Goal: Transaction & Acquisition: Book appointment/travel/reservation

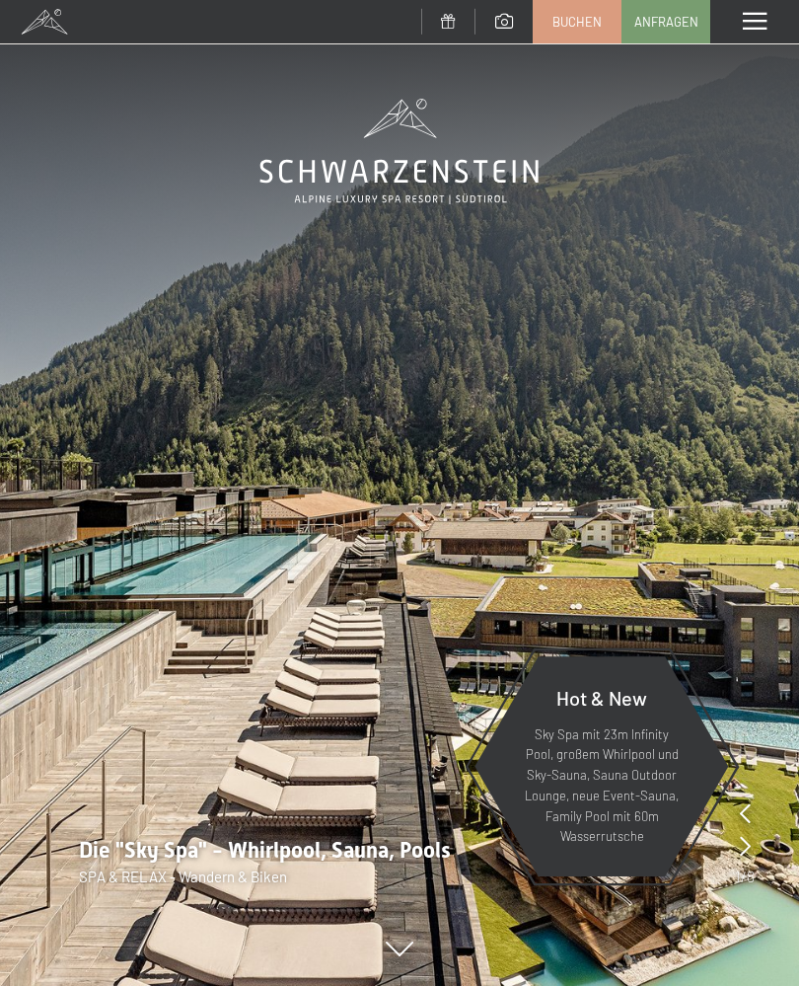
click at [763, 23] on span at bounding box center [755, 22] width 24 height 18
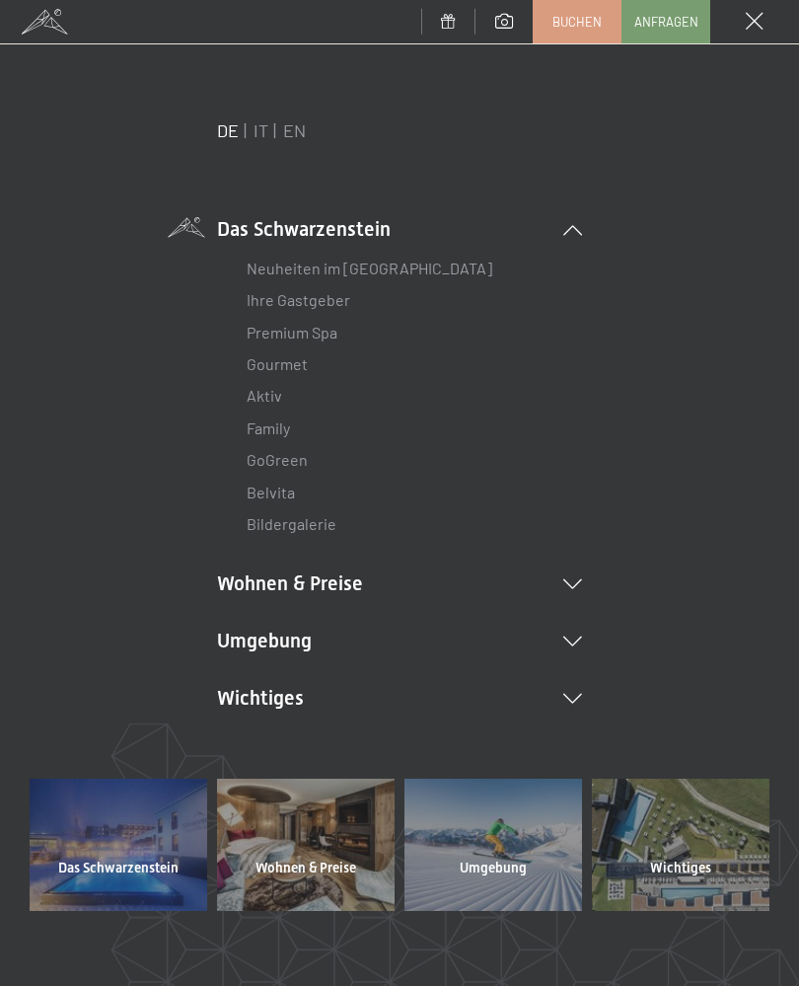
click at [568, 220] on li "Das Schwarzenstein Neuheiten im Schwarzenstein Ihre Gastgeber Premium Spa Gourm…" at bounding box center [399, 378] width 365 height 326
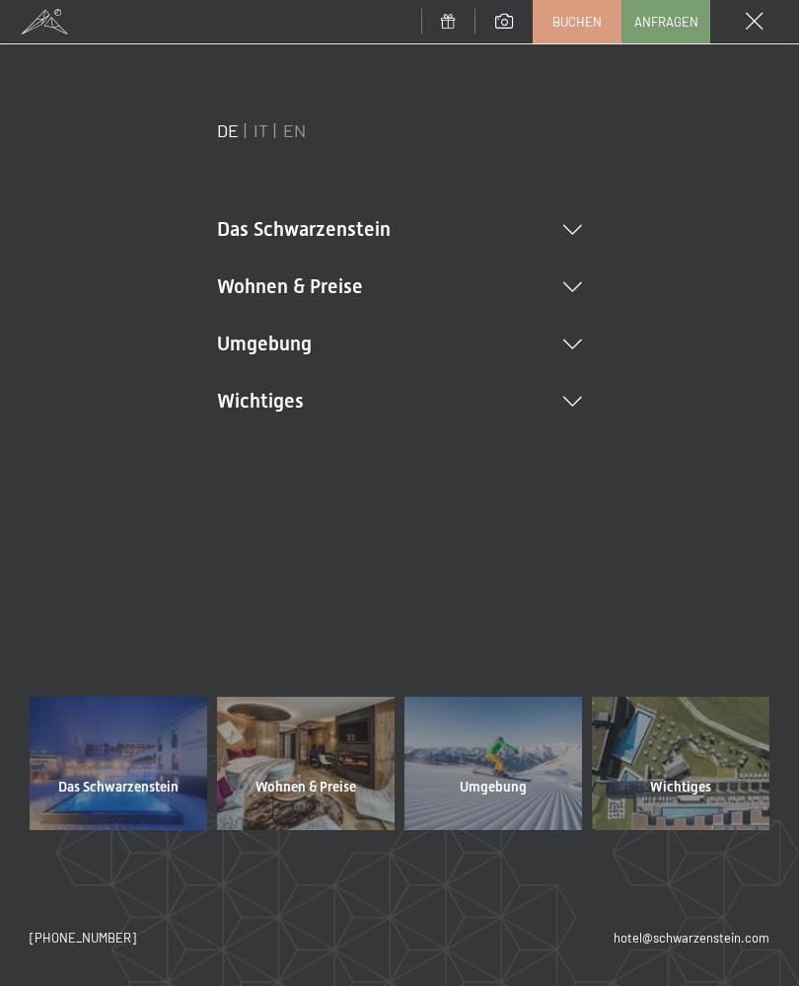
click at [772, 18] on div "Menü" at bounding box center [754, 21] width 89 height 43
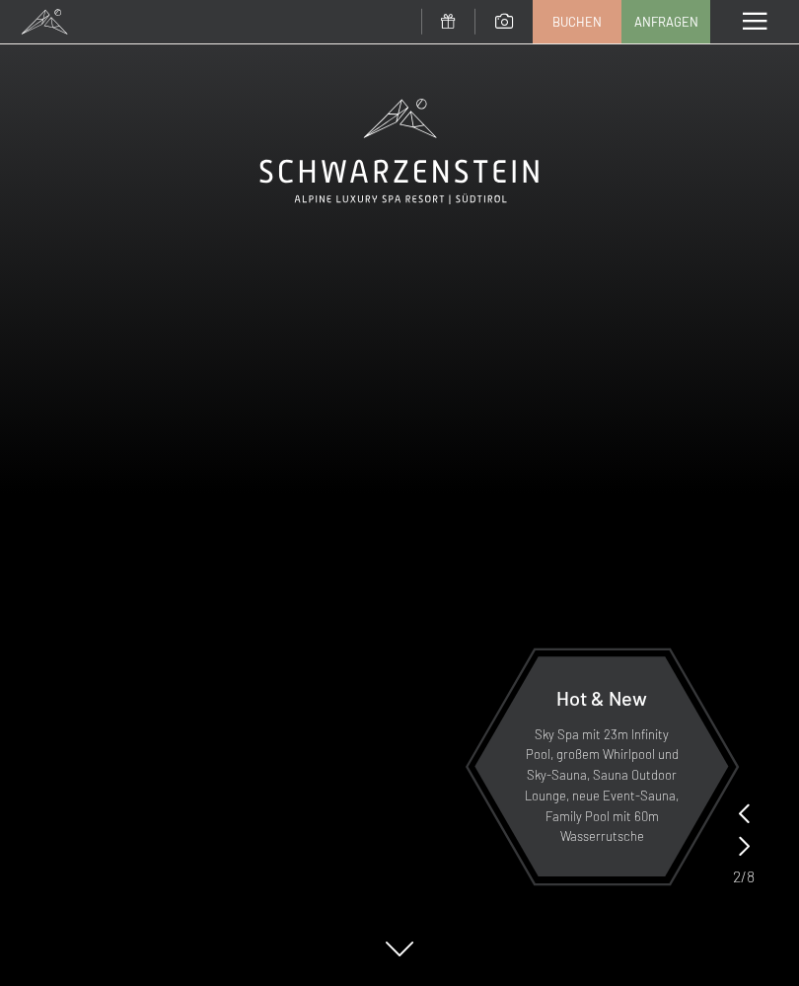
click at [758, 20] on span at bounding box center [755, 22] width 24 height 18
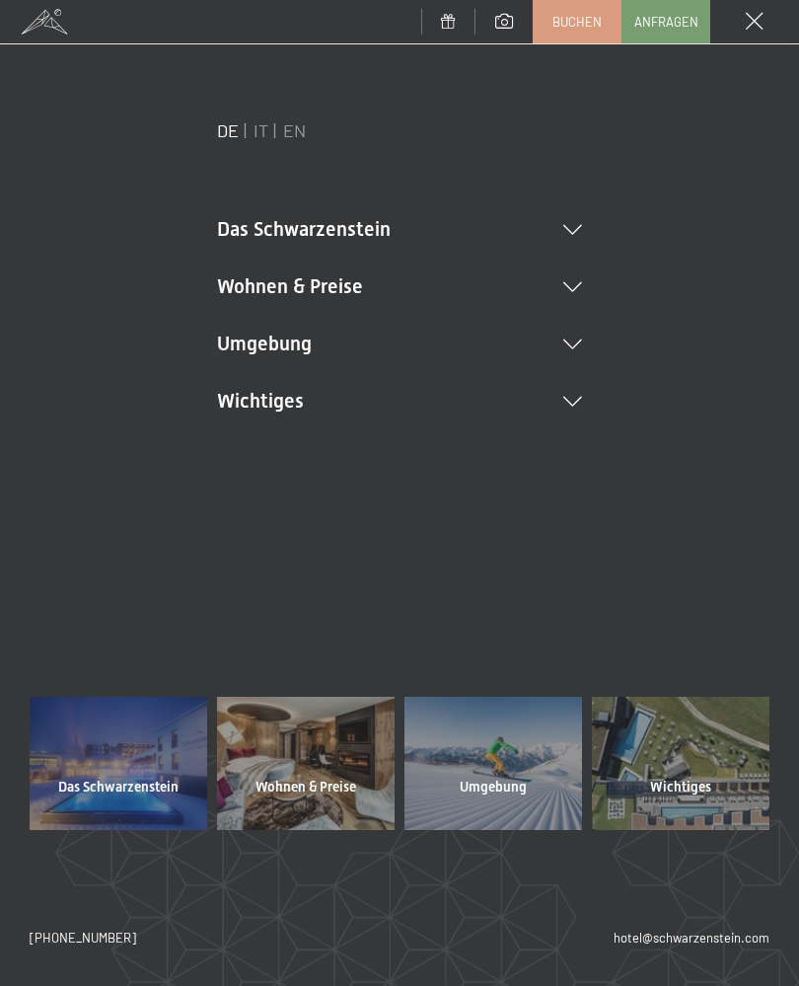
click at [563, 283] on icon at bounding box center [572, 287] width 19 height 10
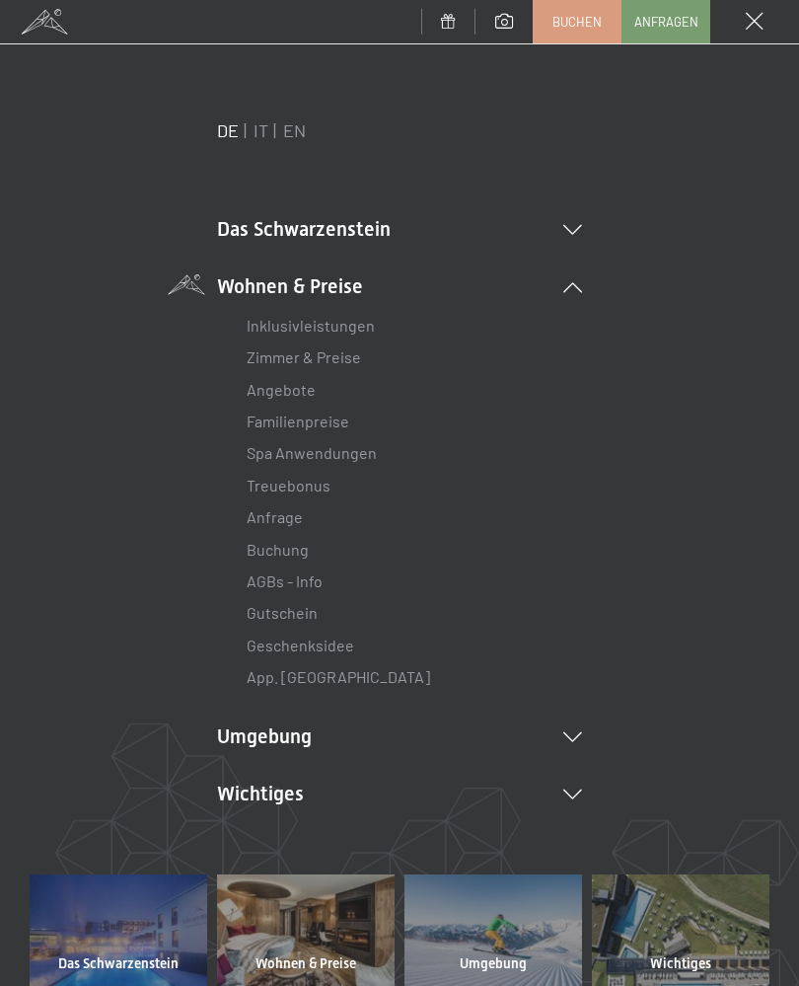
click at [302, 386] on link "Angebote" at bounding box center [281, 389] width 69 height 19
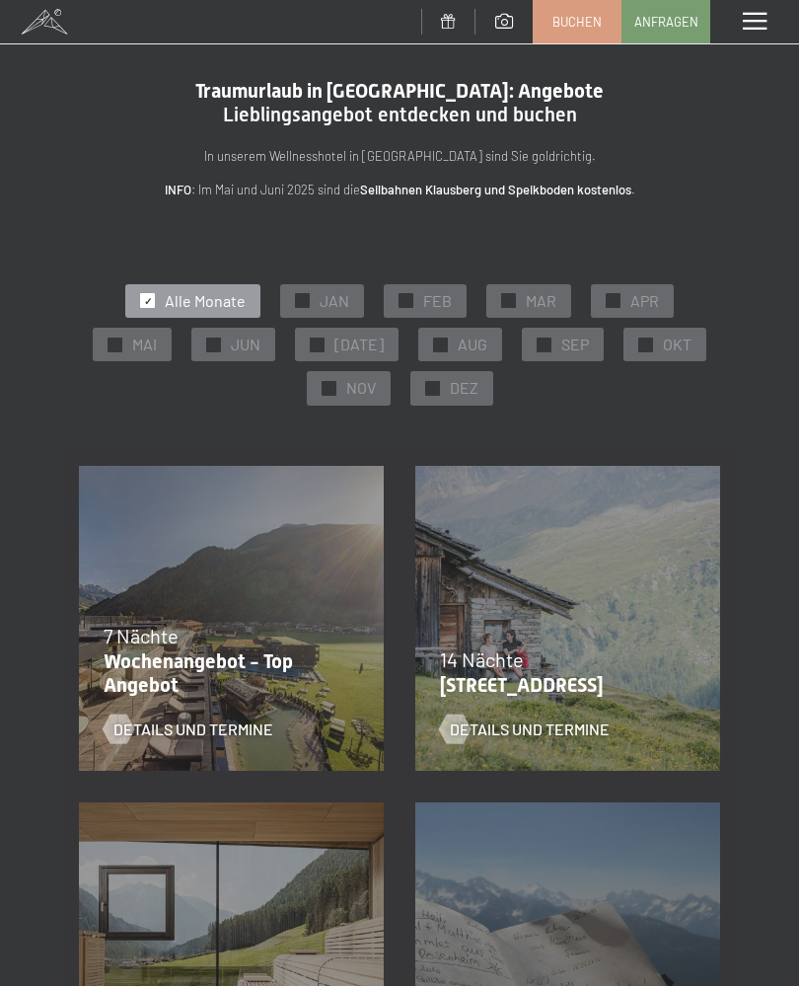
click at [336, 287] on div "✓ JAN" at bounding box center [322, 301] width 84 height 34
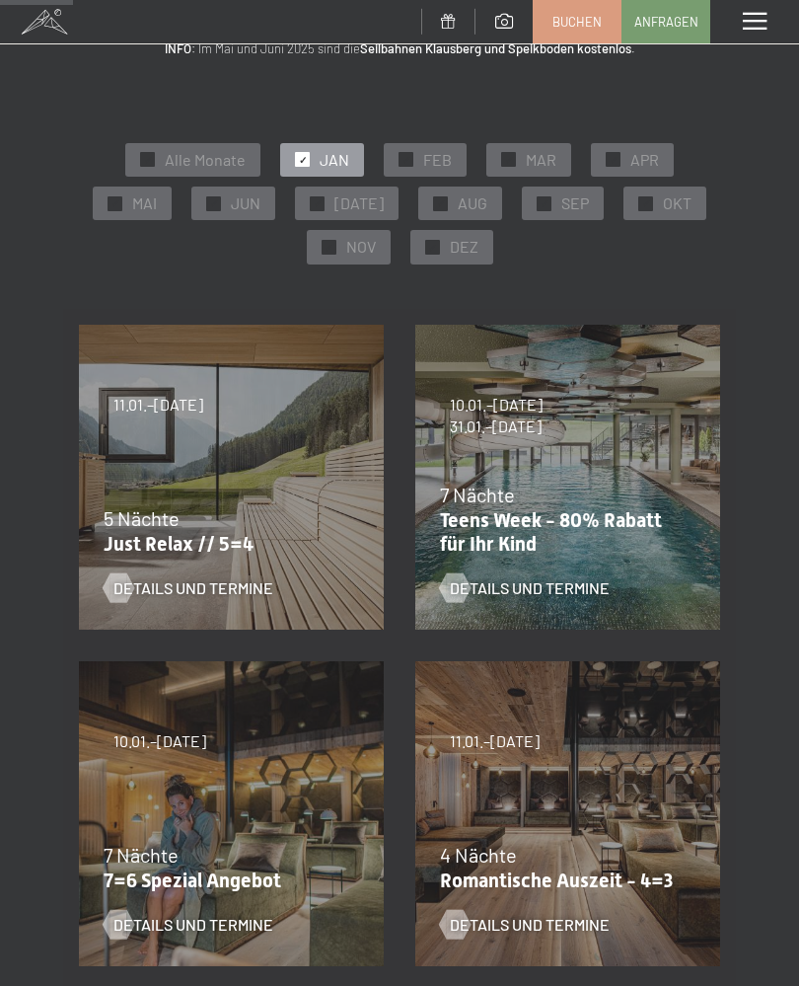
scroll to position [142, 0]
click at [462, 914] on div at bounding box center [454, 924] width 17 height 30
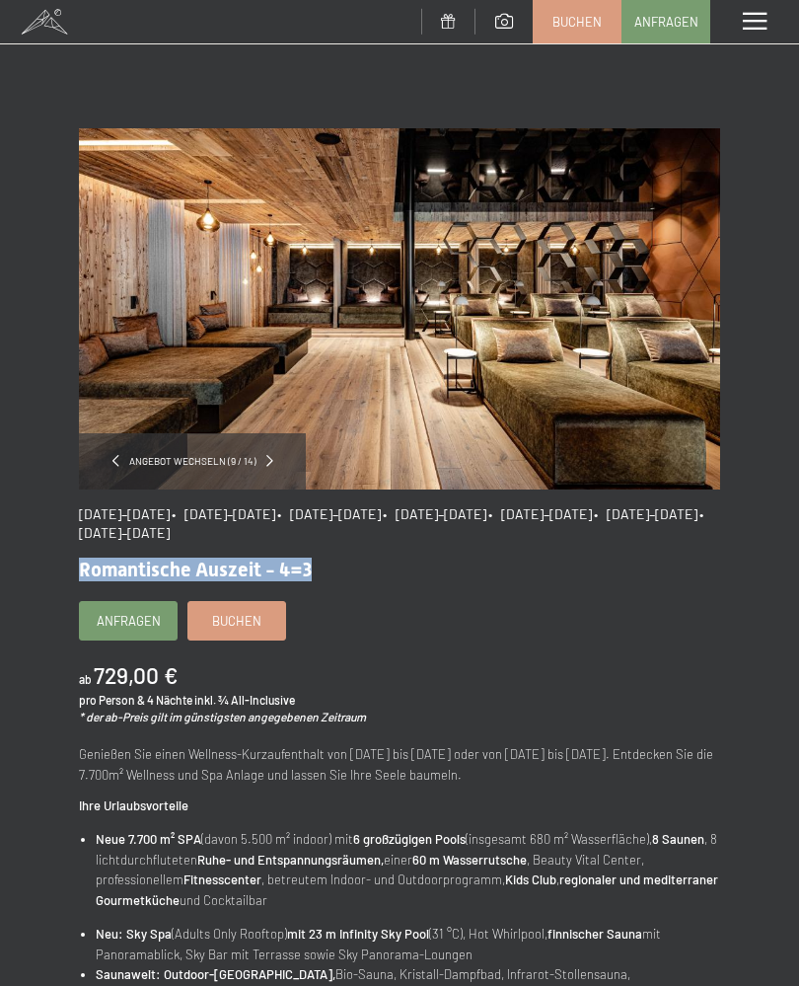
click at [739, 562] on div "Angebot wechseln (9 / 14) 09.11.–05.12.2025 • 08.12.–19.12.2025 • 11.01.–23.01.…" at bounding box center [399, 842] width 799 height 1428
click at [118, 454] on div "Angebot wechseln (9 / 14)" at bounding box center [192, 461] width 227 height 56
click at [266, 458] on div "Angebot wechseln (9 / 14)" at bounding box center [192, 461] width 227 height 56
click at [272, 443] on div "Angebot wechseln (9 / 14)" at bounding box center [192, 461] width 227 height 56
click at [273, 445] on div "Angebot wechseln (9 / 14)" at bounding box center [192, 461] width 227 height 56
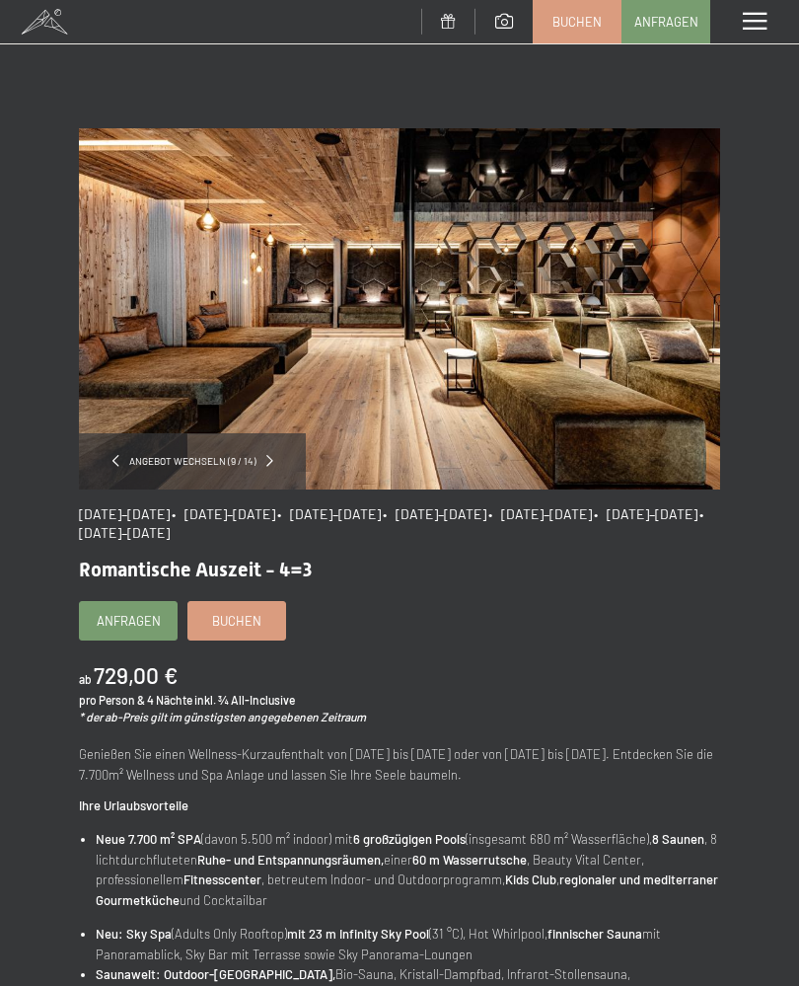
click at [191, 458] on span "Angebot wechseln (9 / 14)" at bounding box center [192, 461] width 147 height 14
click at [118, 460] on div "Angebot wechseln (9 / 14)" at bounding box center [192, 461] width 227 height 56
click at [266, 431] on img at bounding box center [399, 308] width 641 height 361
click at [275, 451] on div "Angebot wechseln (9 / 14)" at bounding box center [192, 461] width 227 height 56
click at [231, 450] on div "Angebot wechseln (9 / 14)" at bounding box center [192, 461] width 227 height 56
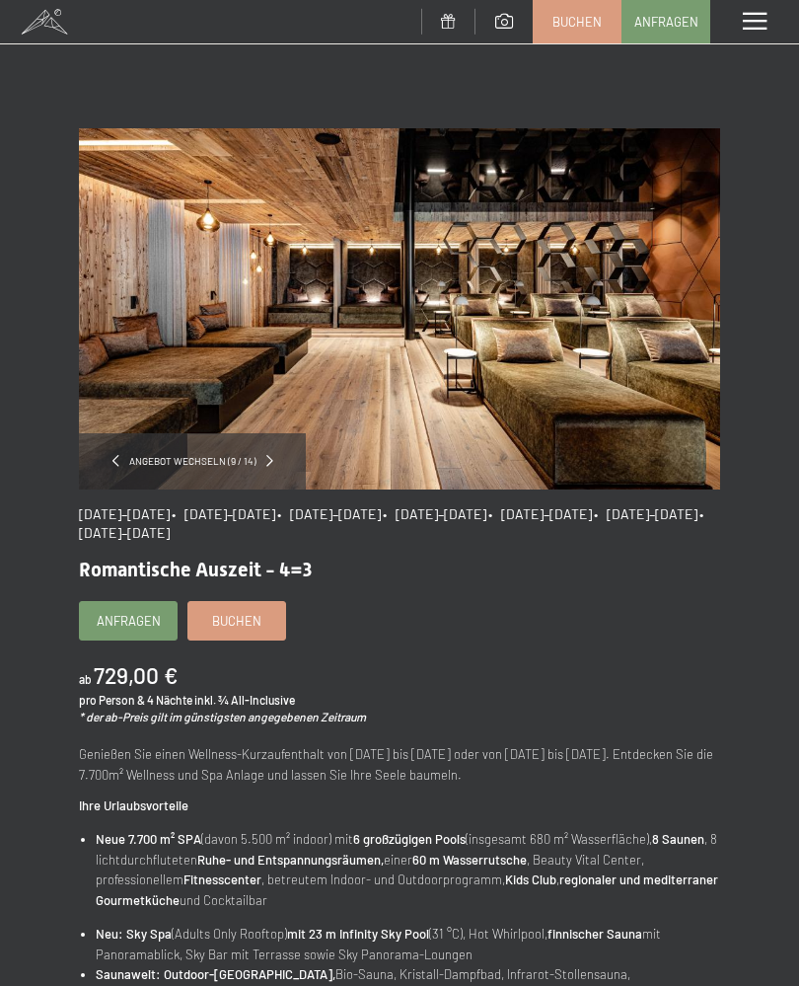
click at [182, 452] on div "Angebot wechseln (9 / 14)" at bounding box center [192, 461] width 227 height 56
click at [140, 453] on div "Angebot wechseln (9 / 14)" at bounding box center [192, 461] width 227 height 56
click at [138, 612] on span "Anfragen" at bounding box center [129, 621] width 64 height 18
click at [743, 20] on span at bounding box center [755, 22] width 24 height 18
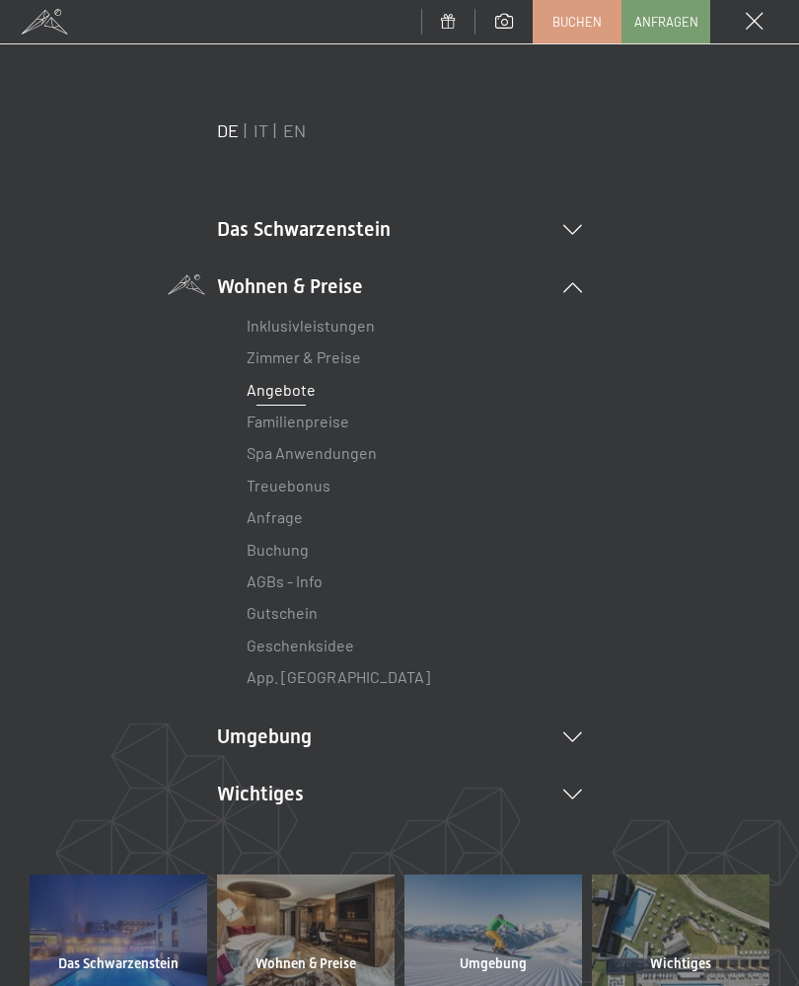
click at [358, 316] on link "Inklusivleistungen" at bounding box center [311, 325] width 128 height 19
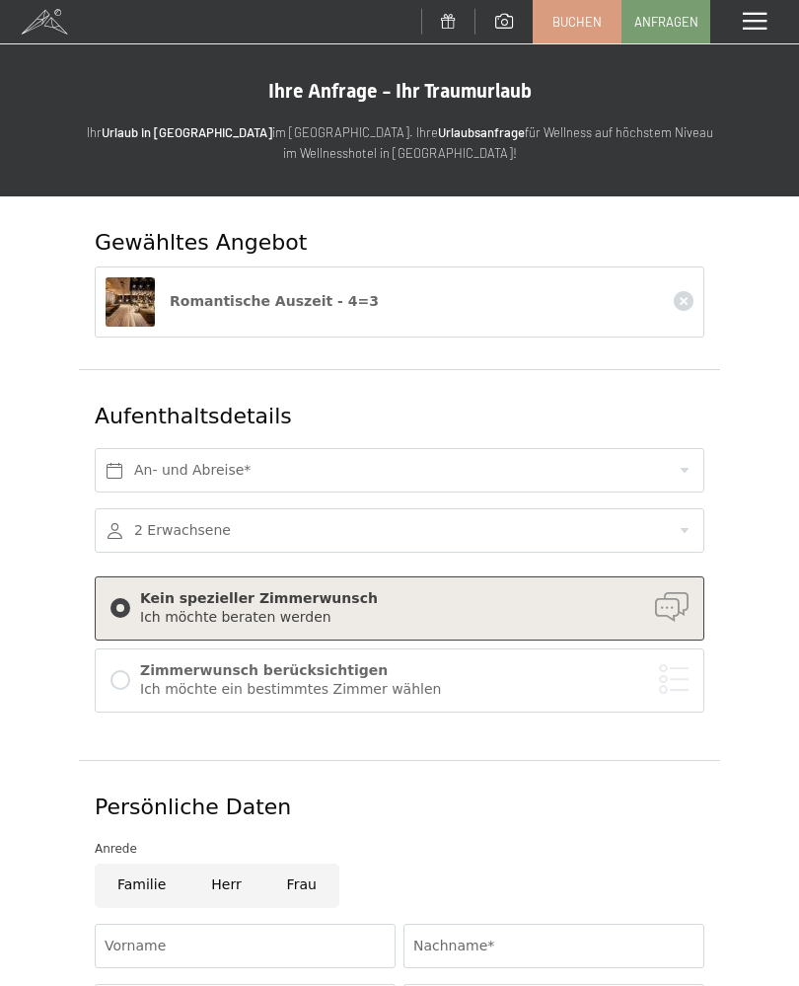
click at [673, 594] on div "Kein spezieller Zimmerwunsch" at bounding box center [414, 599] width 549 height 20
click at [681, 672] on div "Zimmerwunsch berücksichtigen" at bounding box center [414, 671] width 549 height 20
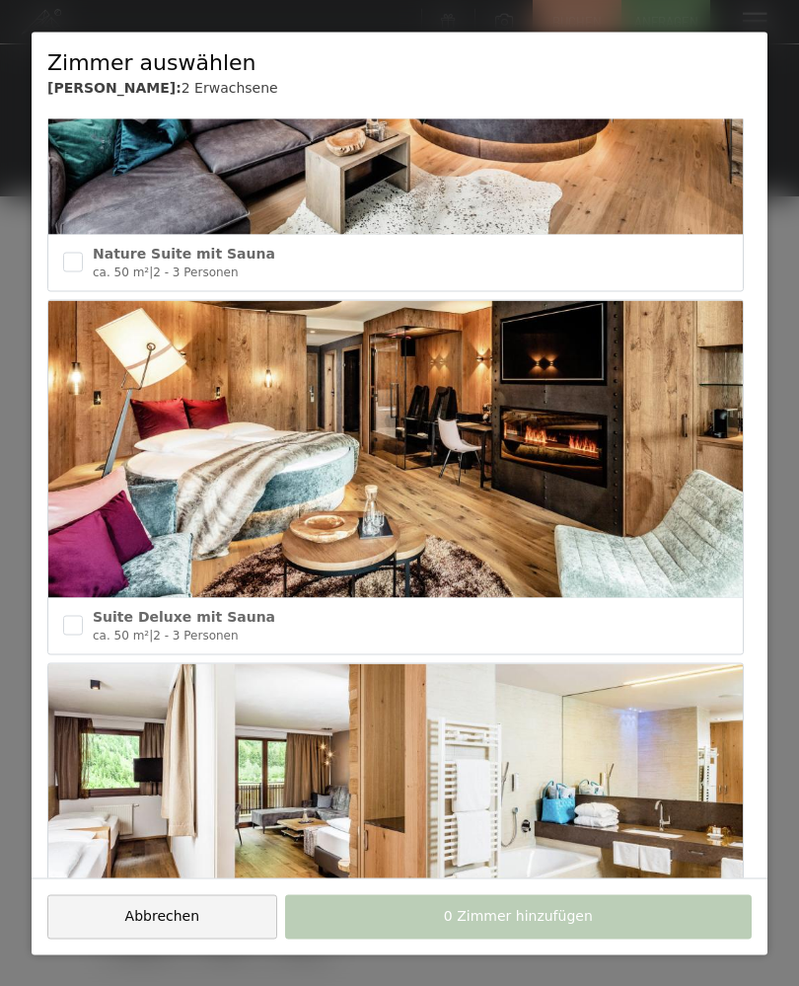
scroll to position [1652, 0]
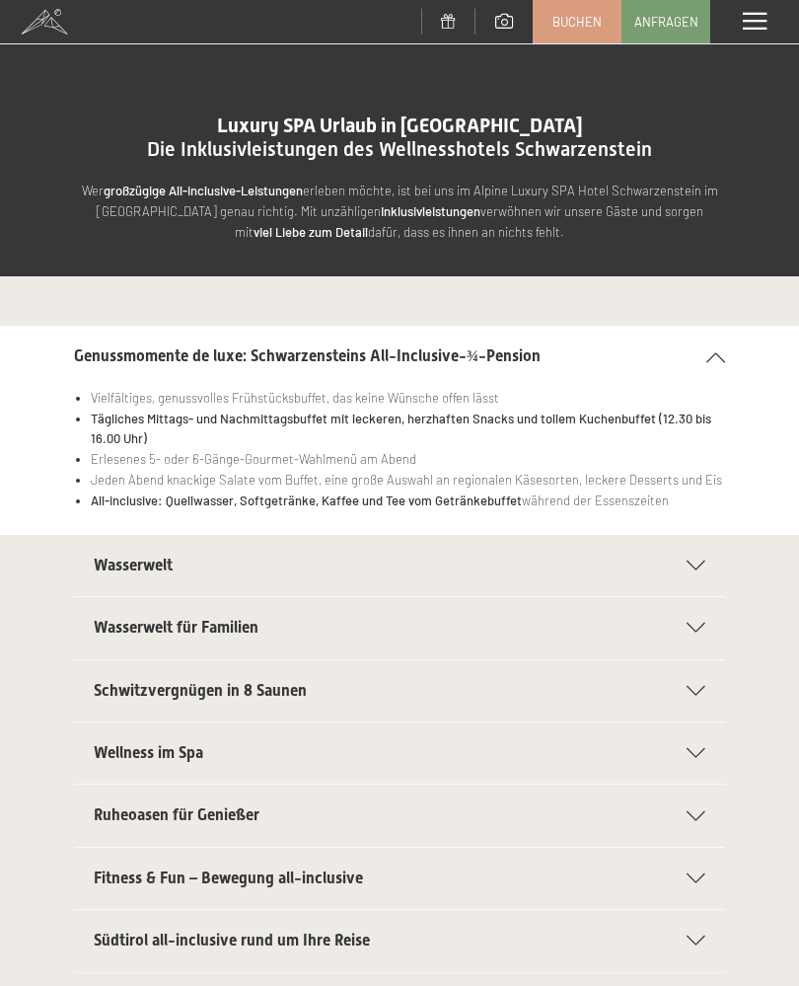
click at [719, 359] on icon at bounding box center [715, 357] width 19 height 10
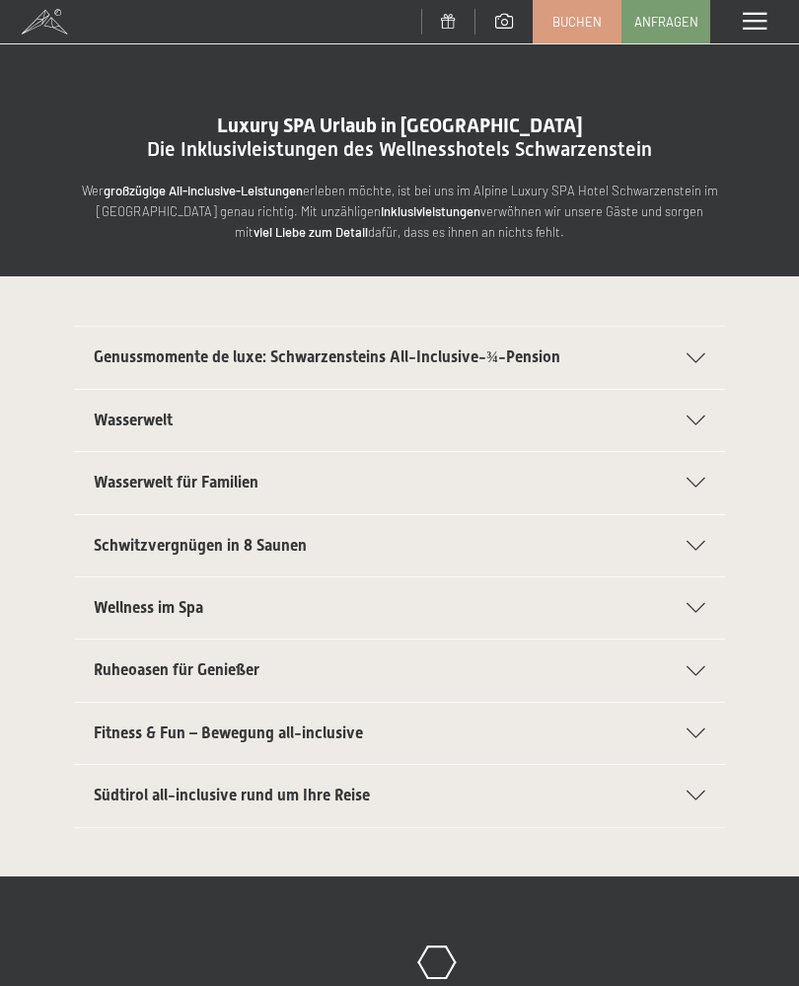
click at [748, 13] on span at bounding box center [755, 22] width 24 height 18
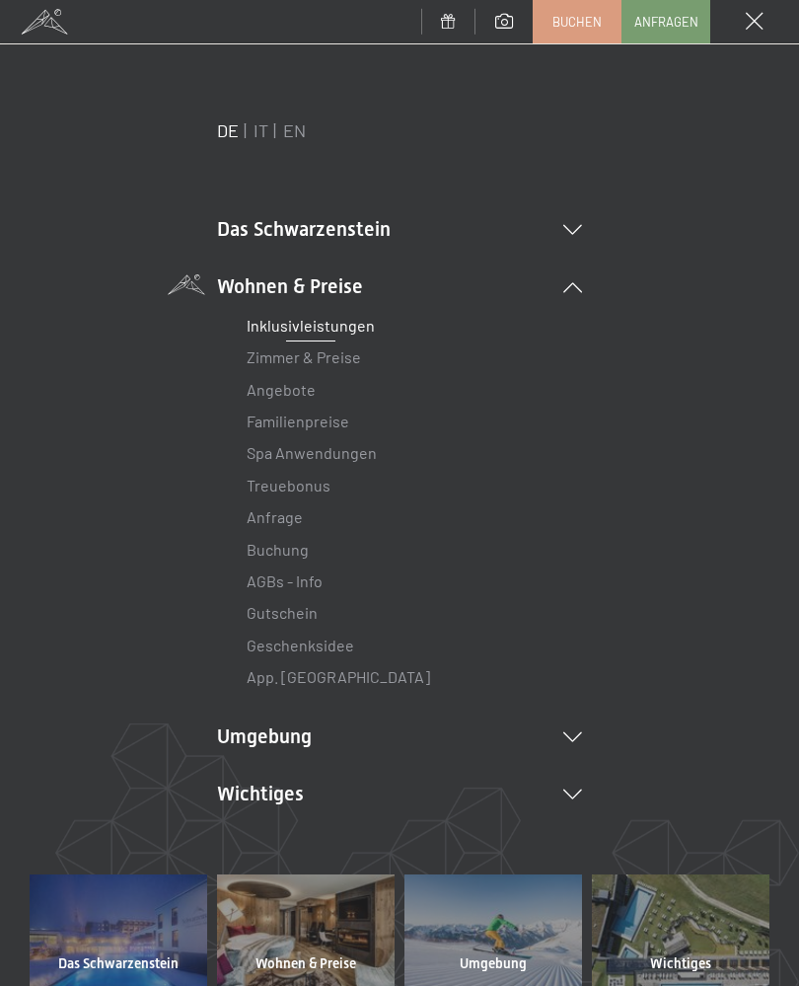
click at [345, 359] on link "Zimmer & Preise" at bounding box center [304, 356] width 114 height 19
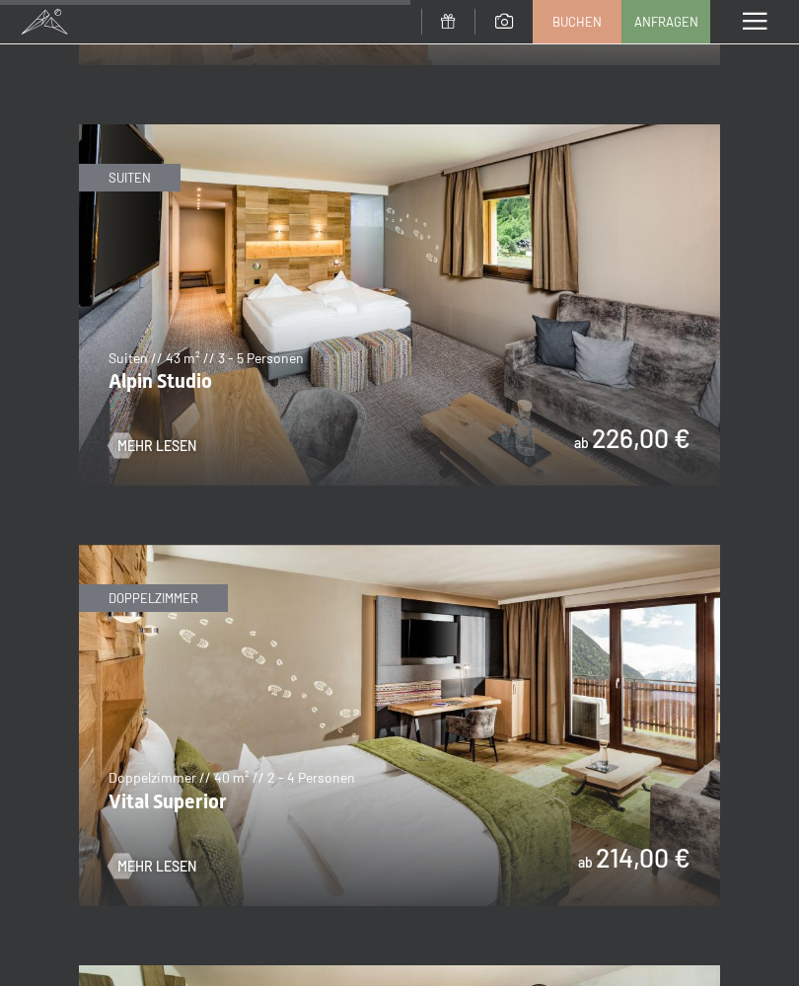
scroll to position [3874, 0]
click at [462, 310] on img at bounding box center [399, 304] width 641 height 361
click at [458, 311] on img at bounding box center [399, 304] width 641 height 361
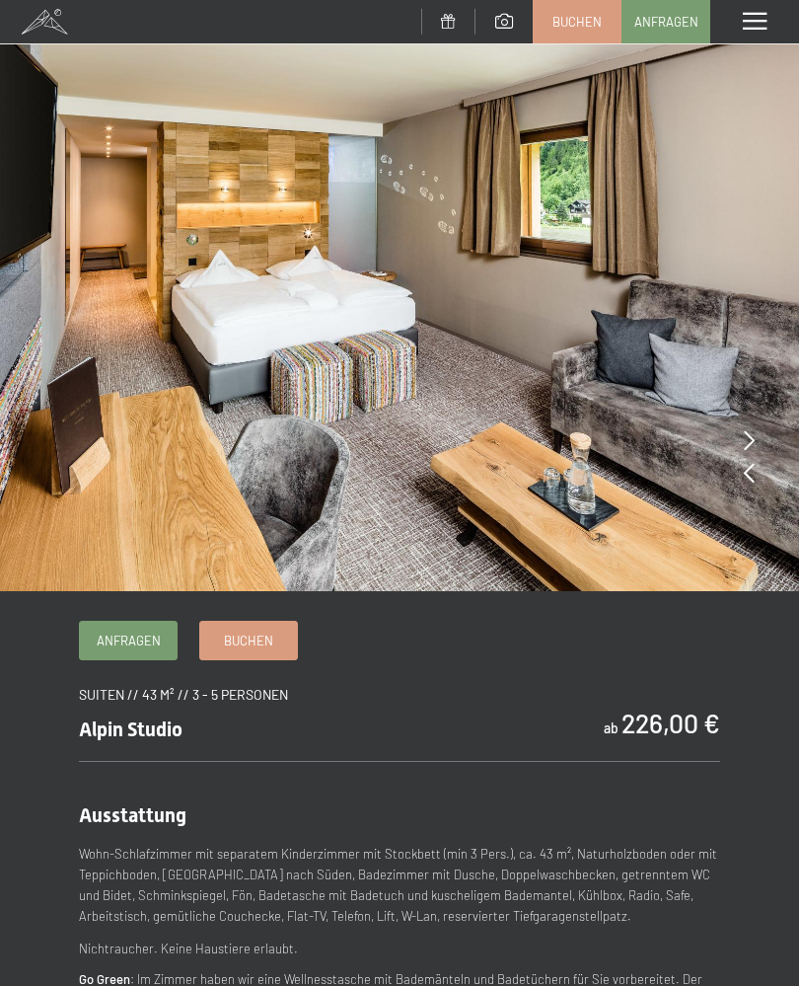
click at [741, 434] on img at bounding box center [399, 295] width 799 height 591
click at [747, 440] on icon at bounding box center [749, 440] width 11 height 20
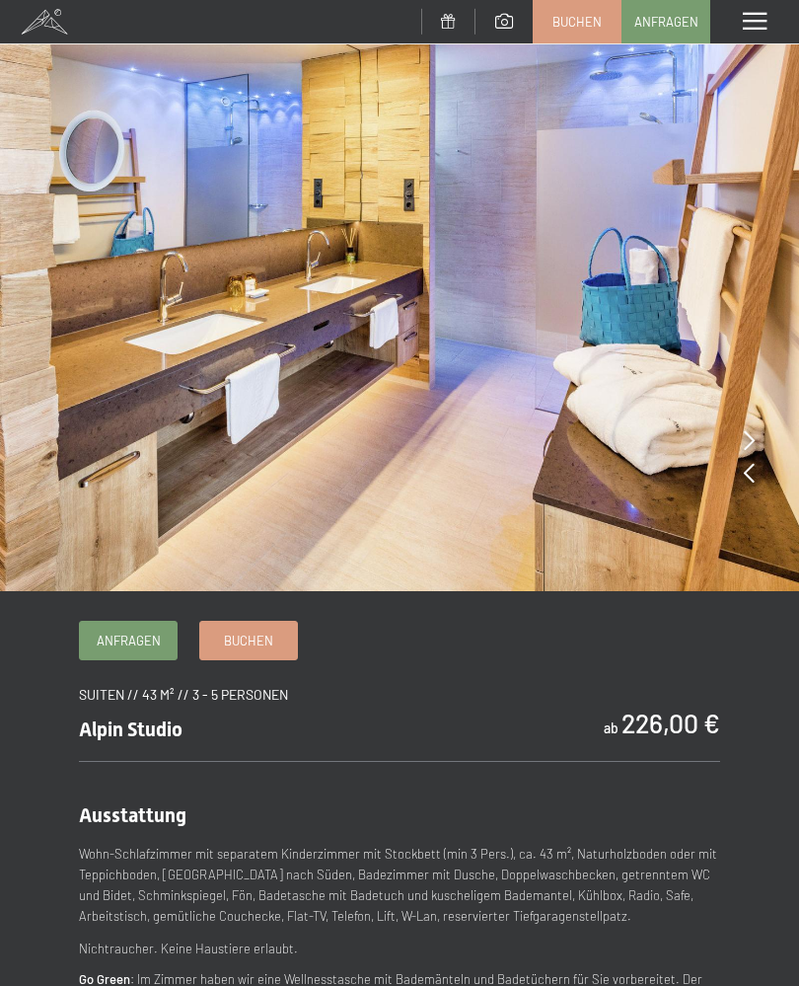
click at [748, 441] on icon at bounding box center [749, 440] width 11 height 20
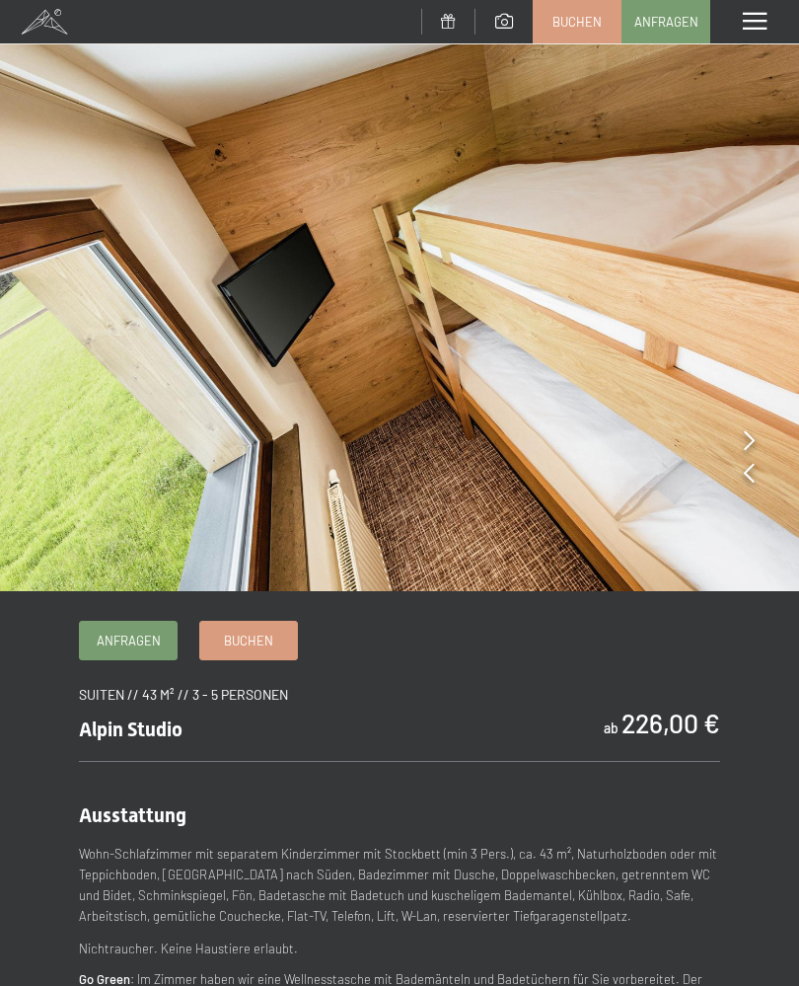
click at [737, 433] on img at bounding box center [399, 295] width 799 height 591
click at [754, 433] on icon at bounding box center [749, 440] width 11 height 20
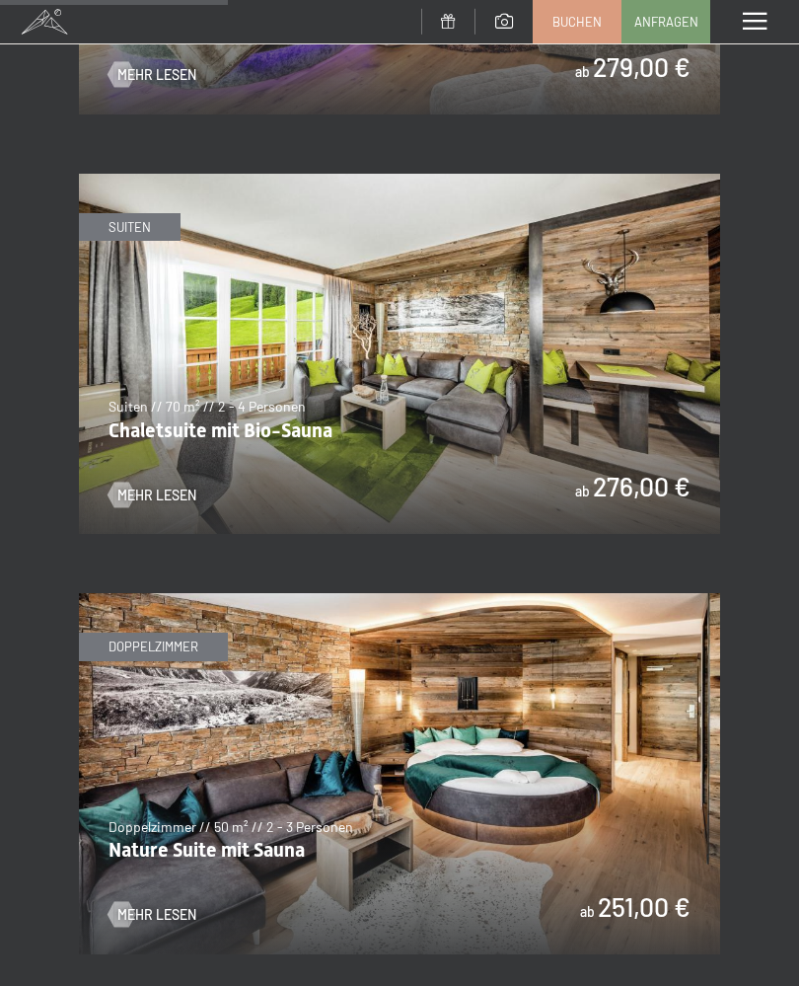
scroll to position [2145, 0]
click at [653, 745] on img at bounding box center [399, 774] width 641 height 361
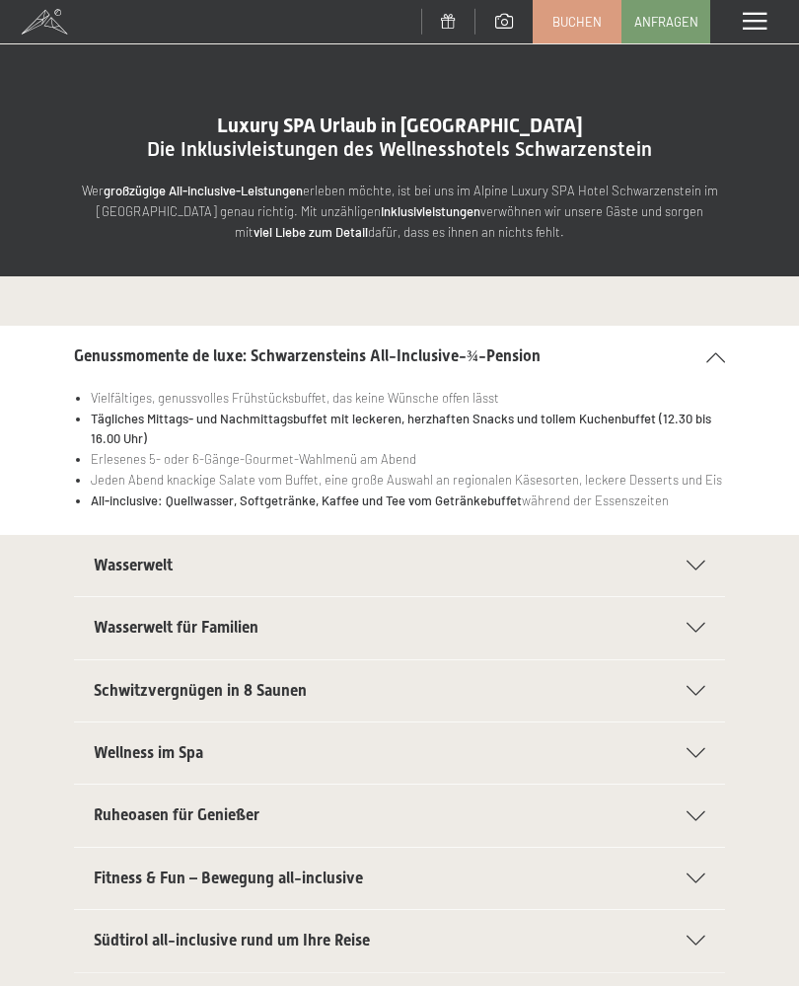
click at [754, 23] on span at bounding box center [755, 22] width 24 height 18
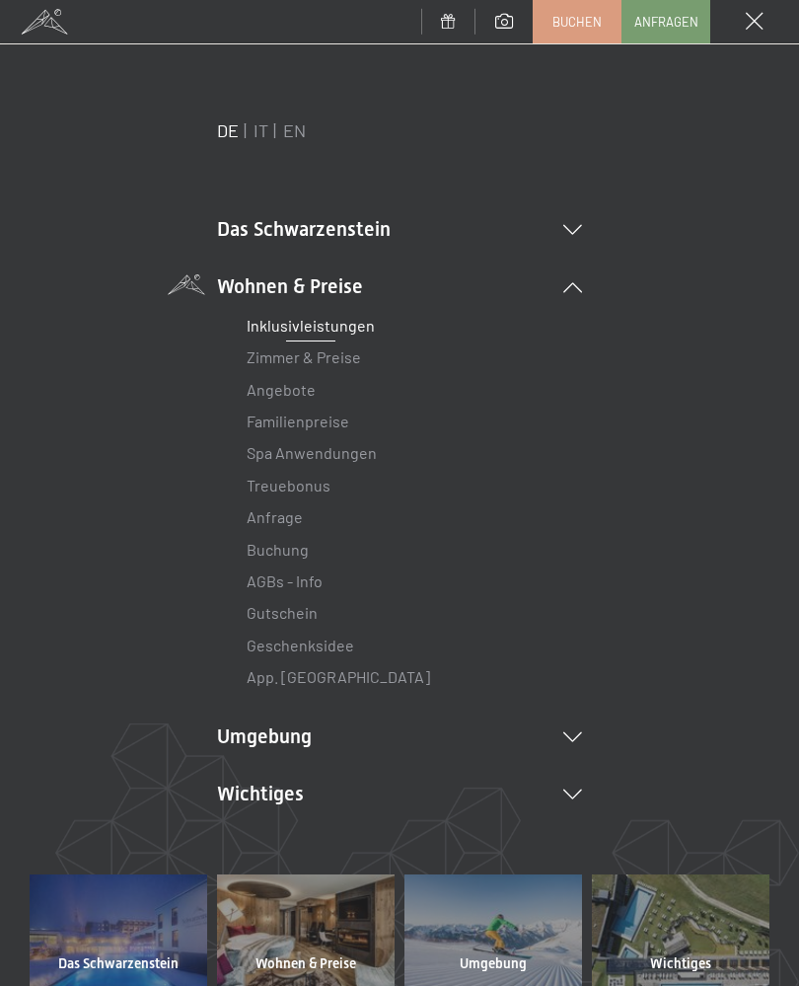
click at [359, 360] on link "Zimmer & Preise" at bounding box center [304, 356] width 114 height 19
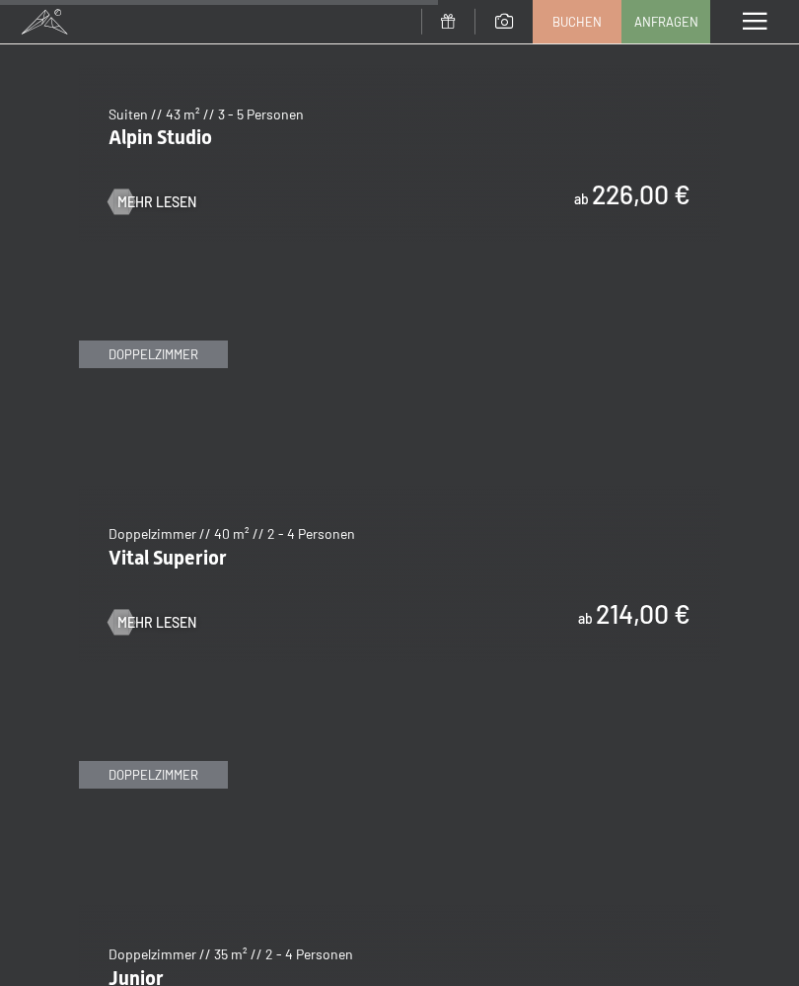
scroll to position [4118, 0]
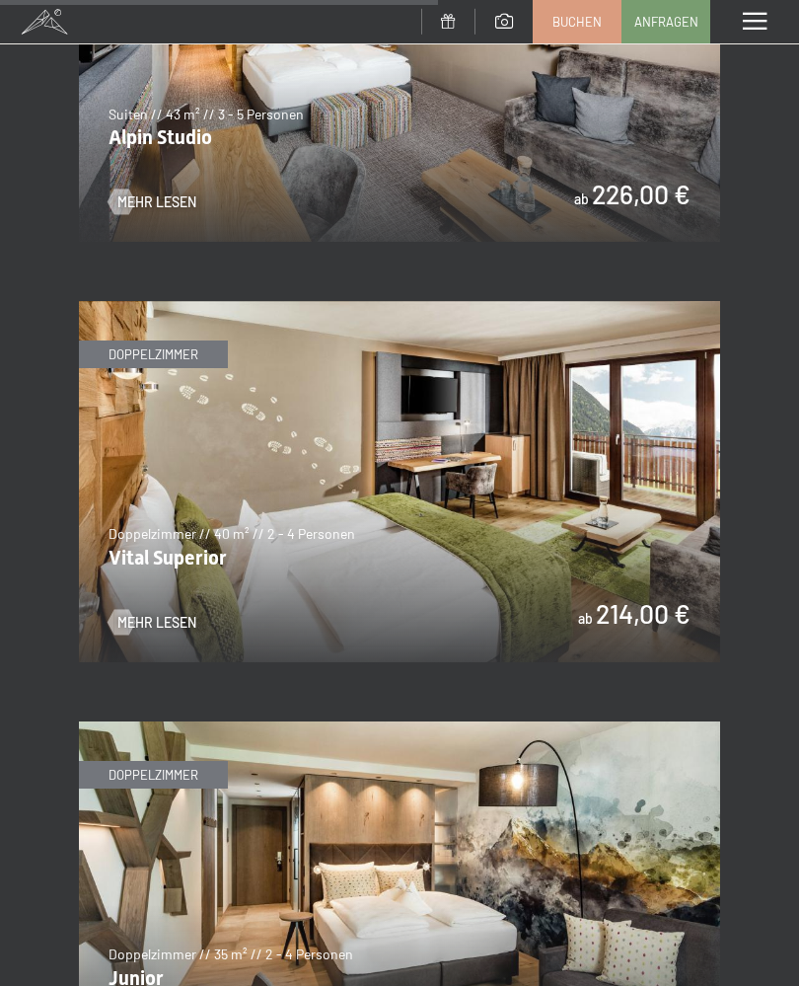
click at [460, 532] on img at bounding box center [399, 481] width 641 height 361
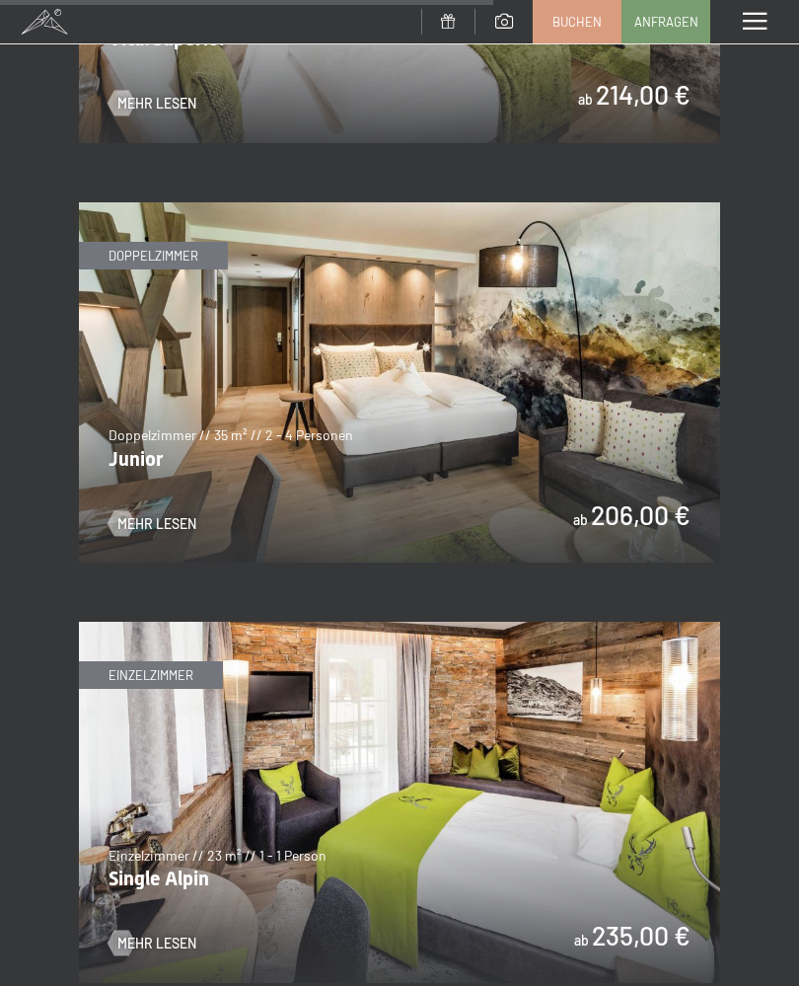
scroll to position [4638, 0]
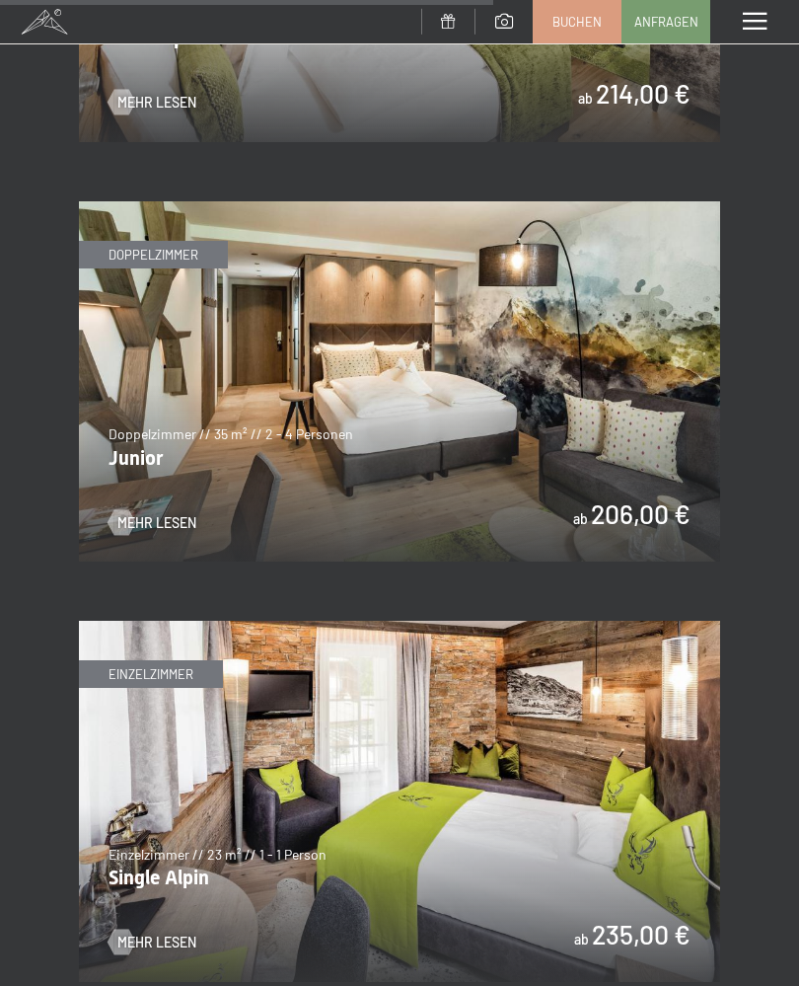
click at [459, 381] on img at bounding box center [399, 381] width 641 height 361
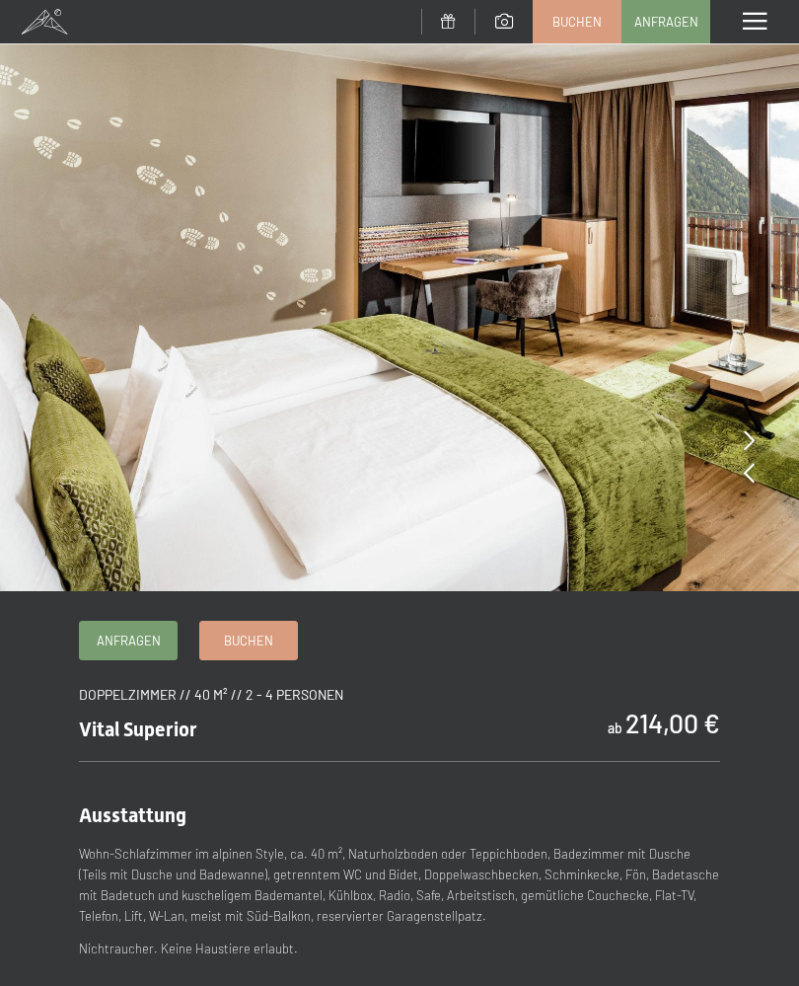
click at [738, 435] on img at bounding box center [399, 295] width 799 height 591
click at [746, 433] on icon at bounding box center [749, 440] width 11 height 20
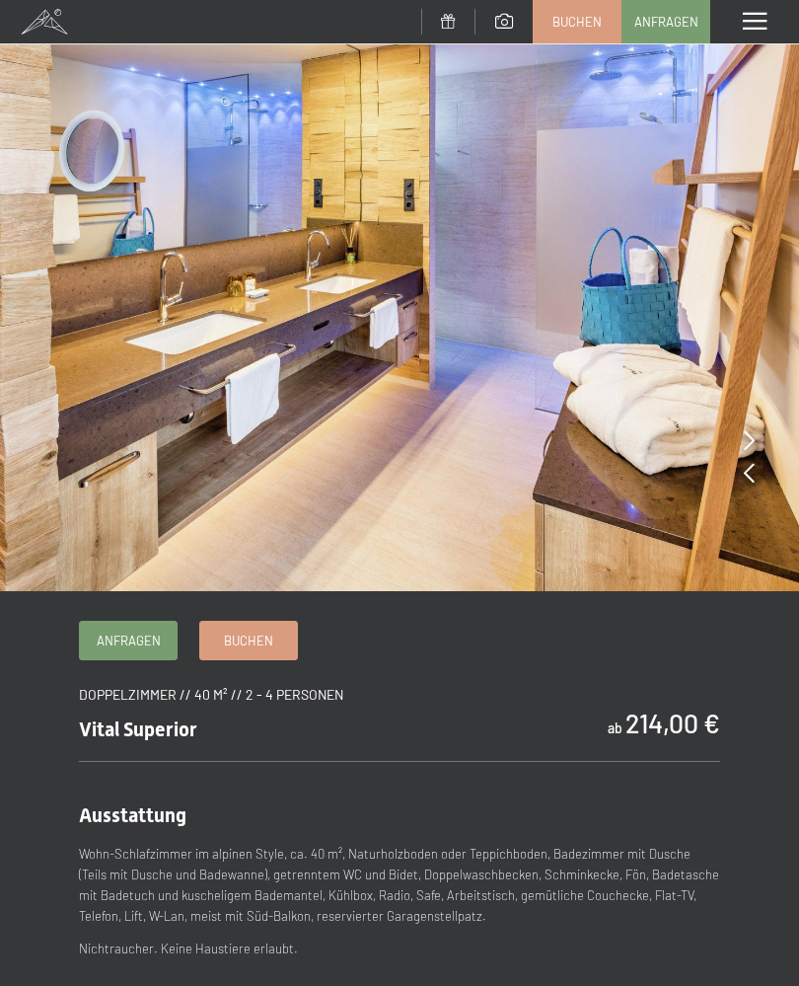
click at [749, 439] on icon at bounding box center [749, 440] width 11 height 20
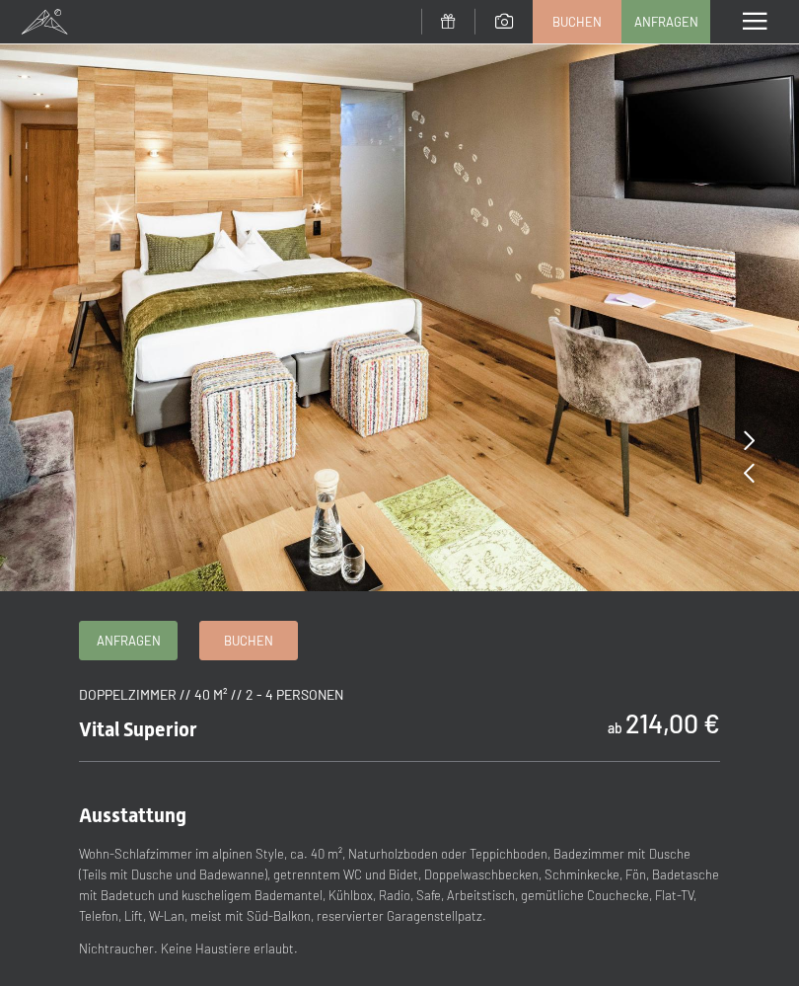
click at [749, 437] on icon at bounding box center [749, 440] width 11 height 20
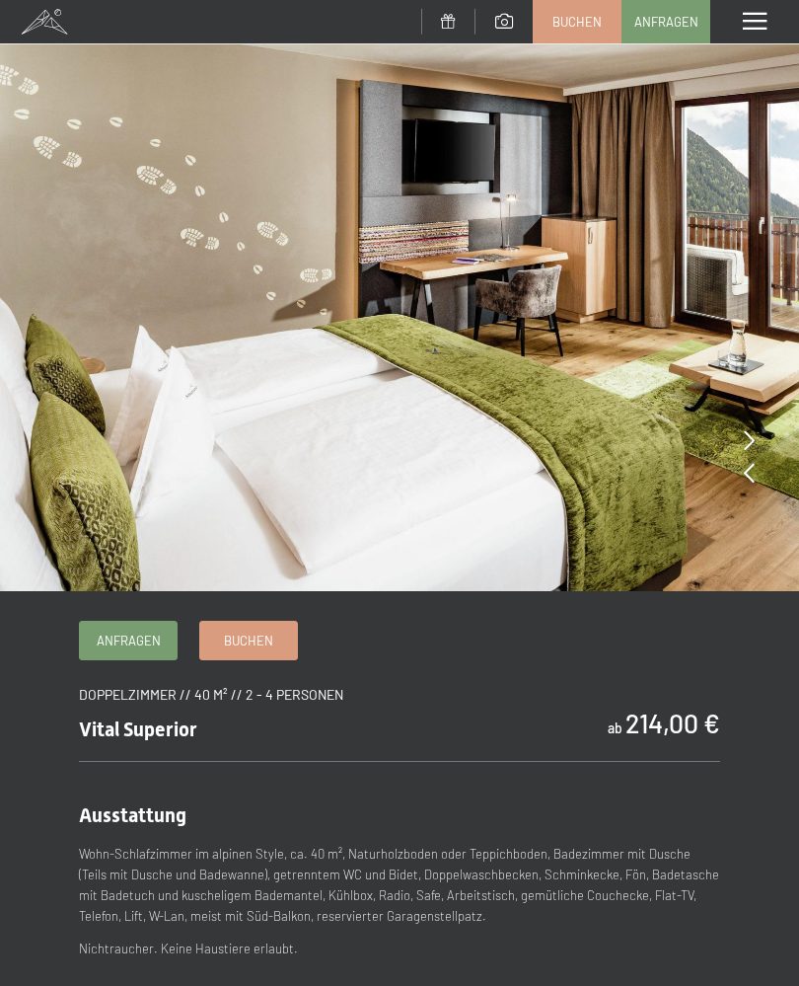
click at [744, 436] on icon at bounding box center [749, 440] width 11 height 20
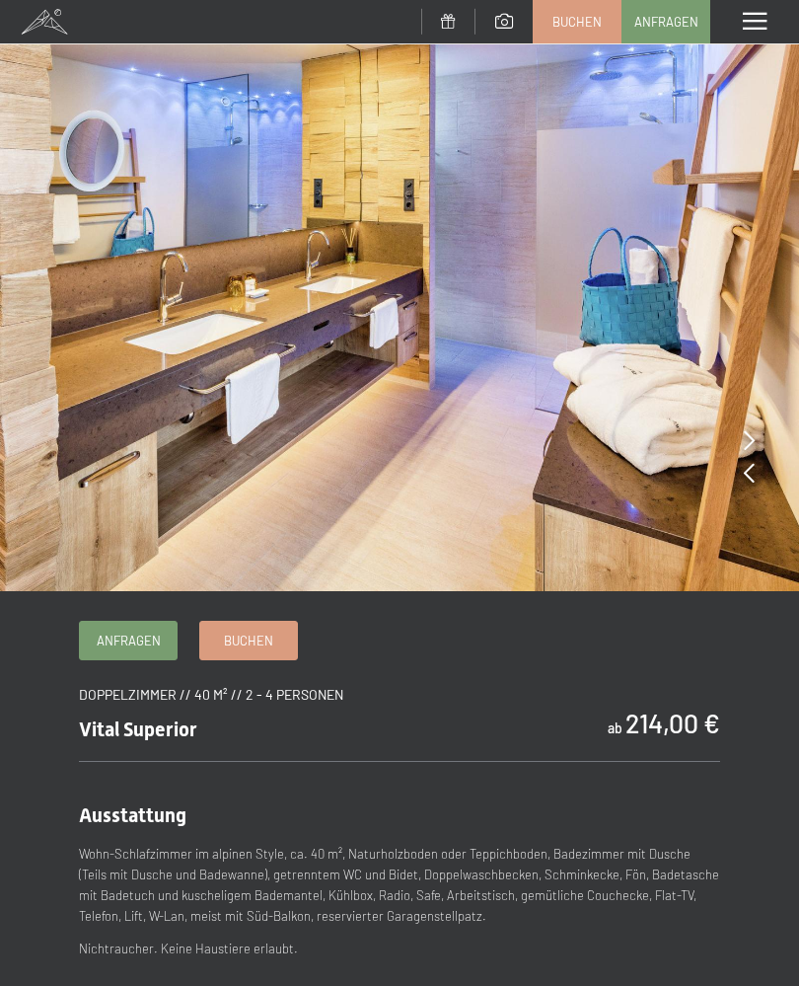
click at [745, 432] on icon at bounding box center [749, 440] width 11 height 20
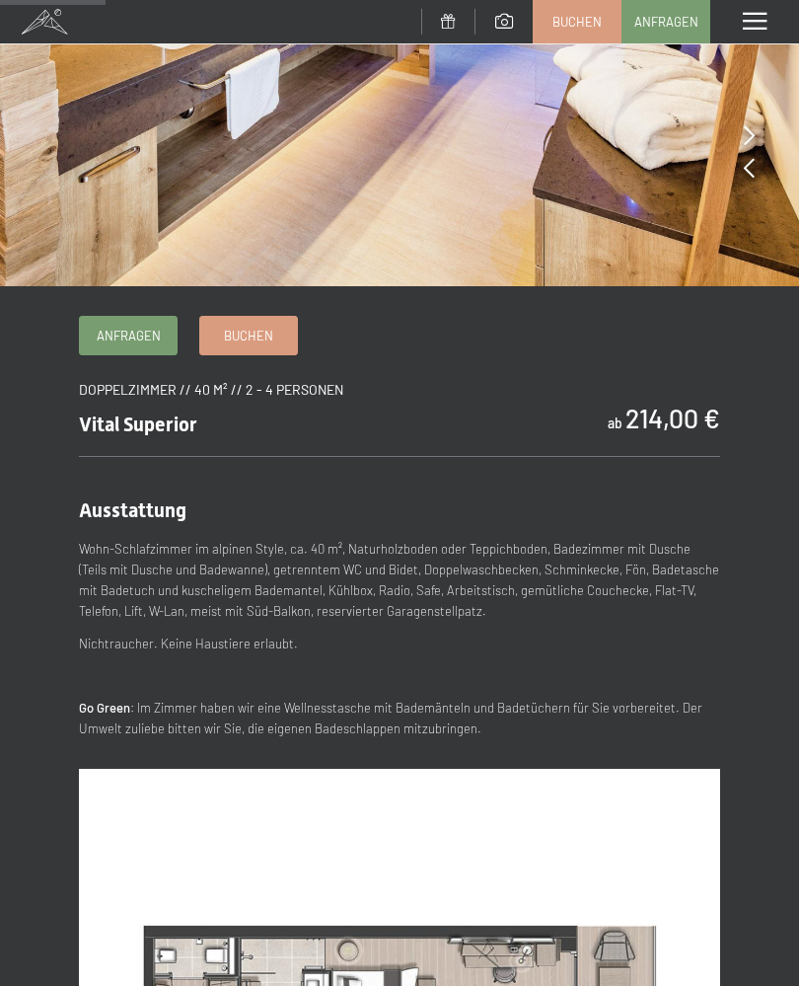
scroll to position [304, 0]
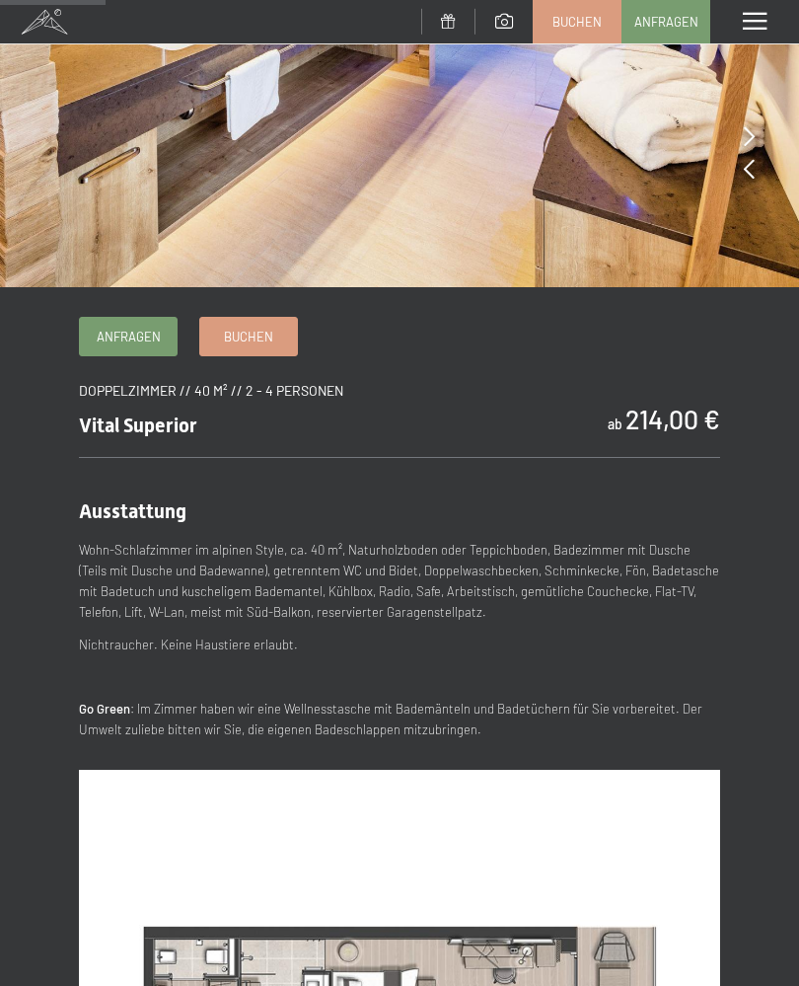
click at [390, 464] on div "Ausstattung Wohn-Schlafzimmer im alpinen Style, ca. 40 m², Naturholzboden oder …" at bounding box center [399, 891] width 641 height 868
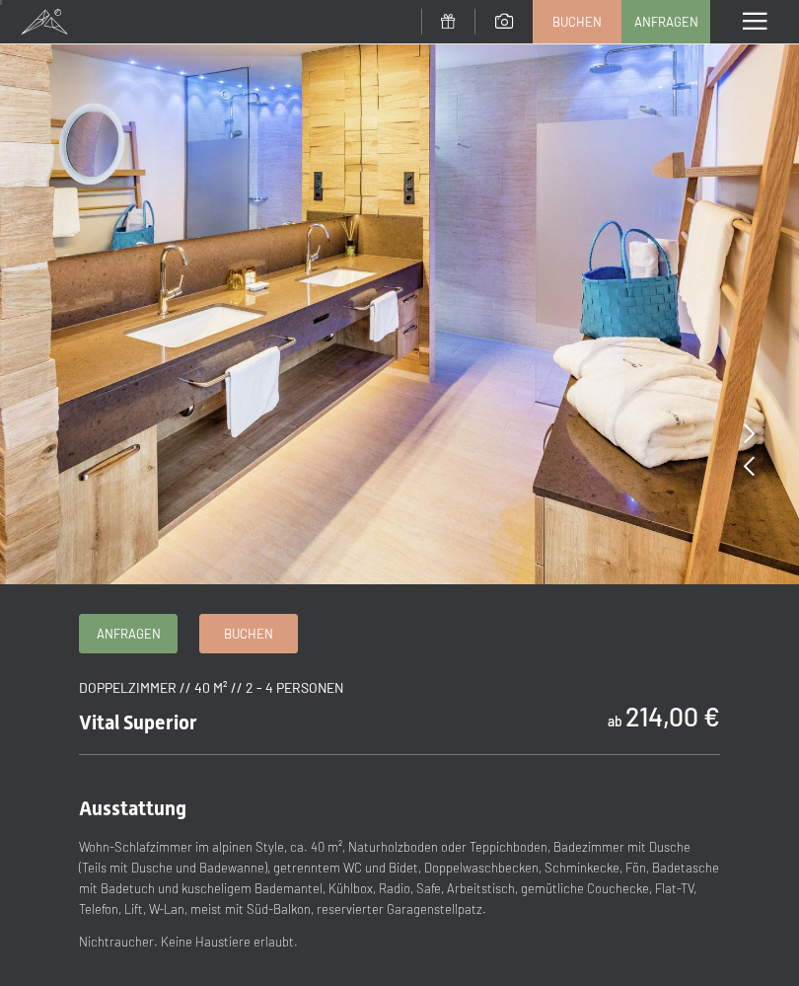
scroll to position [0, 0]
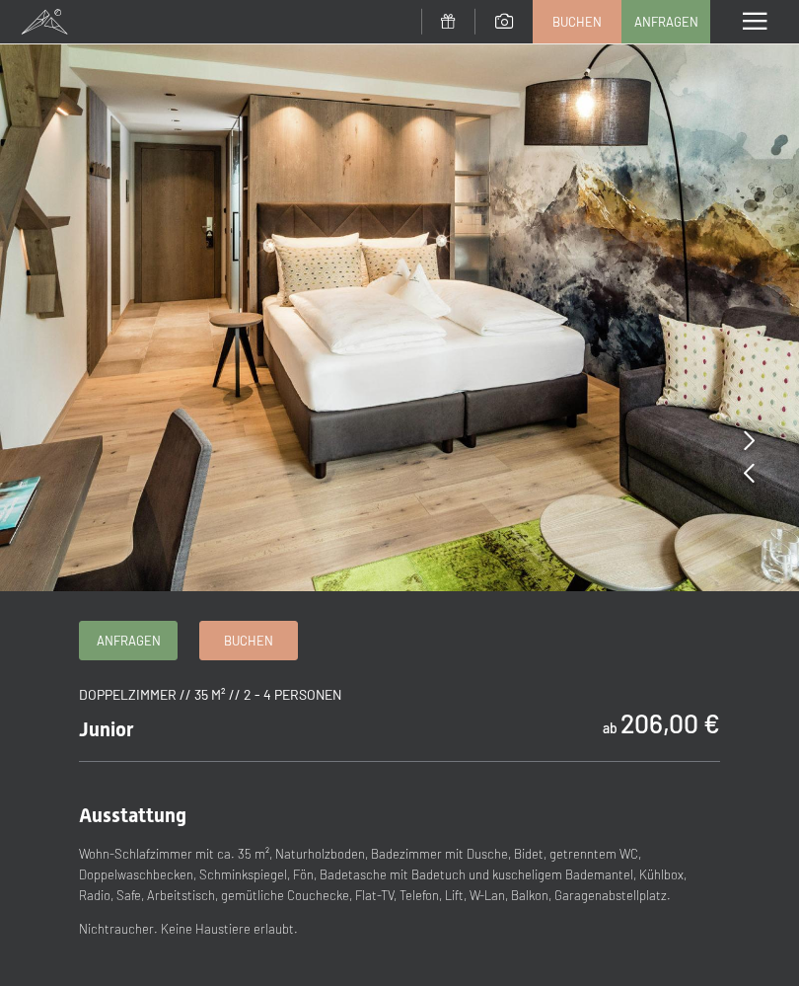
click at [751, 438] on icon at bounding box center [749, 440] width 11 height 20
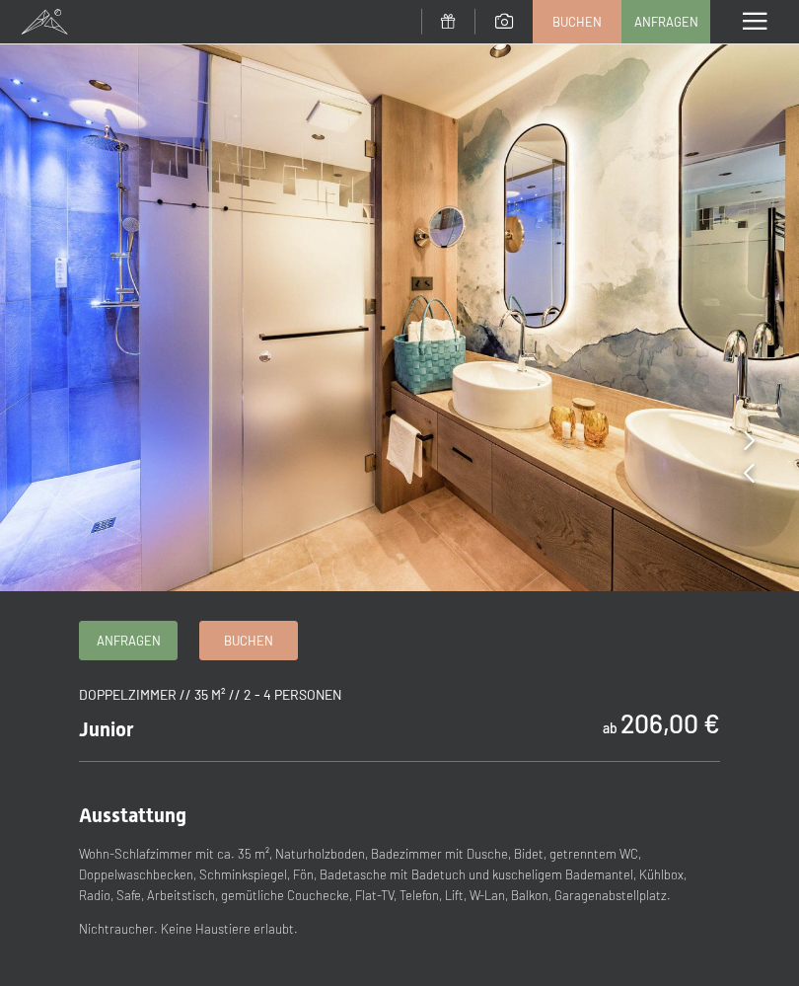
click at [744, 435] on icon at bounding box center [749, 440] width 11 height 20
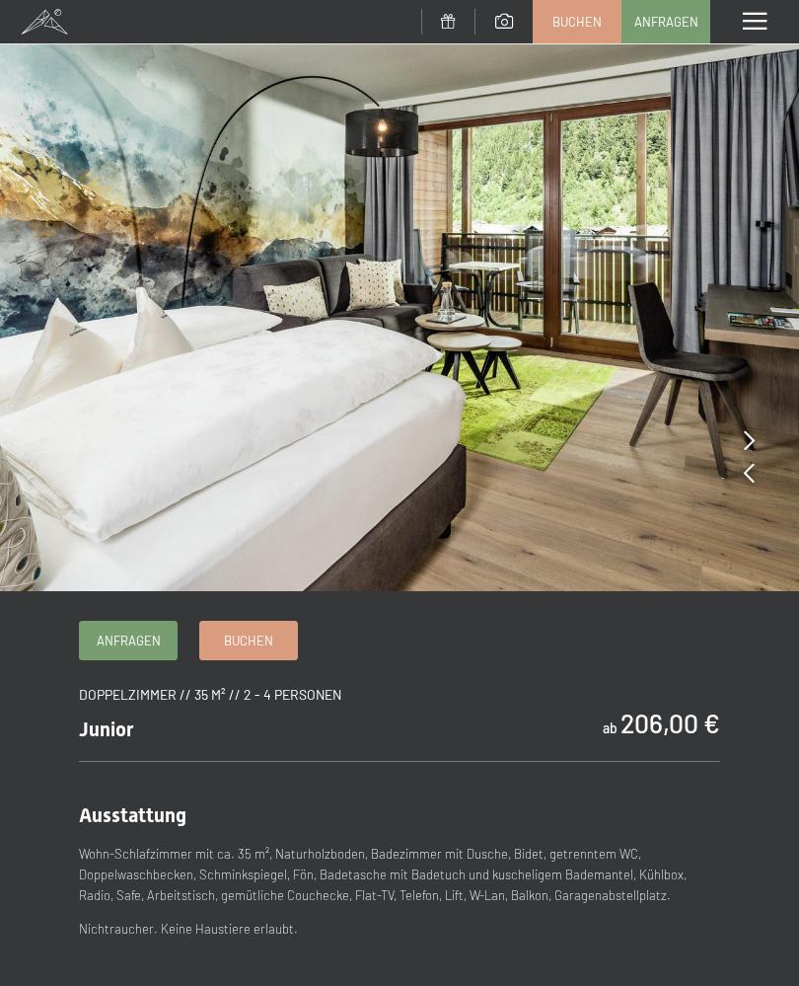
click at [750, 433] on icon at bounding box center [749, 440] width 11 height 20
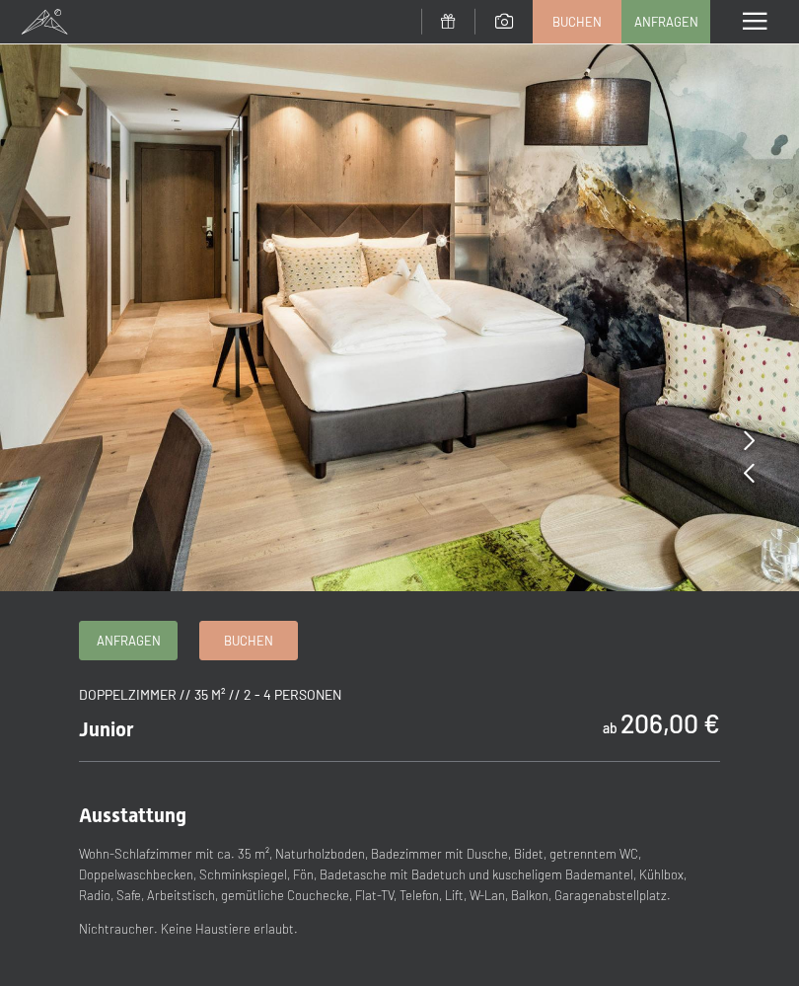
click at [749, 434] on icon at bounding box center [749, 440] width 11 height 20
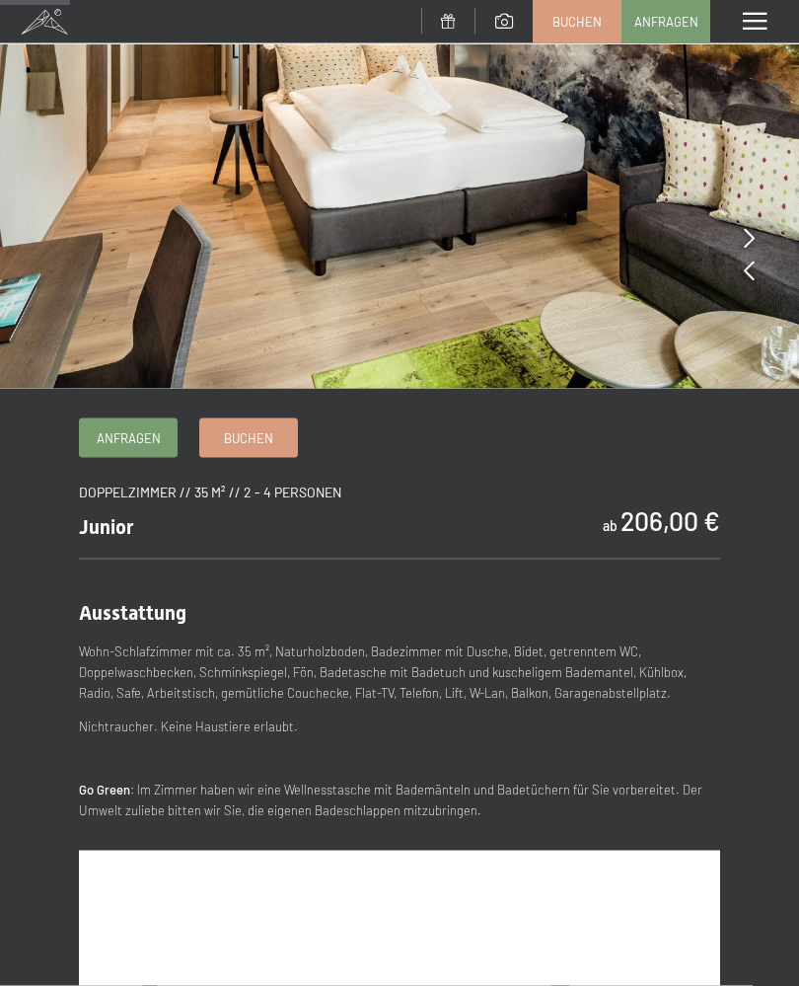
scroll to position [201, 0]
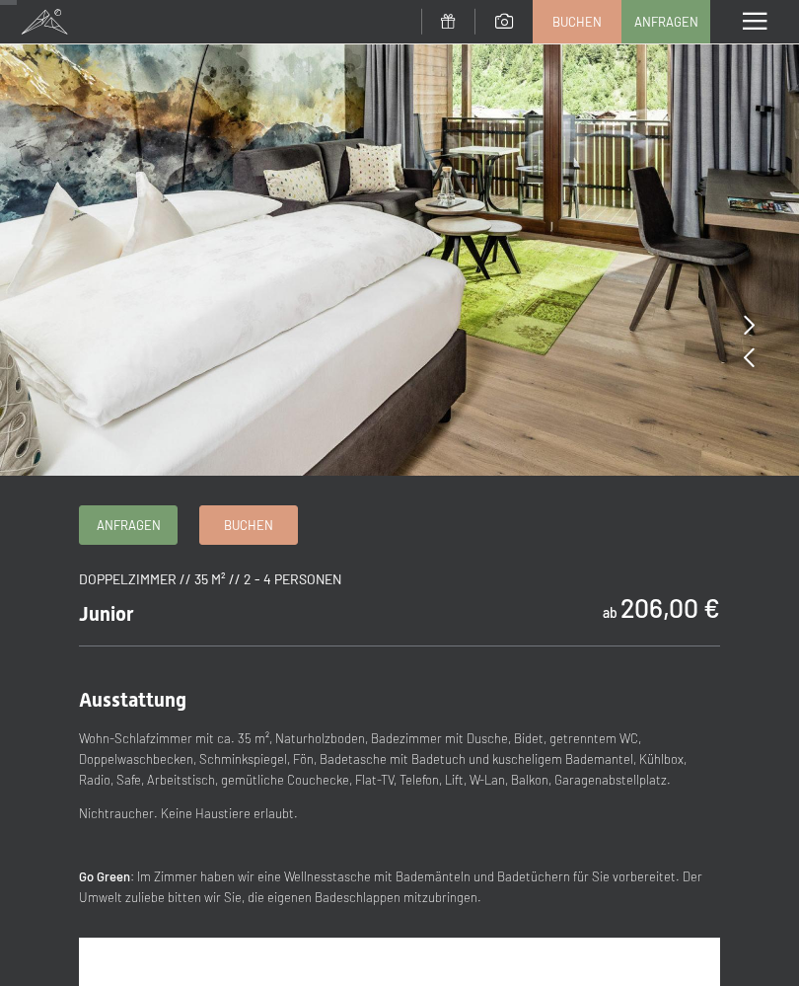
scroll to position [0, 0]
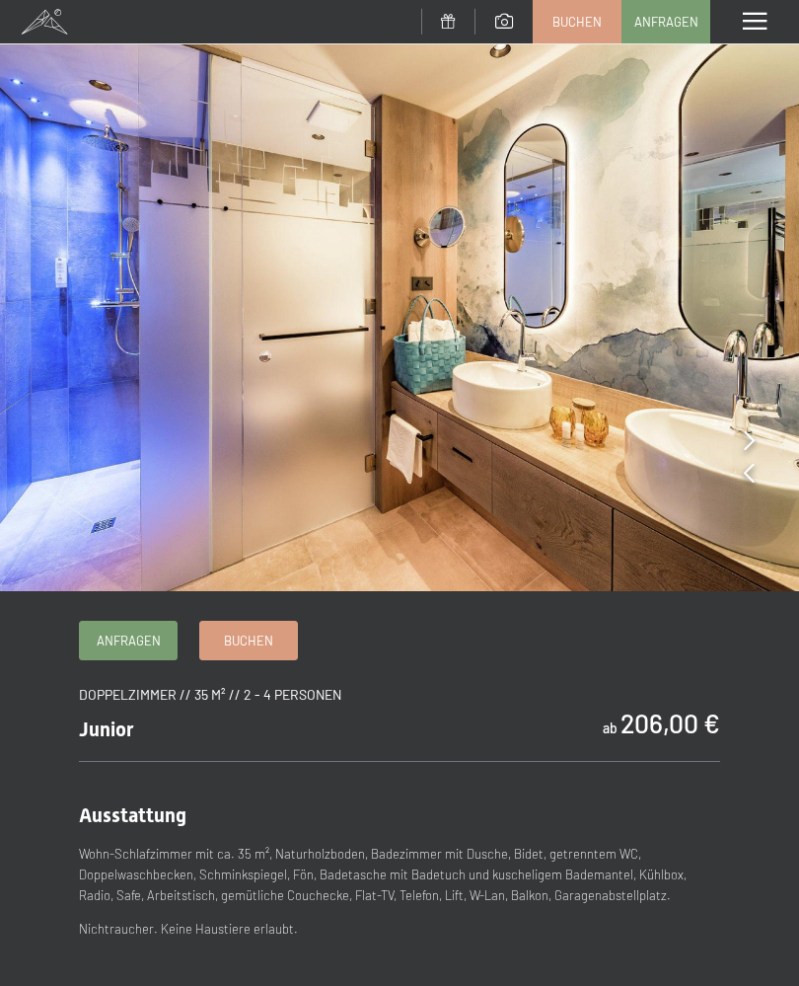
click at [766, 10] on div "Menü" at bounding box center [754, 21] width 89 height 43
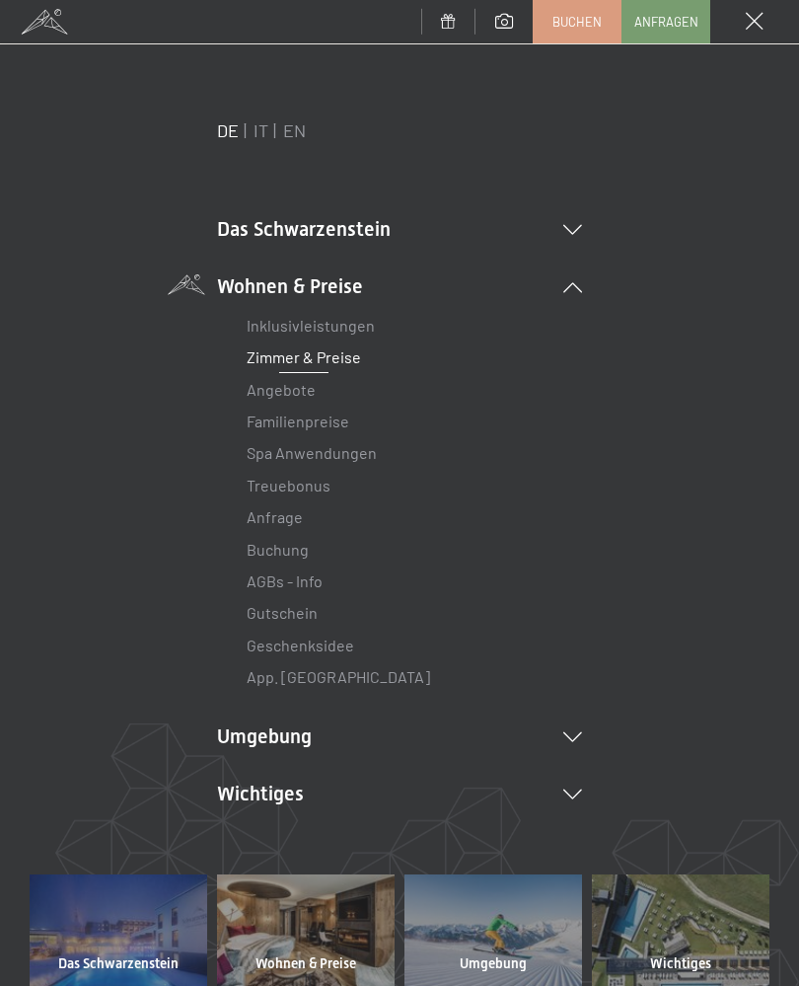
click at [295, 389] on link "Angebote" at bounding box center [281, 389] width 69 height 19
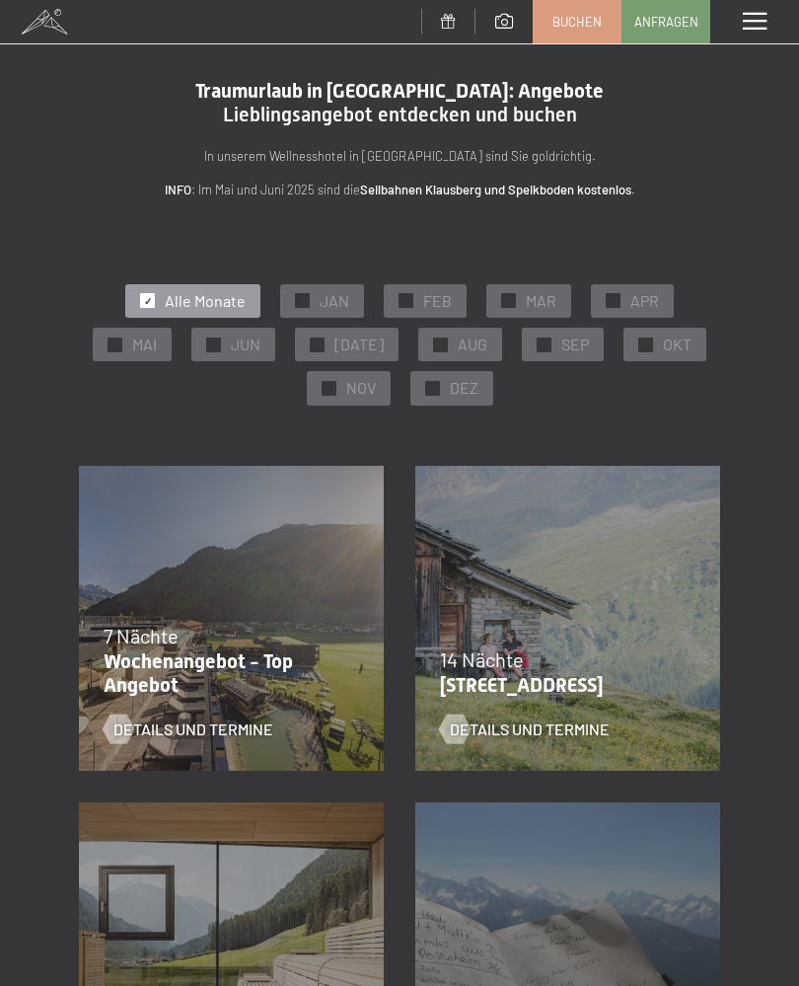
click at [326, 292] on span "JAN" at bounding box center [335, 301] width 30 height 22
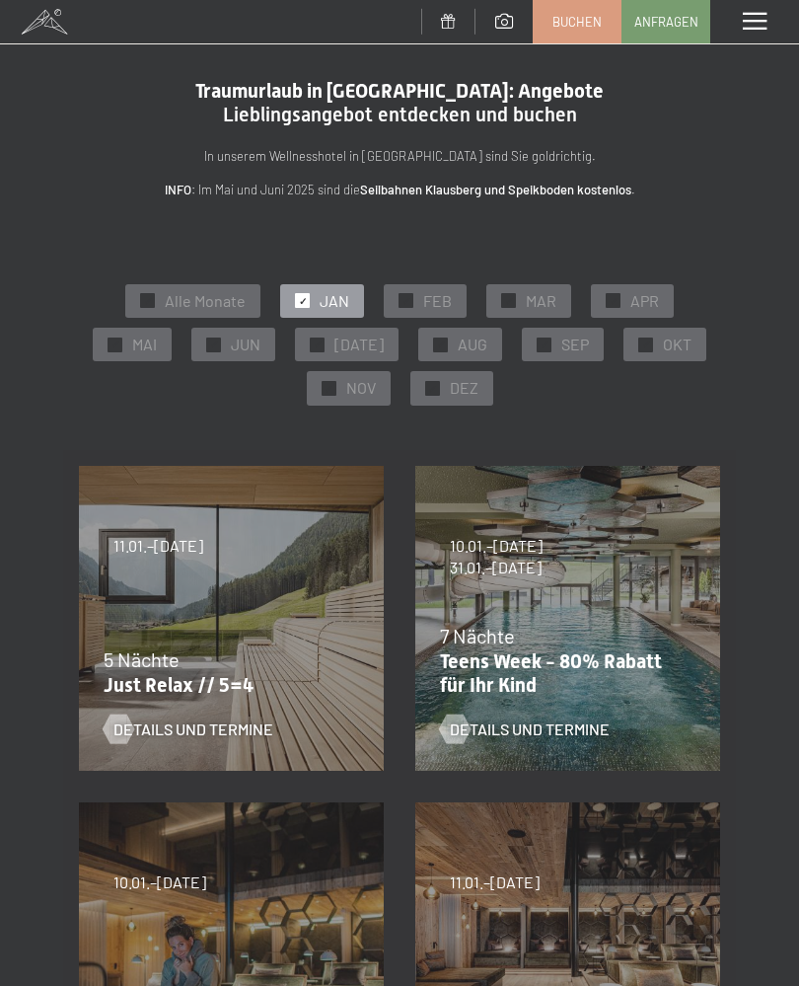
click at [551, 295] on span "MAR" at bounding box center [541, 301] width 31 height 22
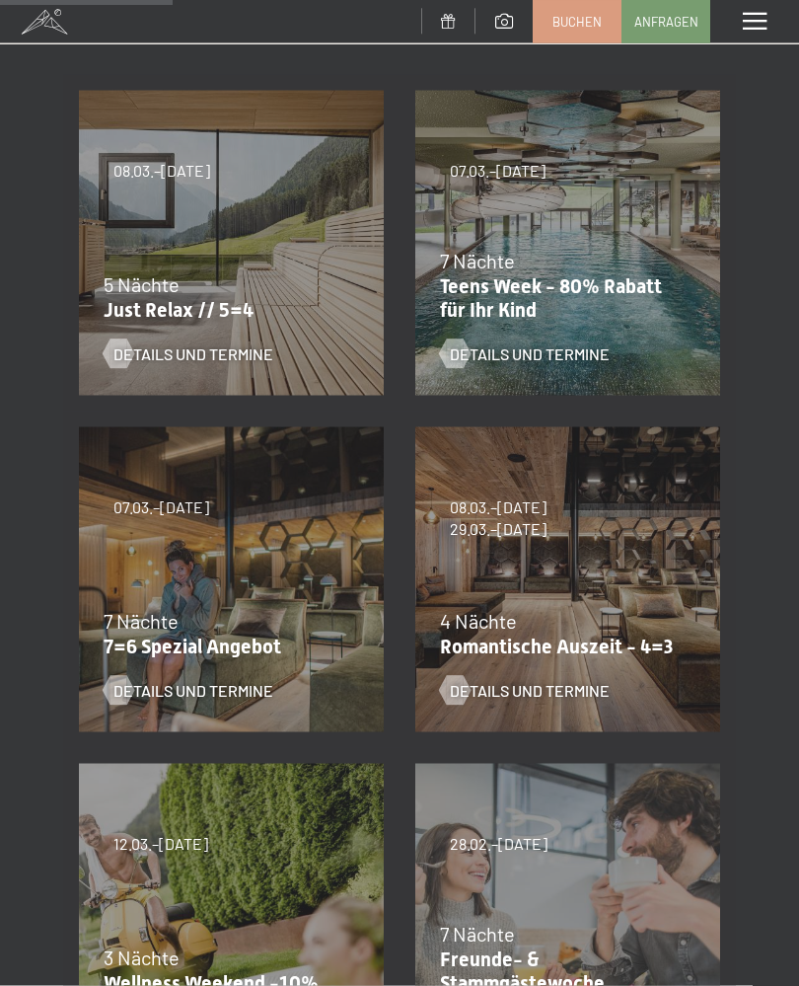
scroll to position [376, 0]
click at [463, 679] on div at bounding box center [454, 690] width 17 height 30
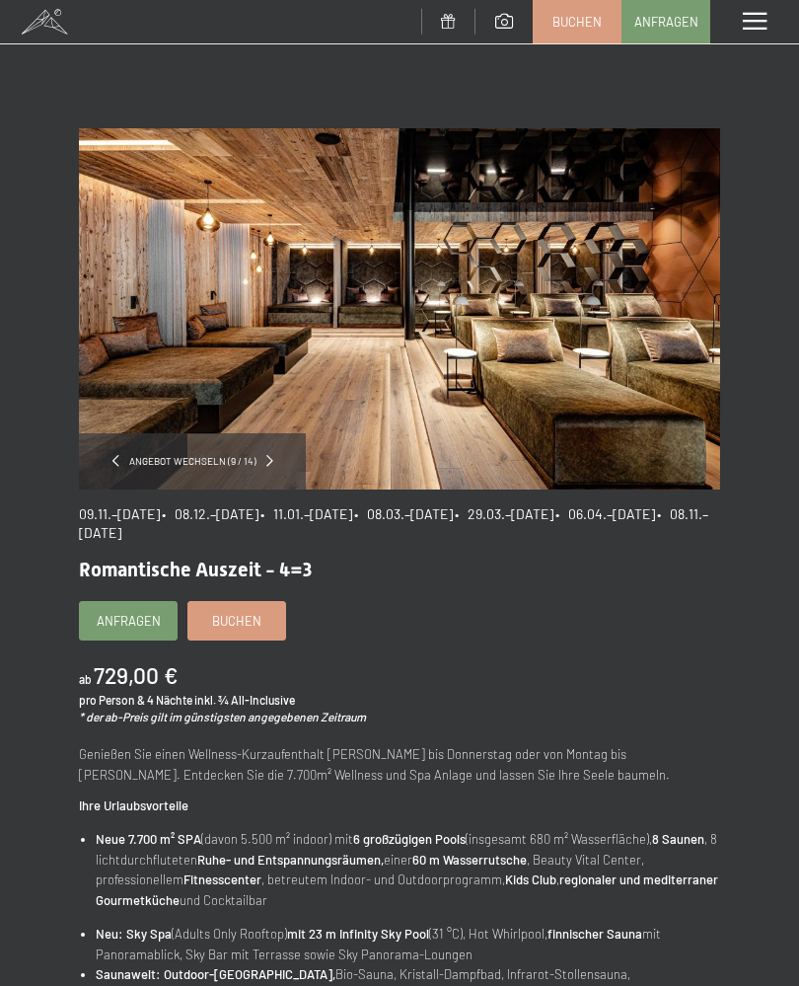
click at [136, 612] on span "Anfragen" at bounding box center [129, 621] width 64 height 18
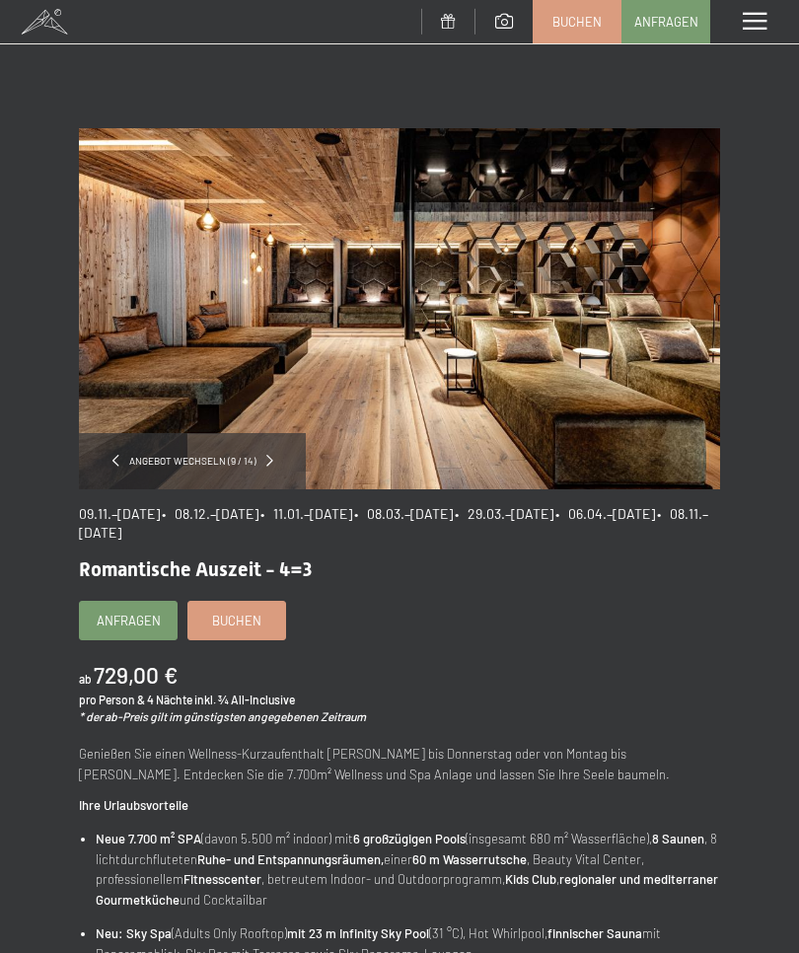
click at [752, 23] on span at bounding box center [755, 22] width 24 height 18
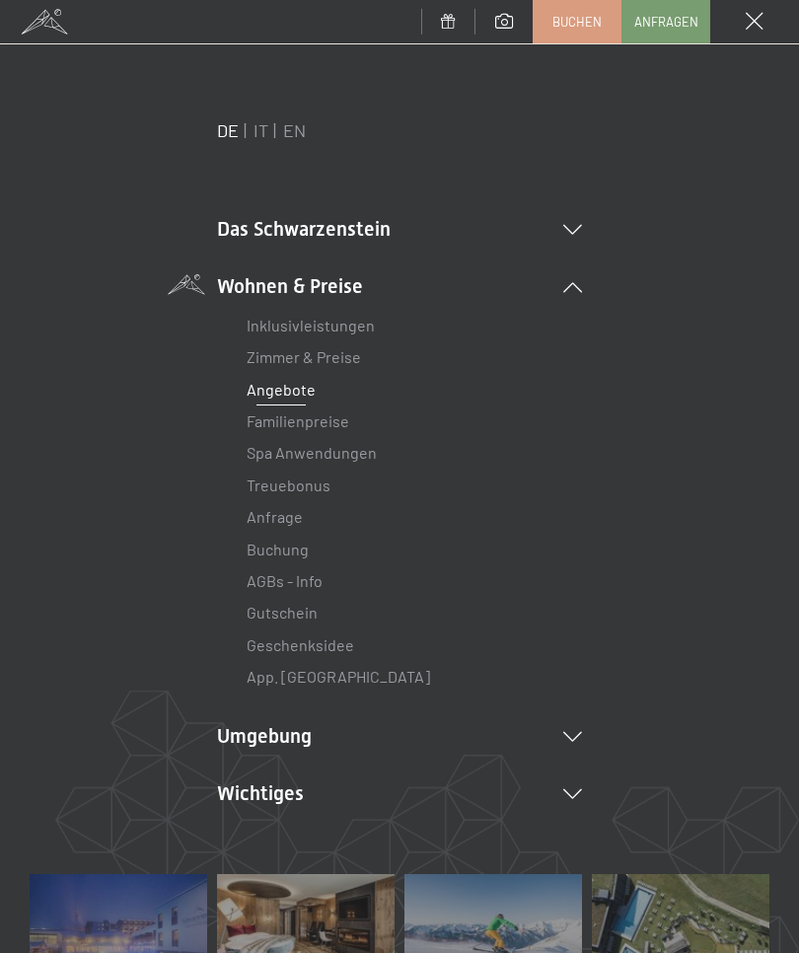
click at [568, 722] on li "Umgebung Das Ahrntal Ski & Winter Skifahren Skischule Wandern & Sommer Wandern …" at bounding box center [399, 736] width 365 height 28
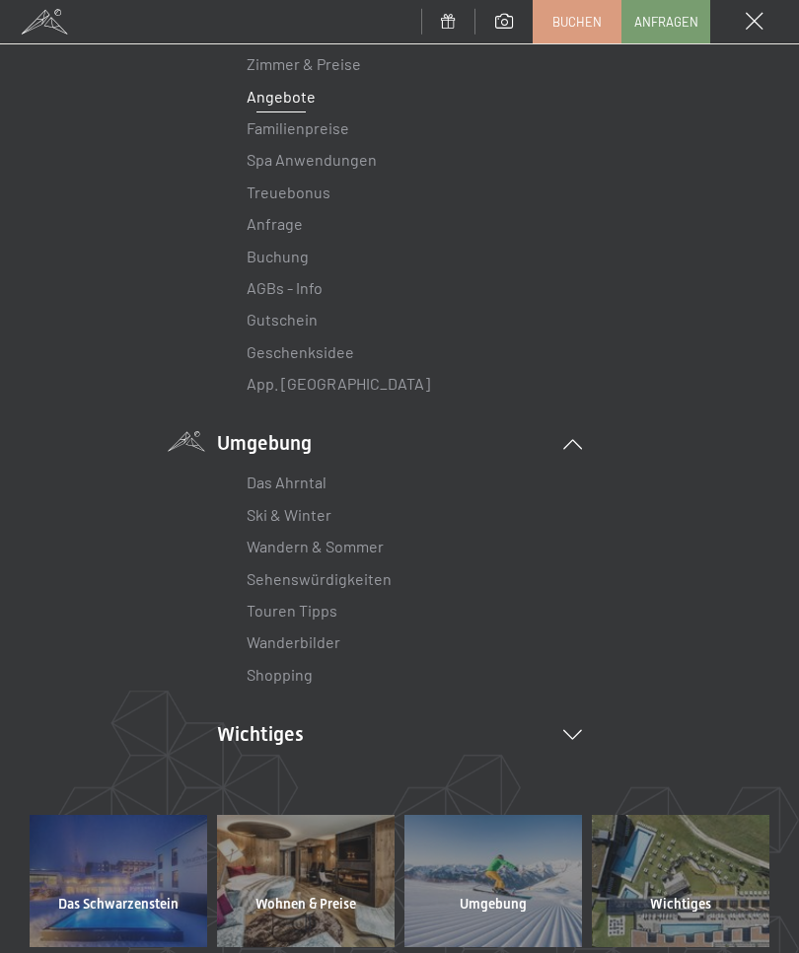
scroll to position [294, 0]
click at [579, 439] on icon at bounding box center [572, 443] width 19 height 10
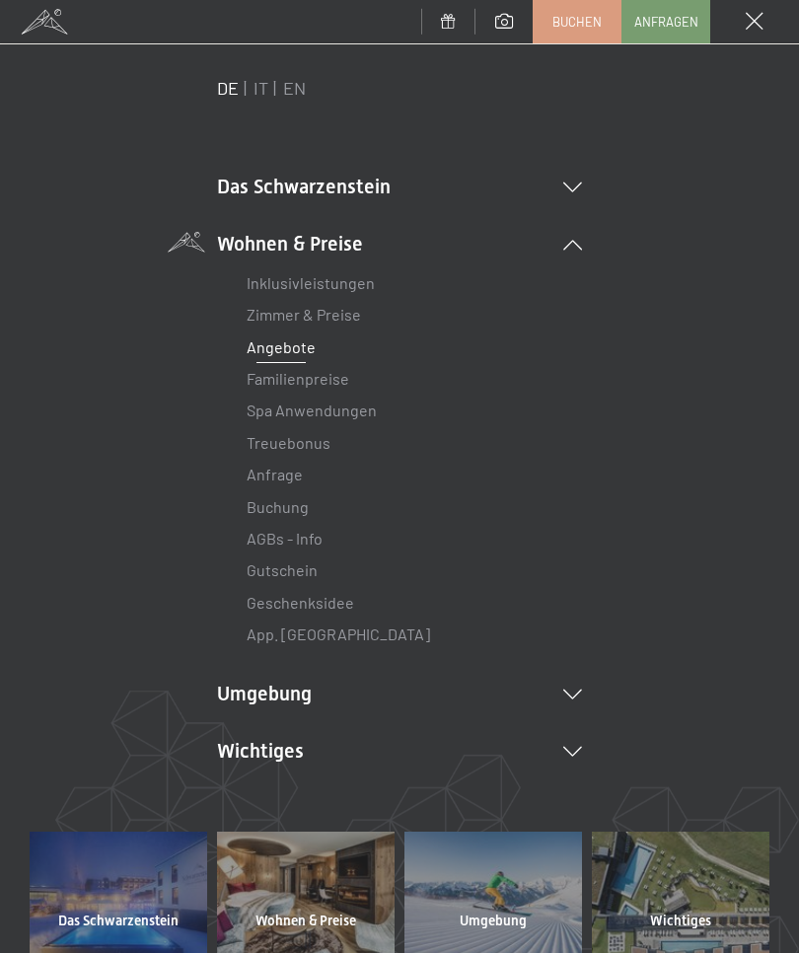
scroll to position [40, 0]
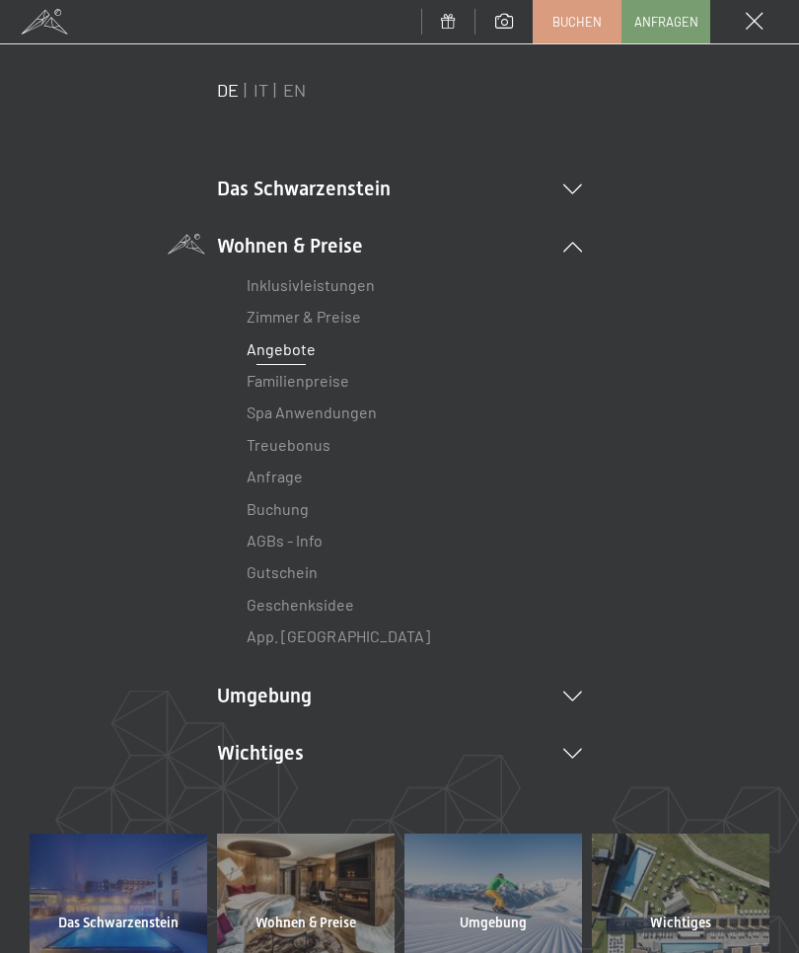
click at [577, 180] on li "Das Schwarzenstein Neuheiten im Schwarzenstein Ihre Gastgeber Premium Spa Gourm…" at bounding box center [399, 189] width 365 height 28
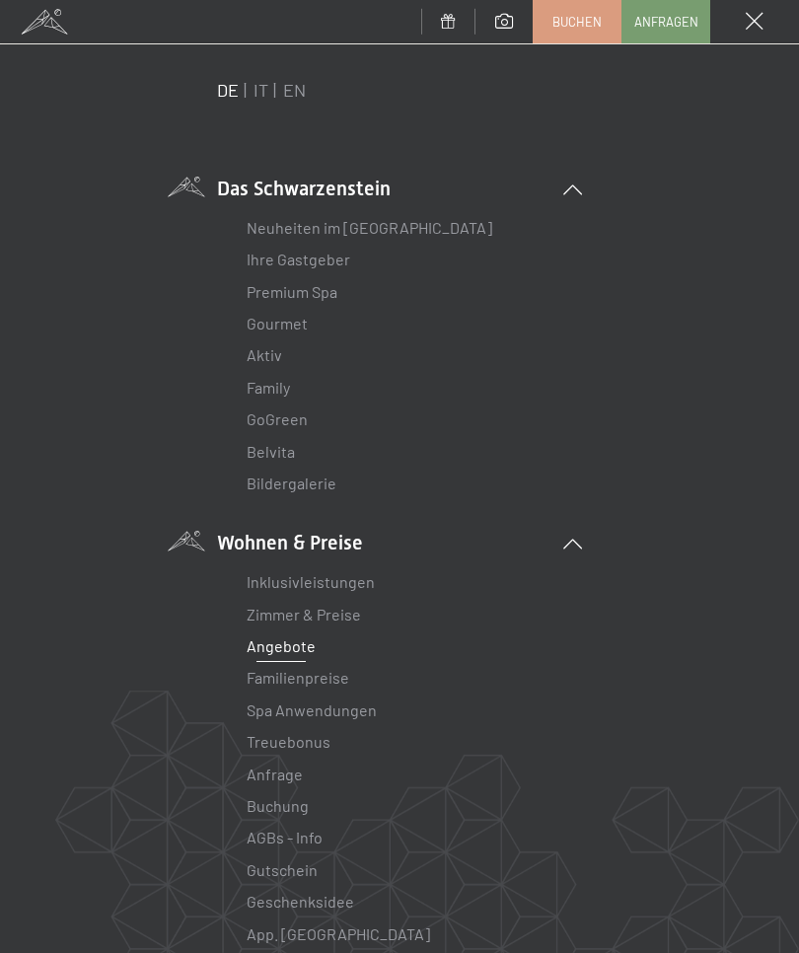
click at [570, 187] on icon at bounding box center [572, 189] width 19 height 10
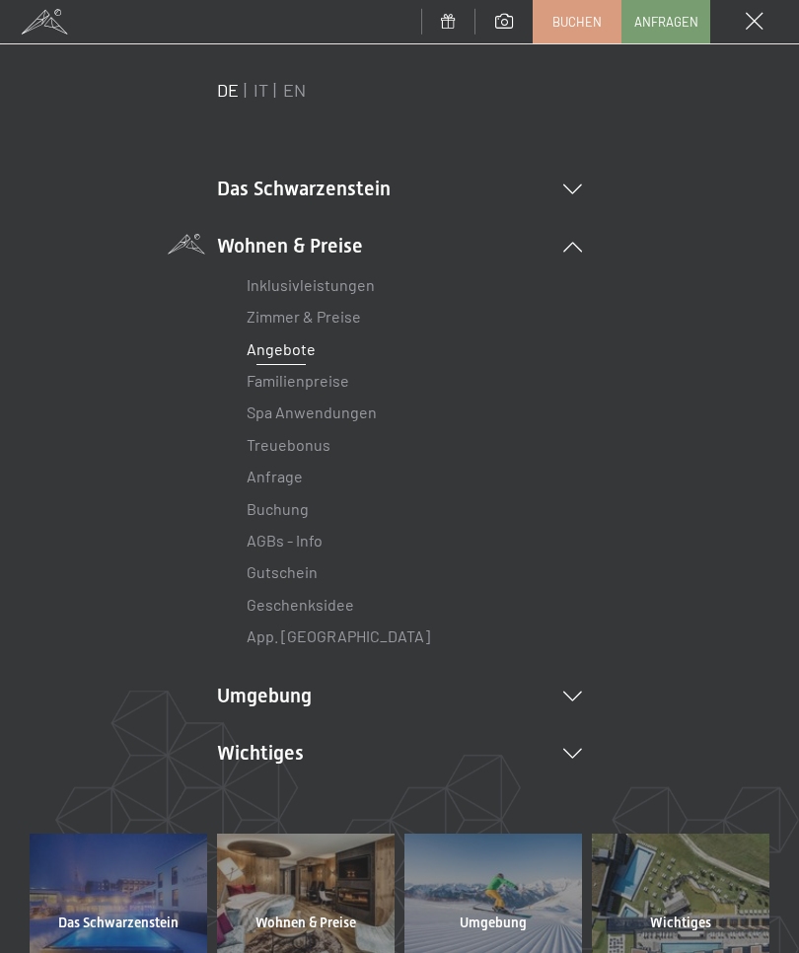
click at [578, 239] on li "Wohnen & Preise Inklusivleistungen Zimmer & Preise Liste Angebote Liste Familie…" at bounding box center [399, 442] width 365 height 421
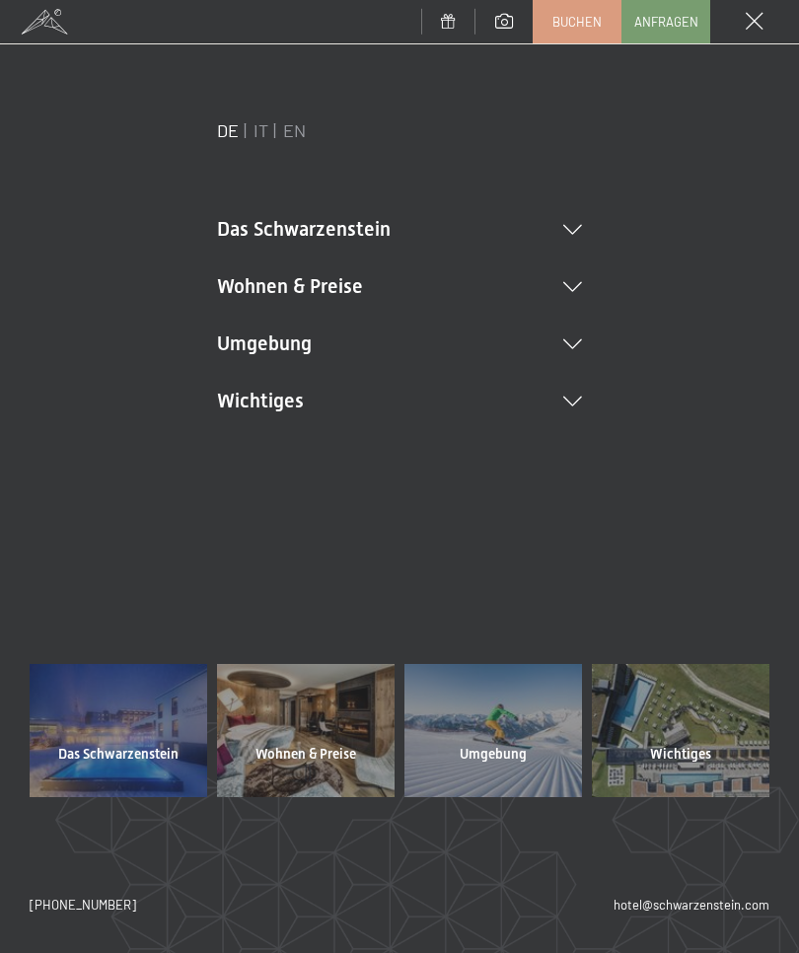
click at [570, 387] on li "Wichtiges Lage & Anreise Online bezahlen Webcam & Wetter Downloads" at bounding box center [399, 401] width 365 height 28
click at [316, 424] on li "Lage & Anreise" at bounding box center [400, 440] width 306 height 32
click at [573, 393] on li "Wichtiges Lage & Anreise Online bezahlen Webcam & Wetter Downloads" at bounding box center [399, 401] width 365 height 28
click at [304, 434] on link "Lage & Anreise" at bounding box center [300, 439] width 106 height 19
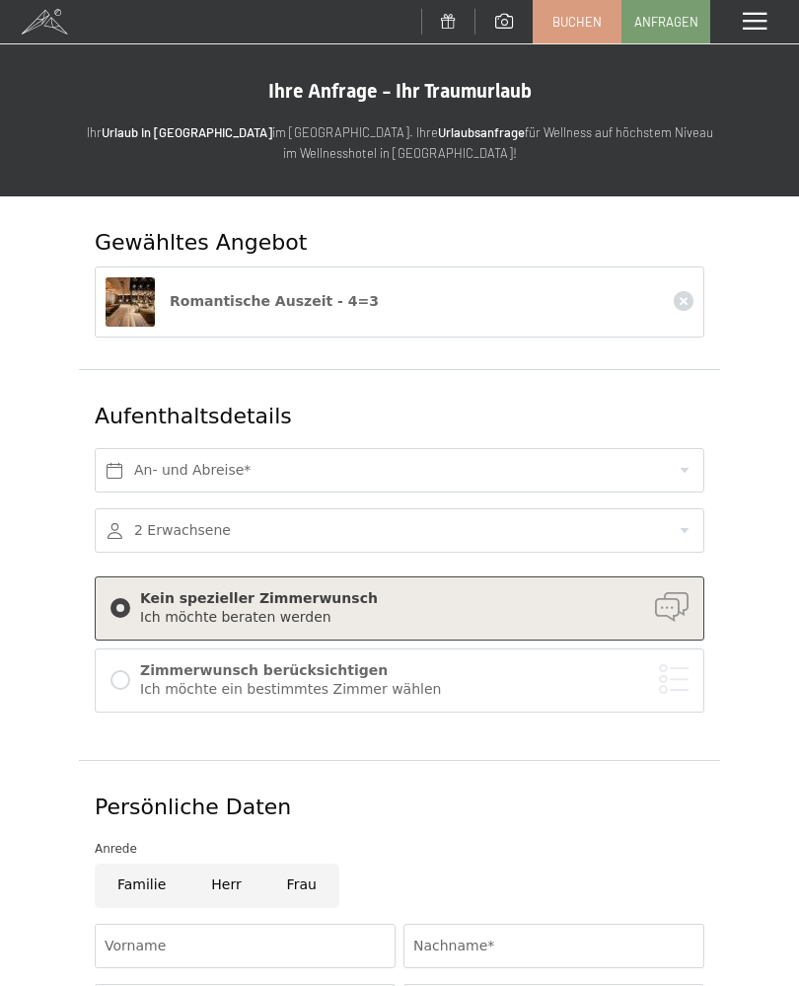
click at [136, 674] on div "Zimmerwunsch berücksichtigen Ich möchte ein bestimmtes Zimmer wählen" at bounding box center [399, 680] width 578 height 42
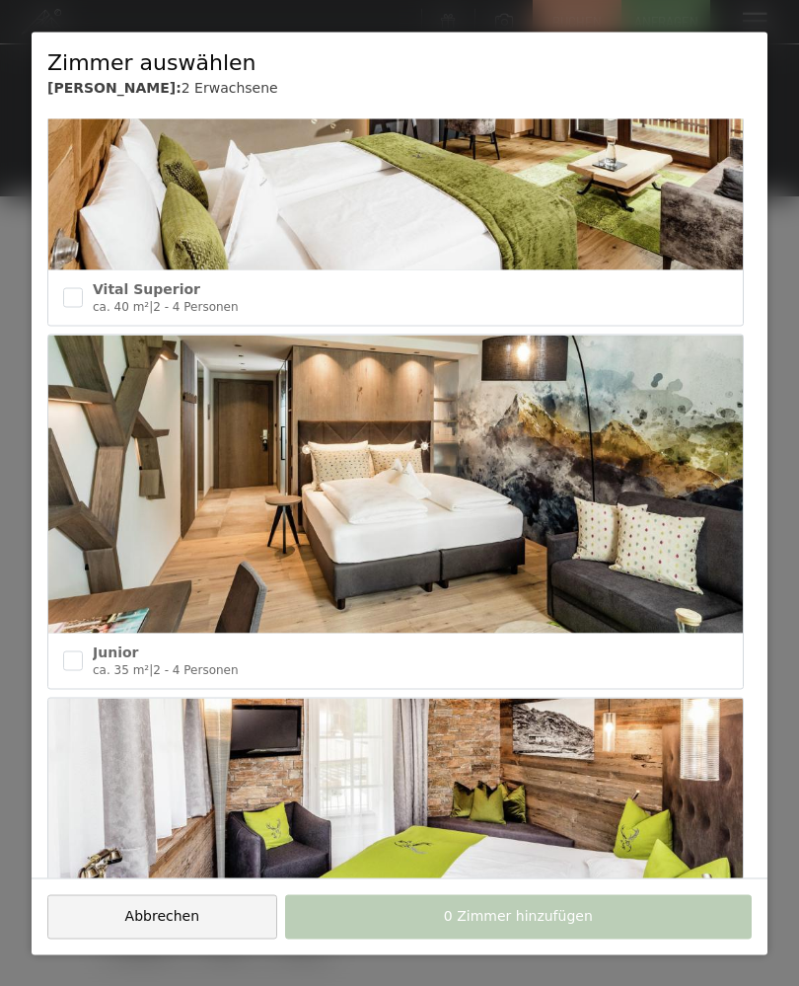
scroll to position [3081, 0]
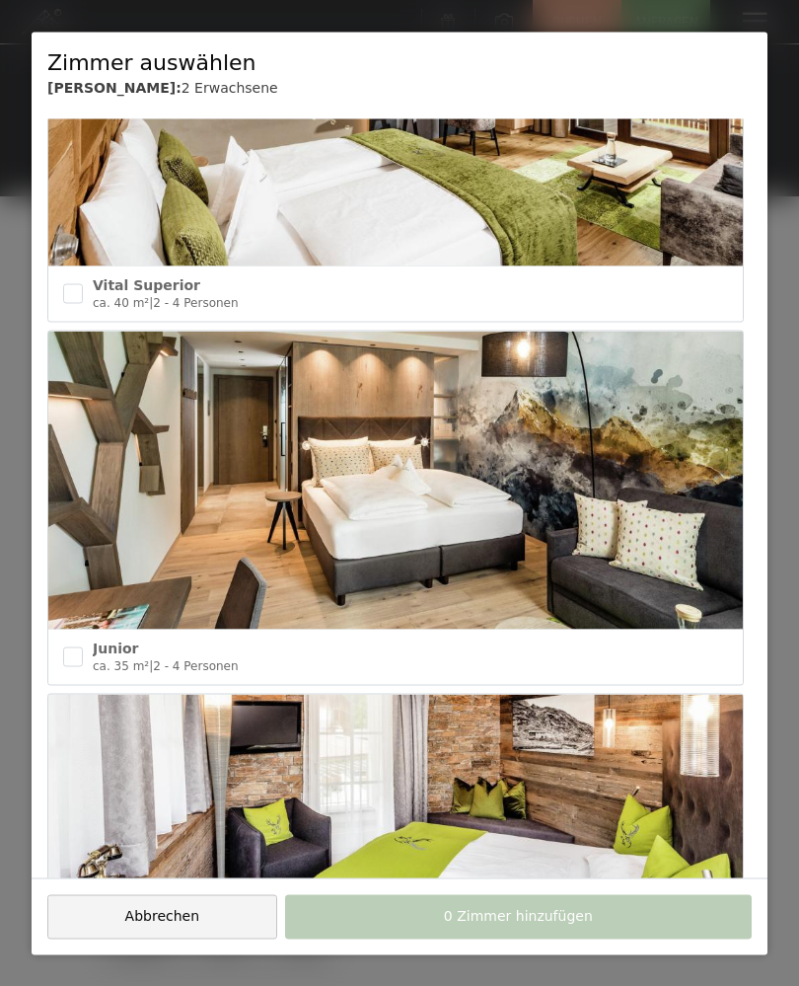
click at [81, 646] on input "checkbox" at bounding box center [73, 656] width 20 height 20
checkbox input "true"
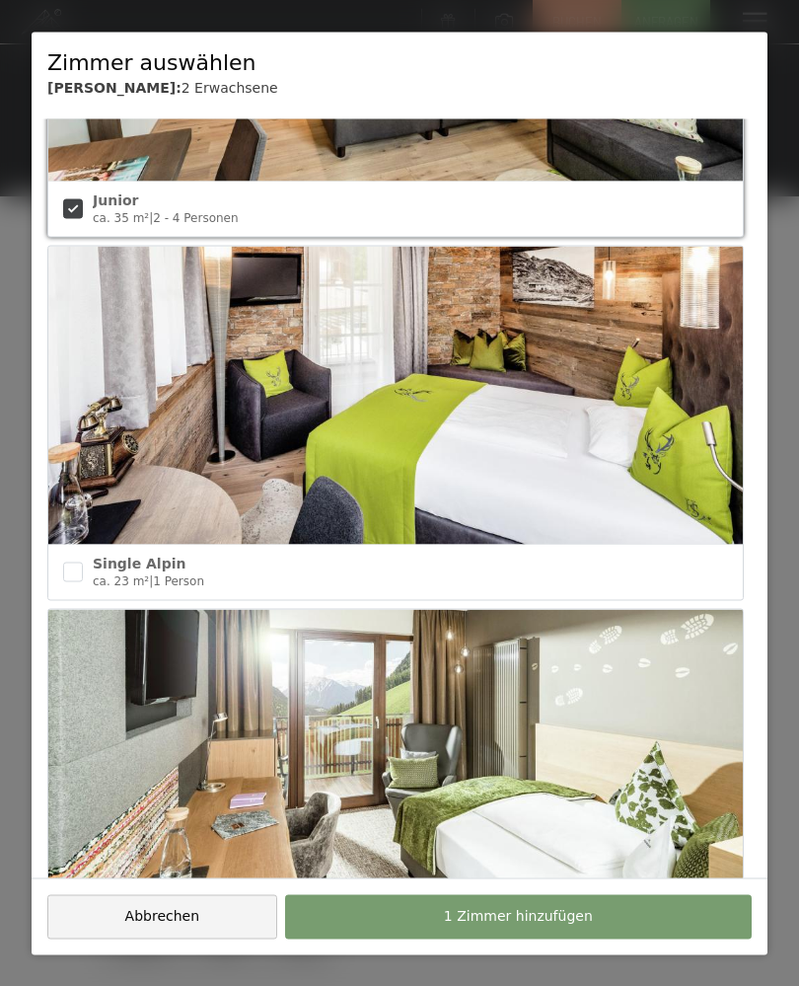
scroll to position [3530, 0]
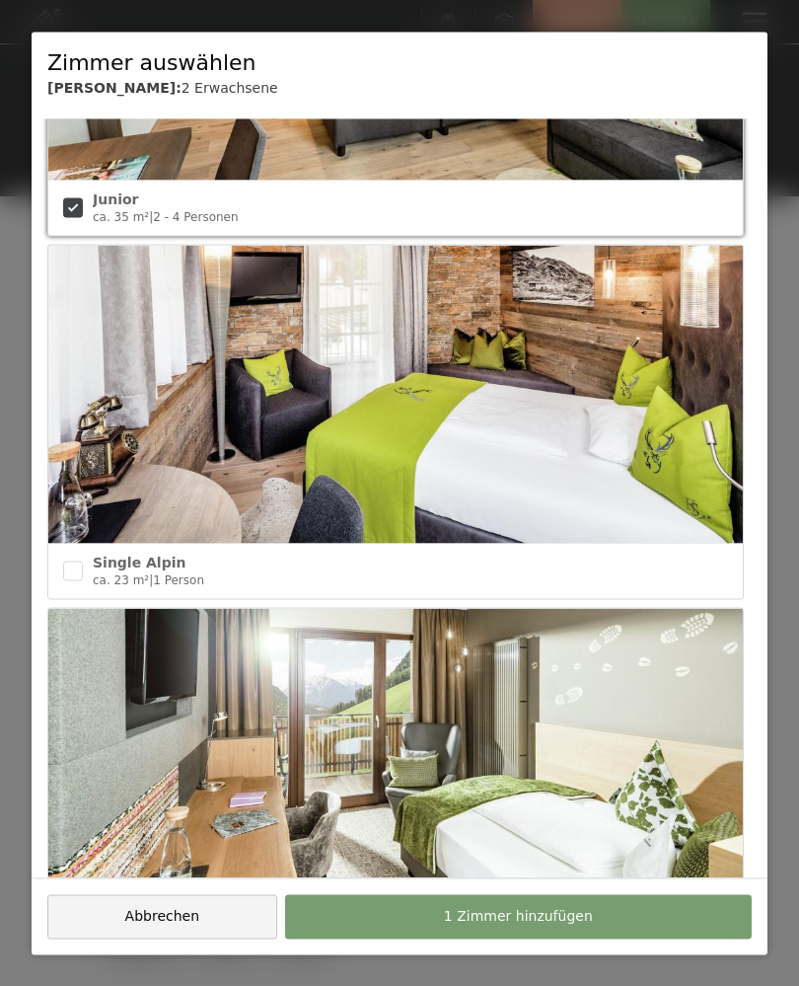
click at [558, 909] on span "1 Zimmer hinzufügen" at bounding box center [518, 917] width 149 height 20
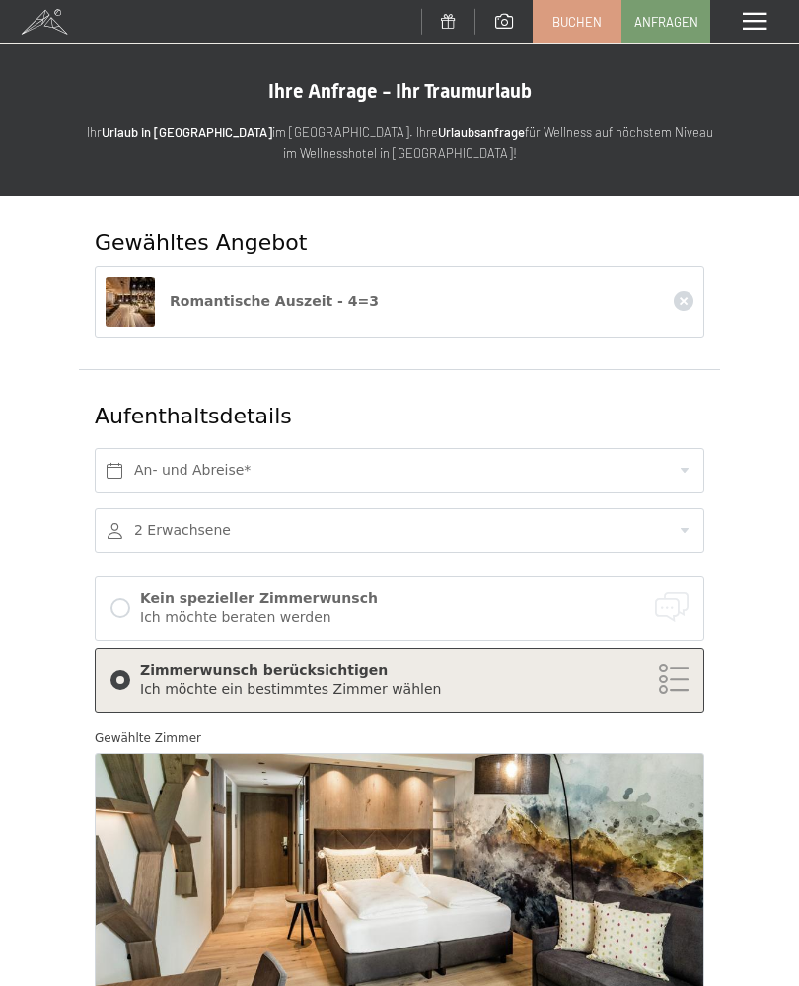
click at [448, 669] on div "Zimmerwunsch berücksichtigen" at bounding box center [414, 671] width 549 height 20
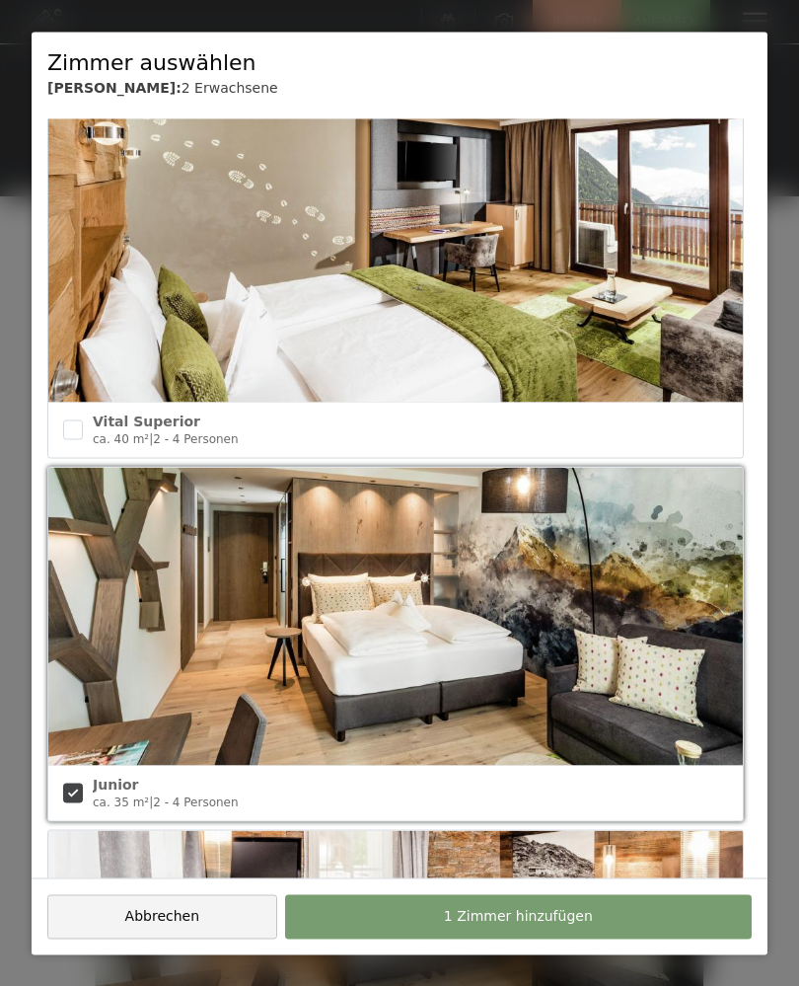
scroll to position [2943, 0]
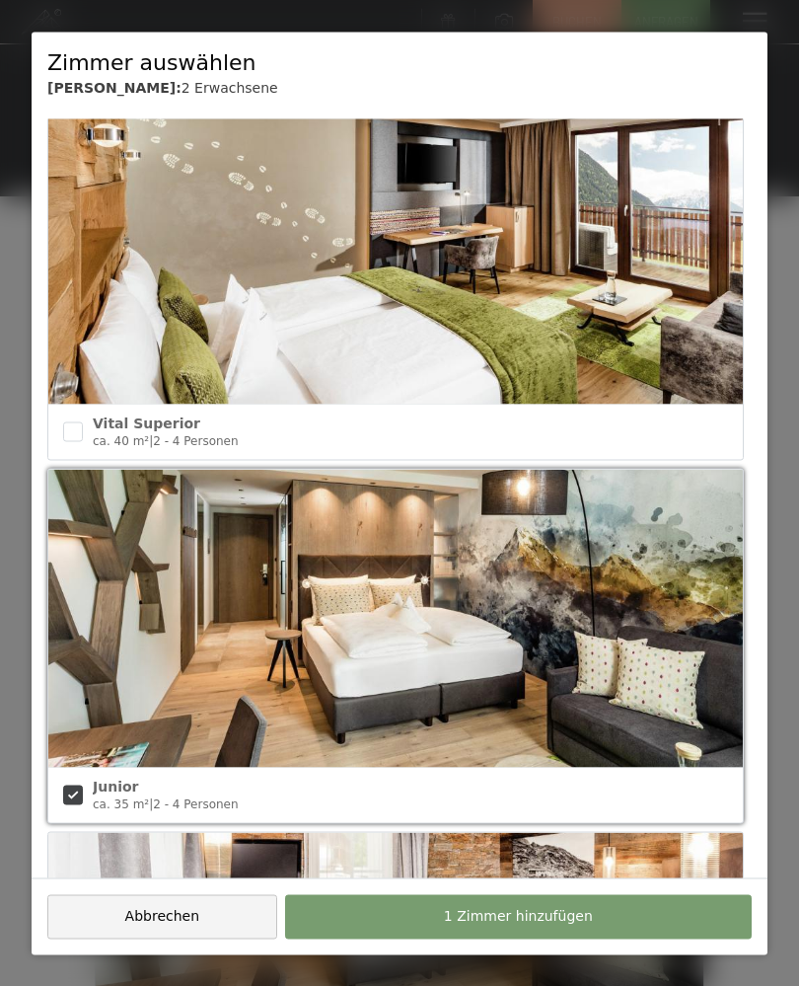
click at [539, 906] on button "1 Zimmer hinzufügen" at bounding box center [518, 916] width 467 height 44
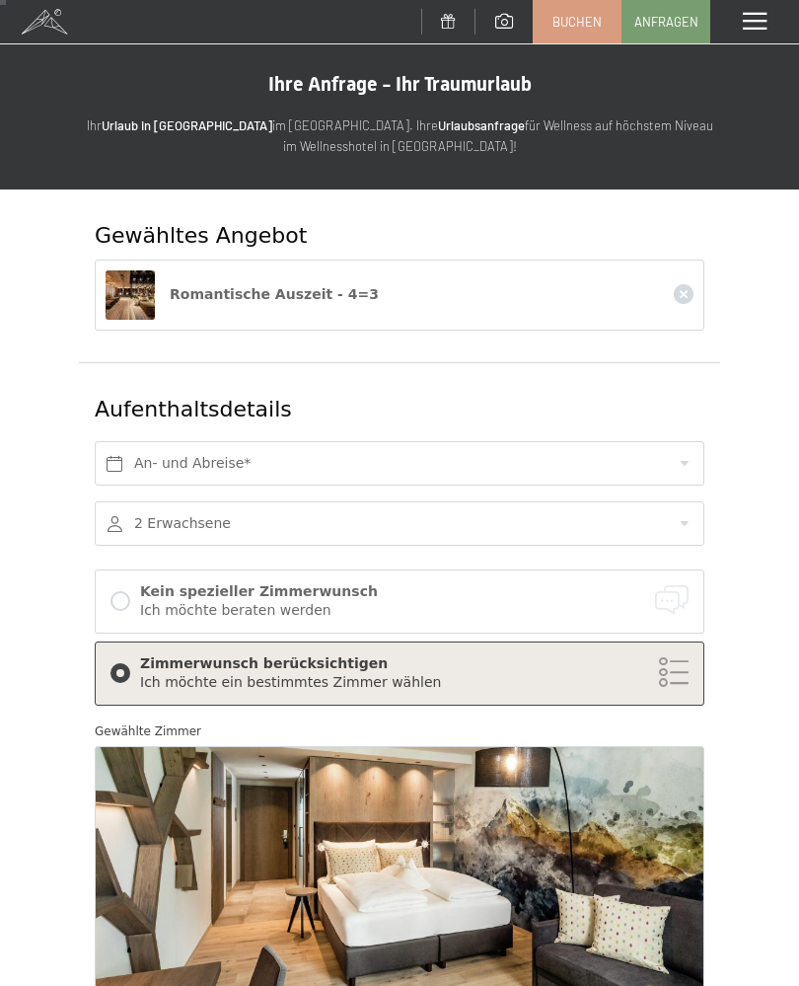
scroll to position [0, 0]
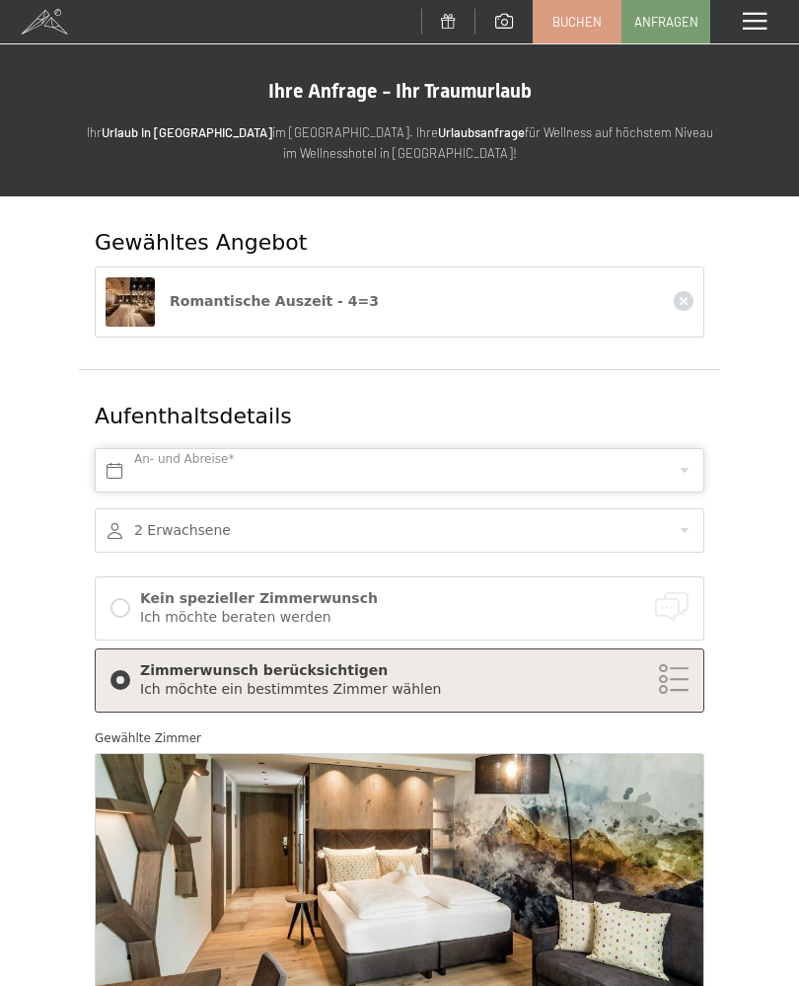
click at [689, 455] on input "text" at bounding box center [400, 470] width 610 height 44
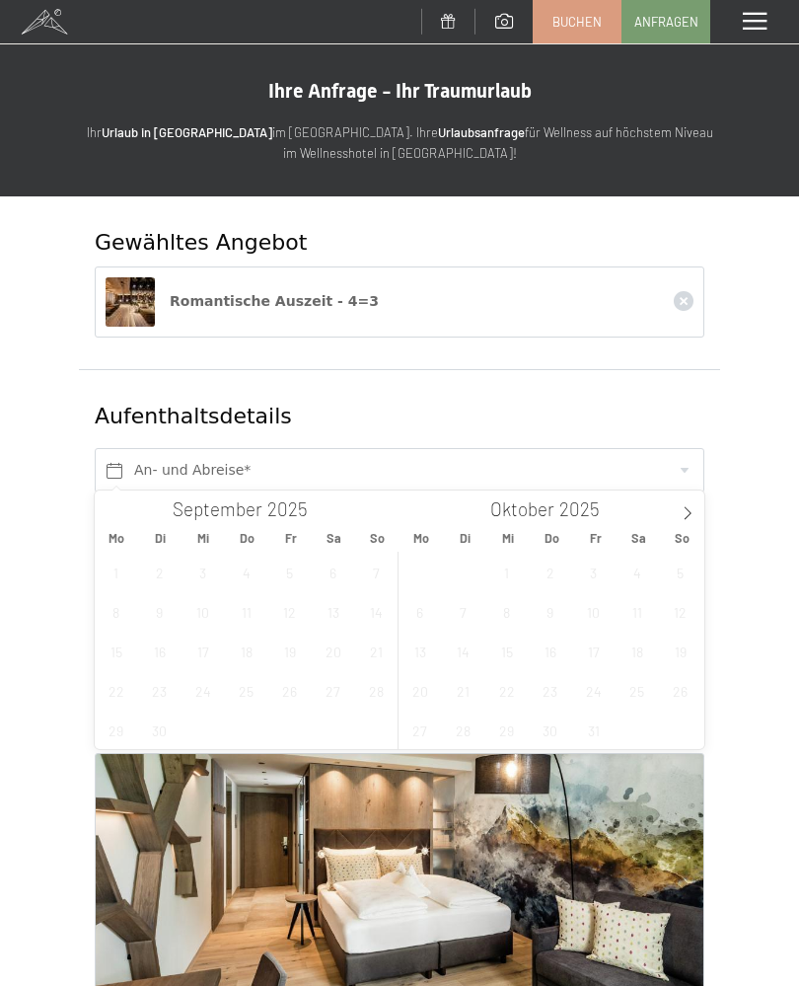
click at [681, 507] on icon at bounding box center [688, 513] width 14 height 14
click at [689, 509] on icon at bounding box center [688, 513] width 14 height 14
click at [692, 502] on span at bounding box center [688, 507] width 34 height 34
type input "2026"
click at [693, 510] on icon at bounding box center [688, 513] width 14 height 14
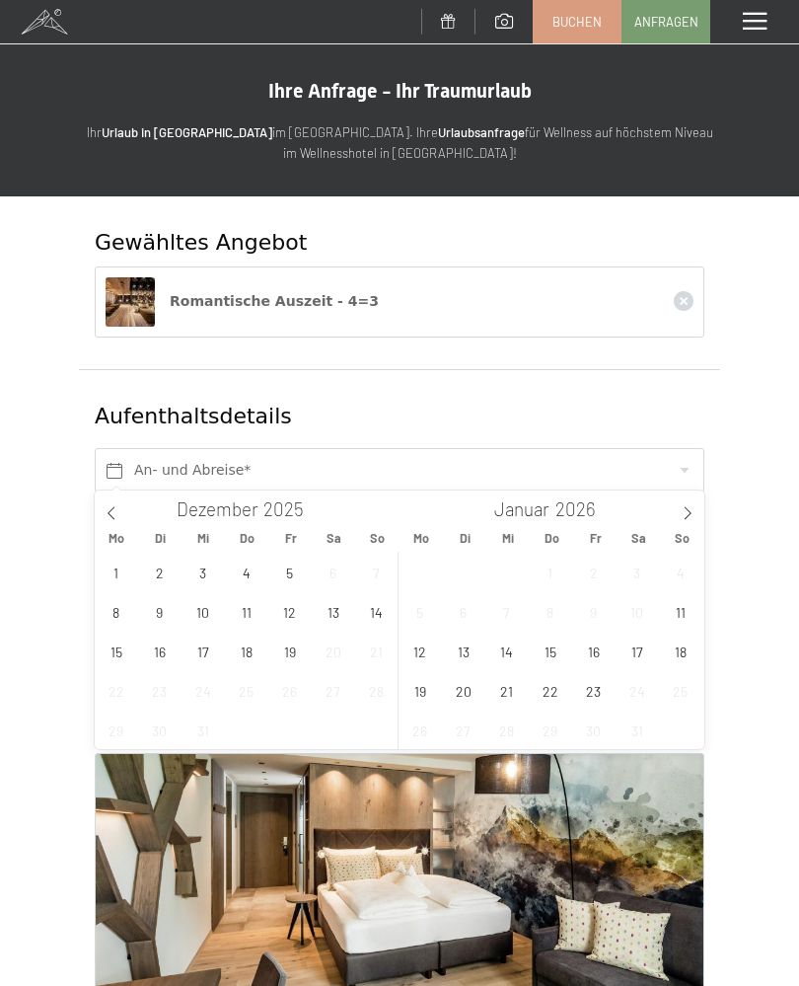
type input "2026"
click at [697, 504] on span at bounding box center [688, 507] width 34 height 34
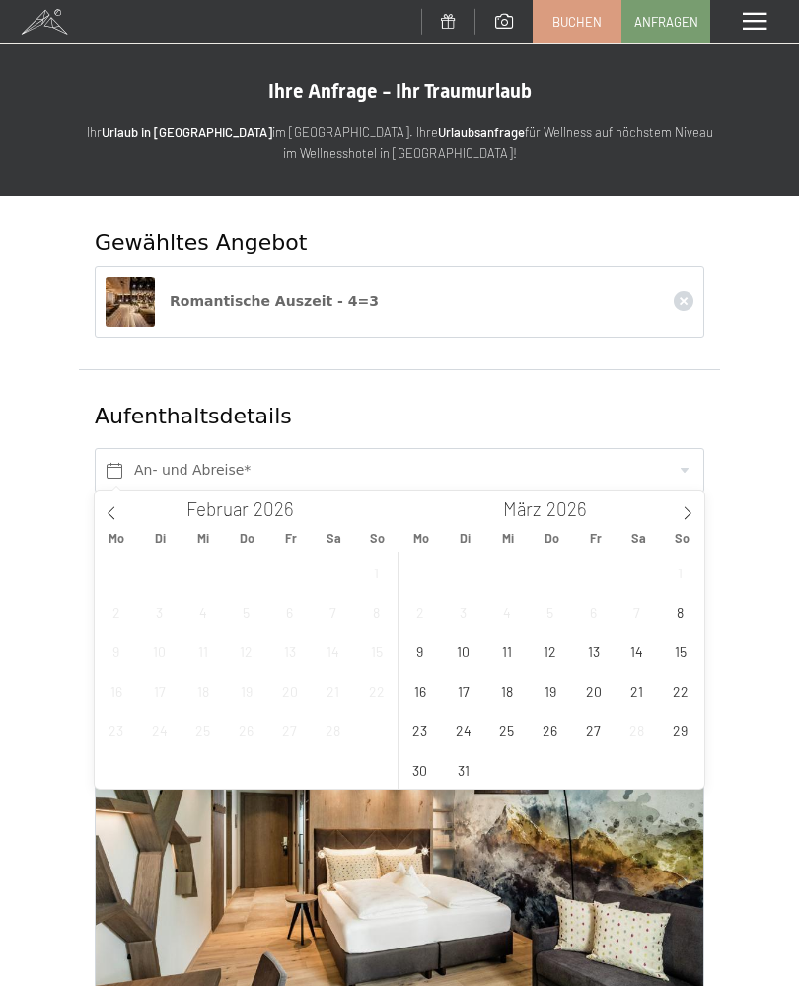
click at [424, 684] on span "16" at bounding box center [420, 690] width 38 height 38
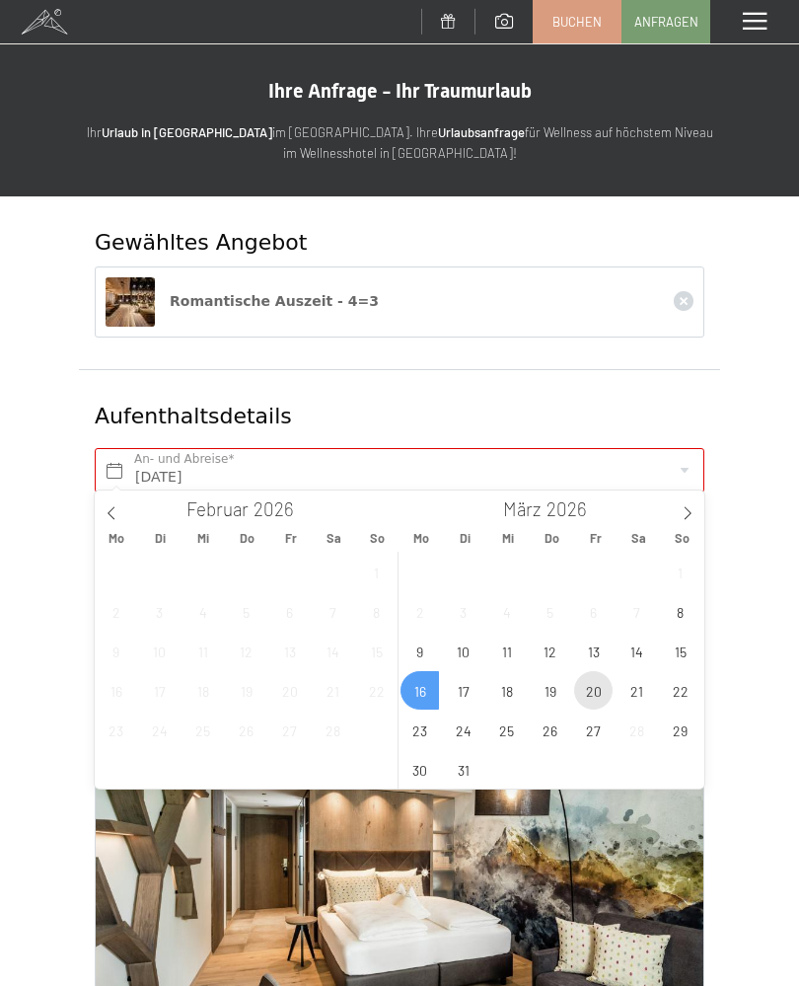
click at [597, 692] on span "20" at bounding box center [593, 690] width 38 height 38
type input "Mo. 16.03.2026 - Fr. 20.03.2026"
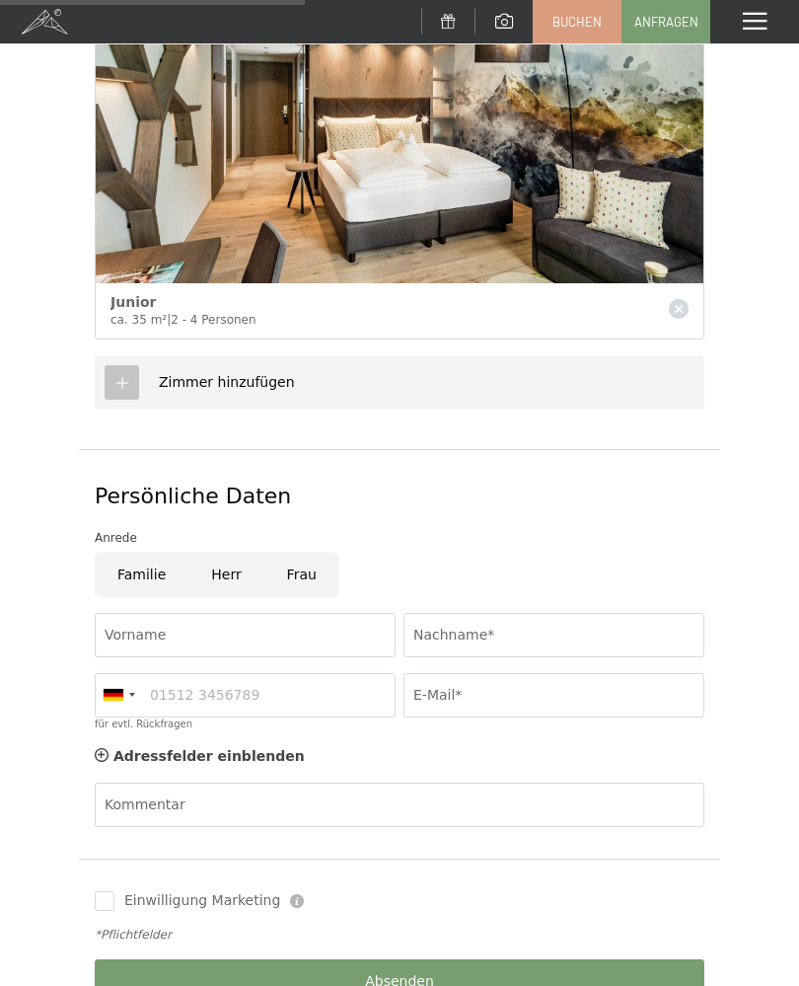
scroll to position [755, 0]
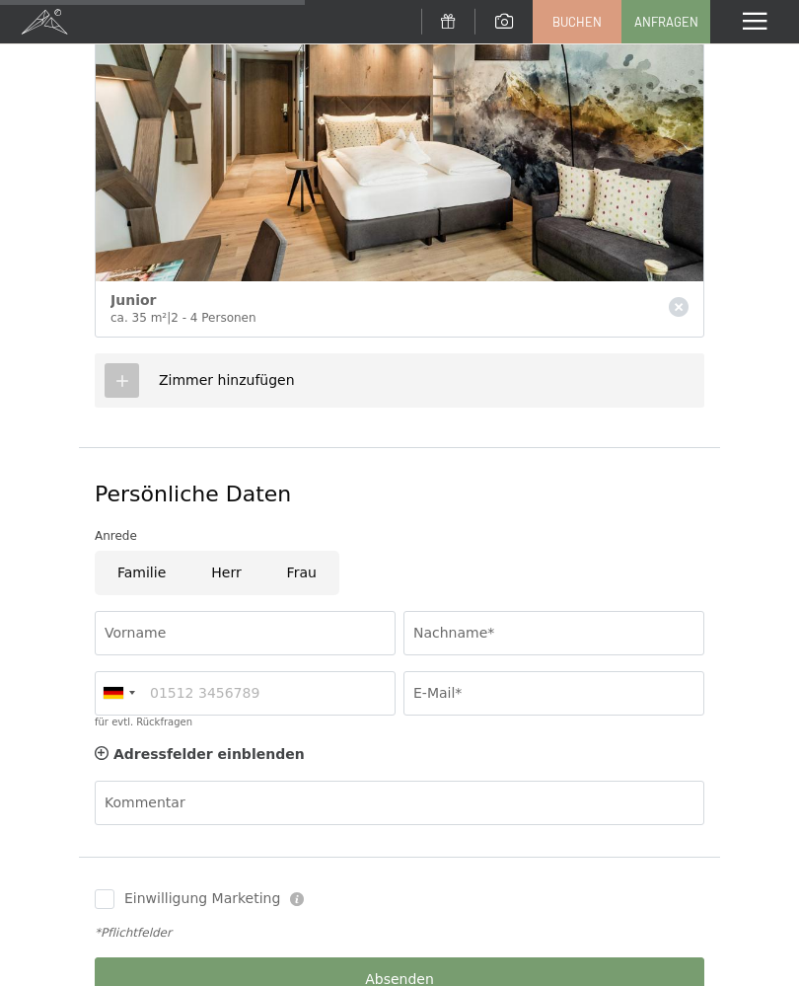
click at [223, 556] on input "Herr" at bounding box center [225, 573] width 75 height 44
radio input "true"
click at [153, 622] on input "Vorname" at bounding box center [245, 633] width 301 height 44
type input "Hubert"
click at [471, 625] on input "Nachname*" at bounding box center [554, 633] width 301 height 44
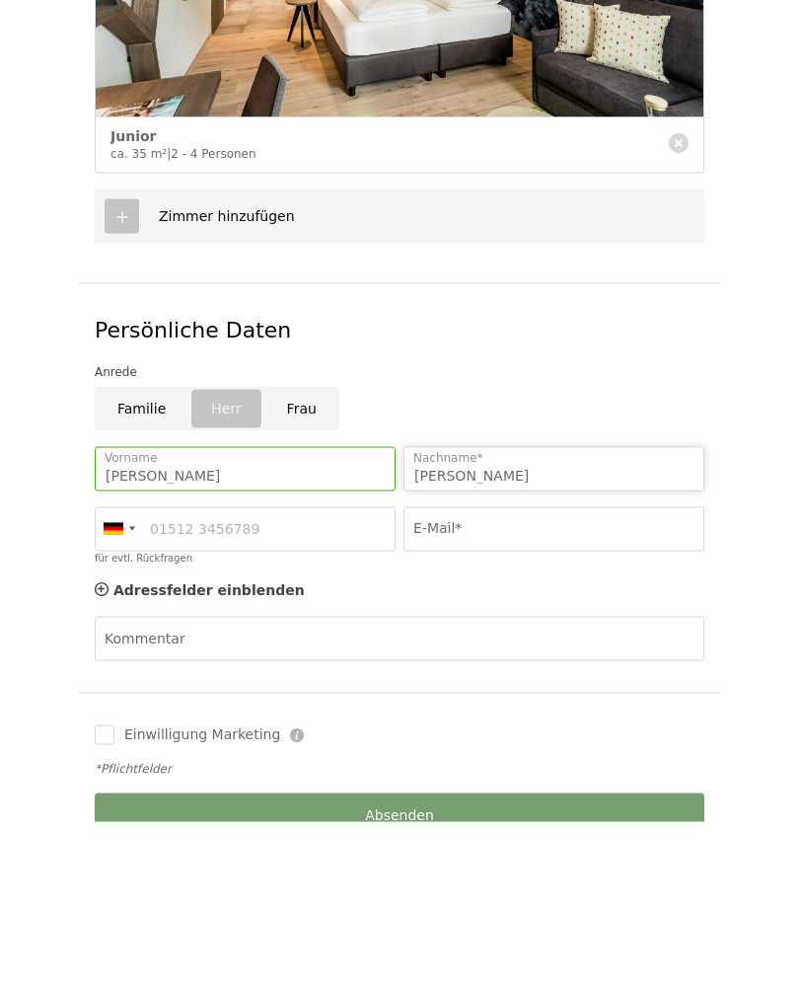
type input "Ritten"
click at [513, 671] on input "E-Mail*" at bounding box center [554, 693] width 301 height 44
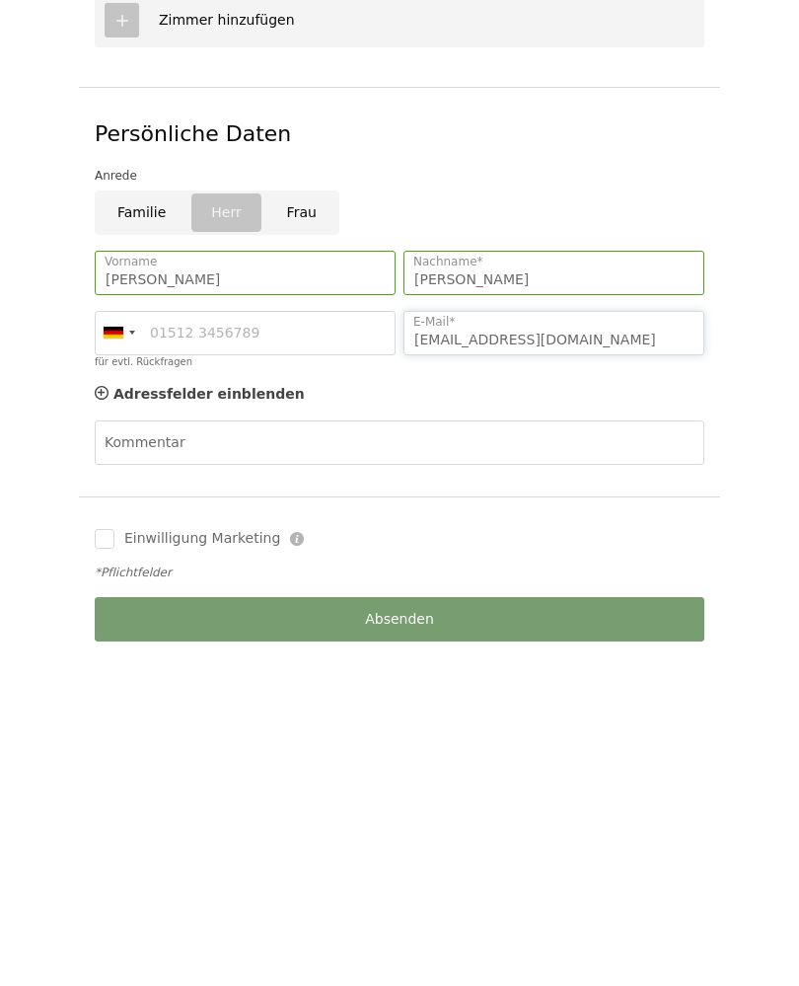
scroll to position [800, 0]
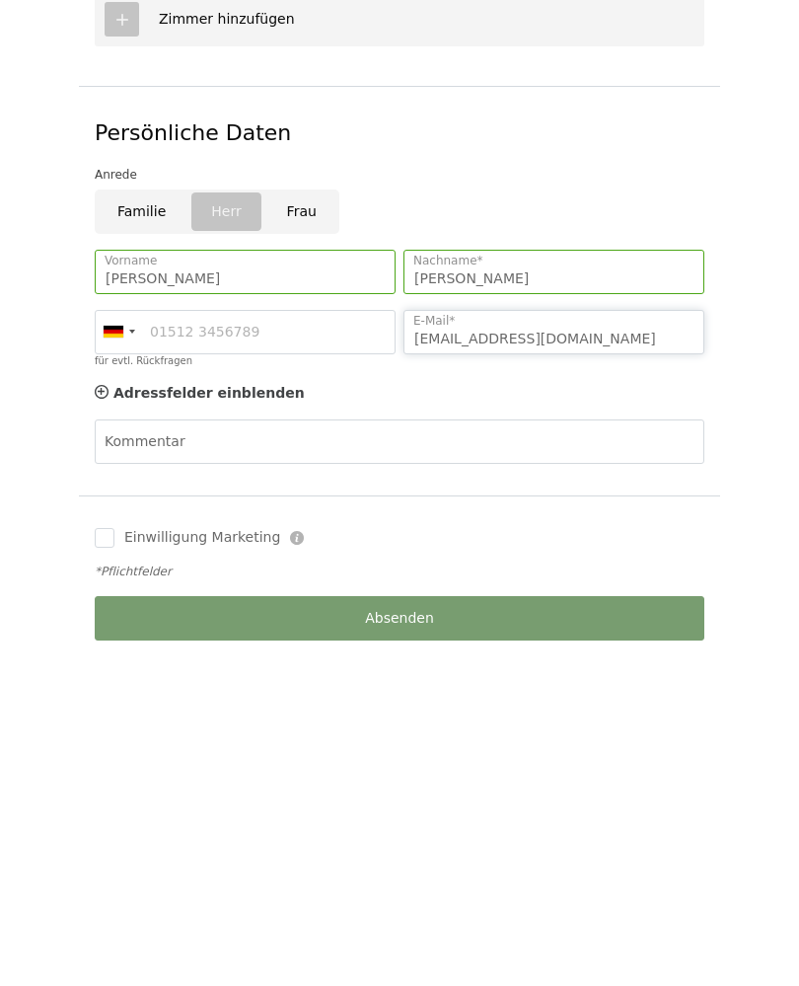
type input "hubertritter@freenet.de"
click at [110, 844] on input "Einwilligung Marketing" at bounding box center [105, 854] width 20 height 20
checkbox input "true"
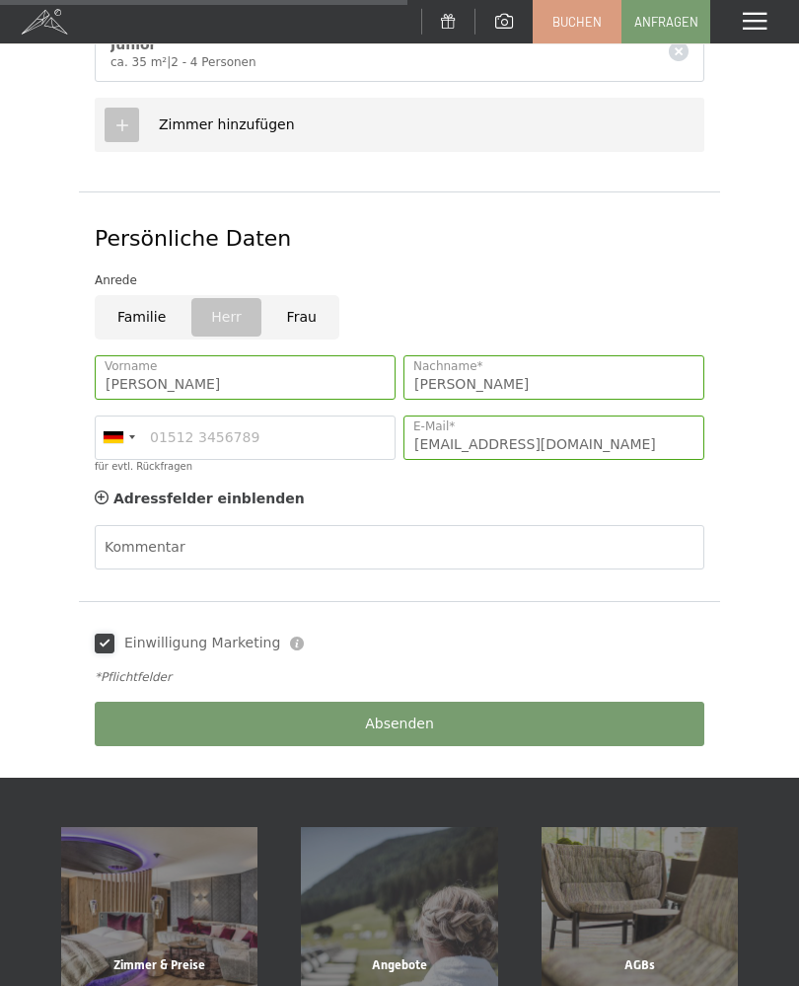
scroll to position [1011, 0]
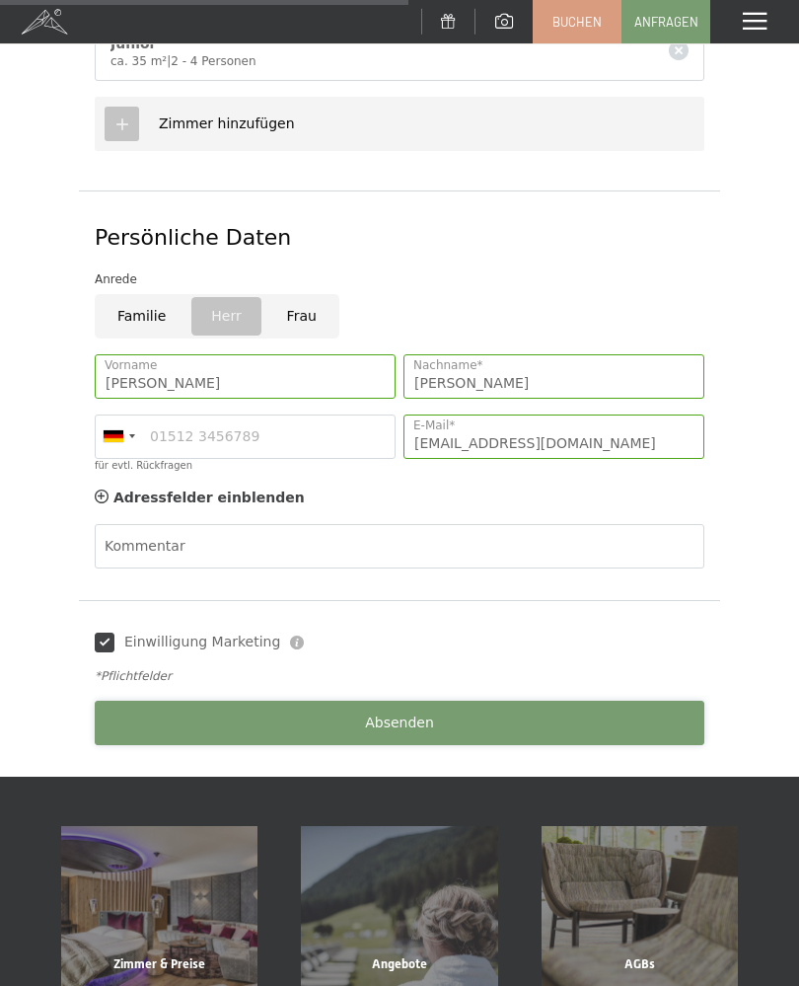
click at [408, 713] on span "Absenden" at bounding box center [399, 723] width 69 height 20
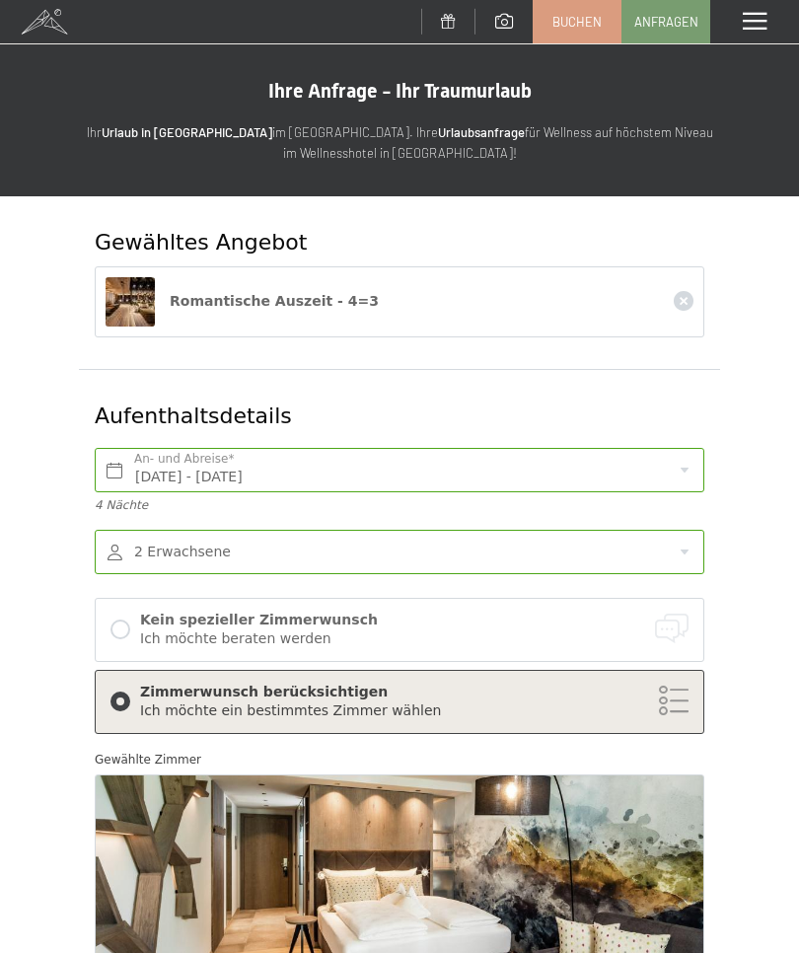
scroll to position [1250, 0]
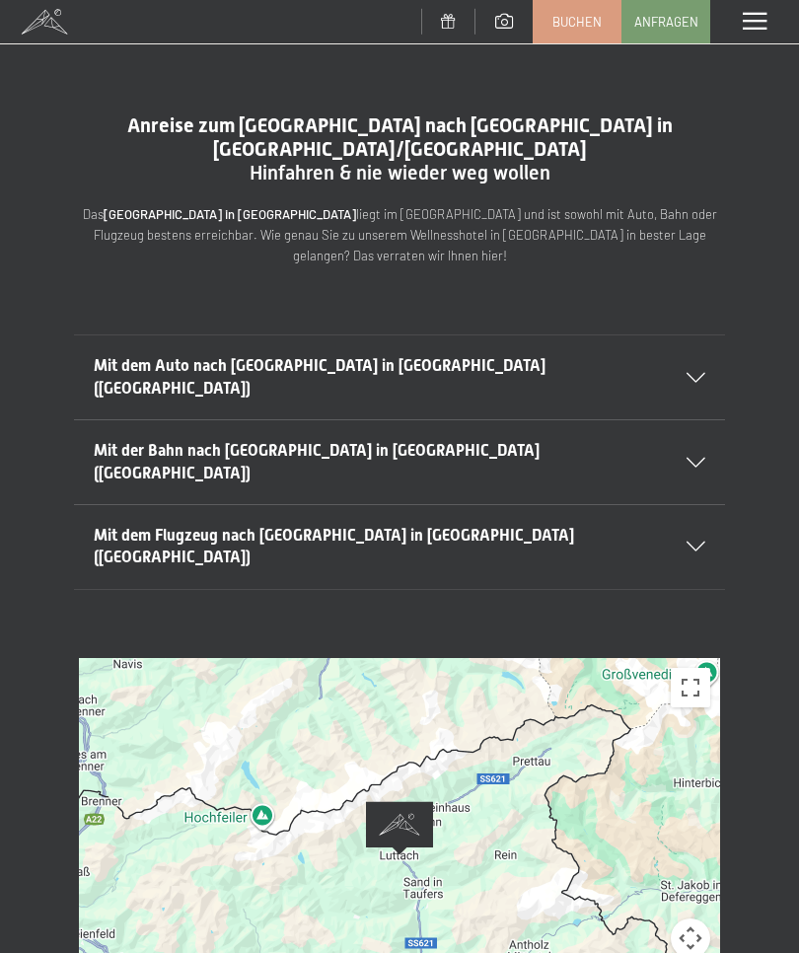
click at [751, 19] on span at bounding box center [755, 22] width 24 height 18
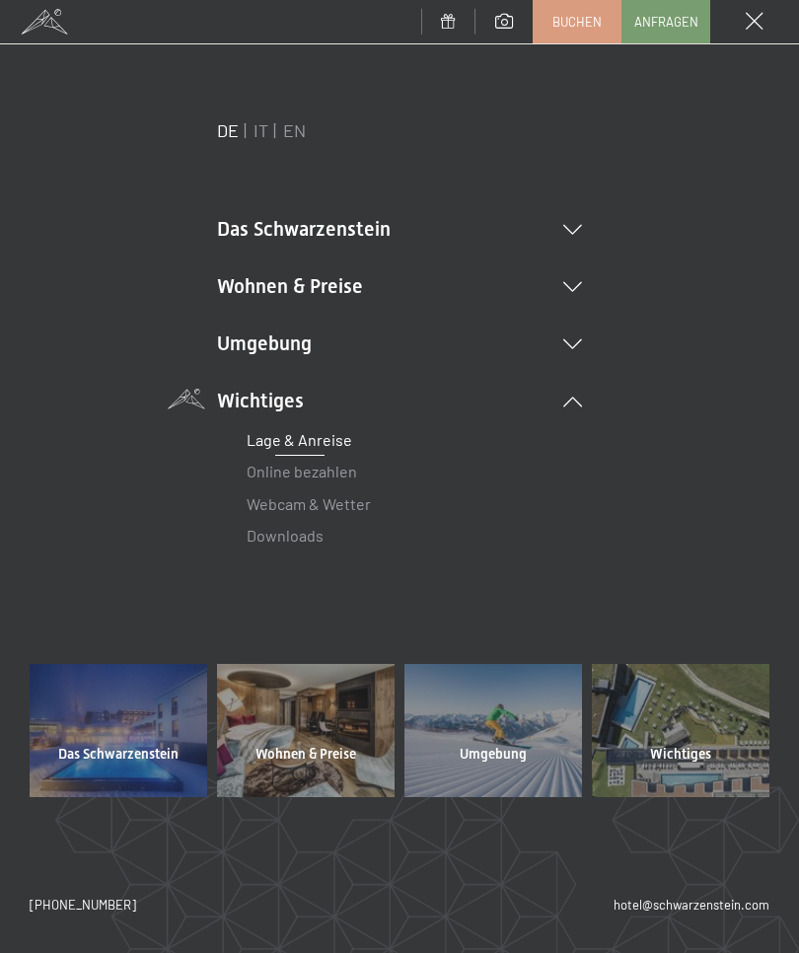
click at [581, 226] on icon at bounding box center [572, 230] width 19 height 10
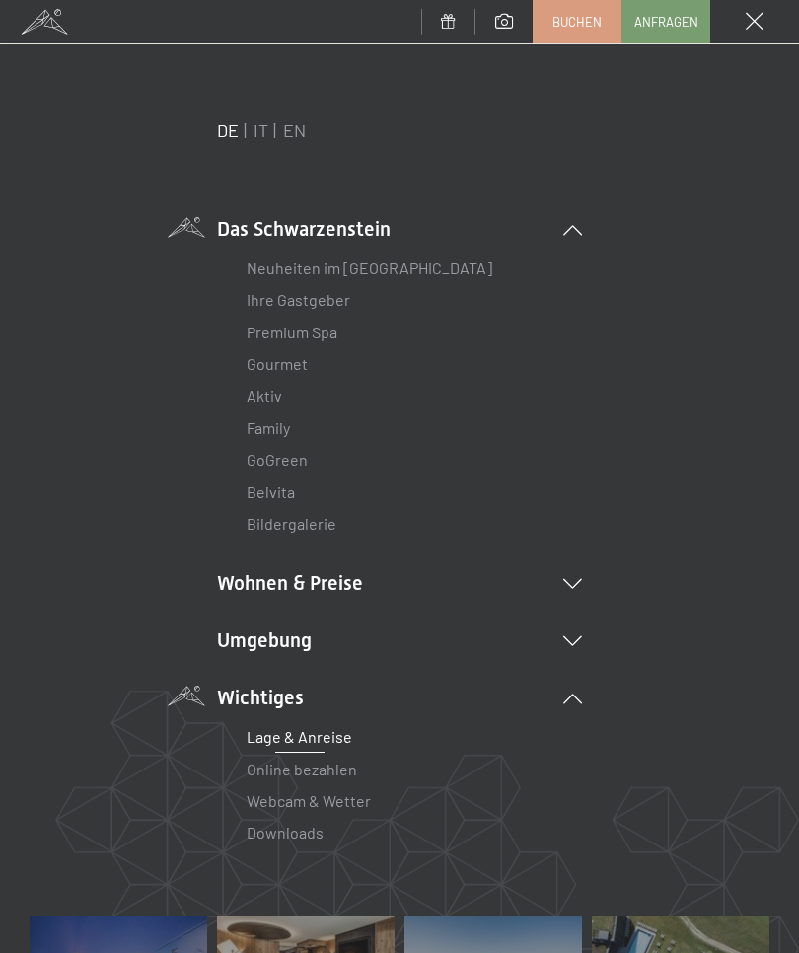
click at [444, 264] on link "Neuheiten im [GEOGRAPHIC_DATA]" at bounding box center [370, 267] width 246 height 19
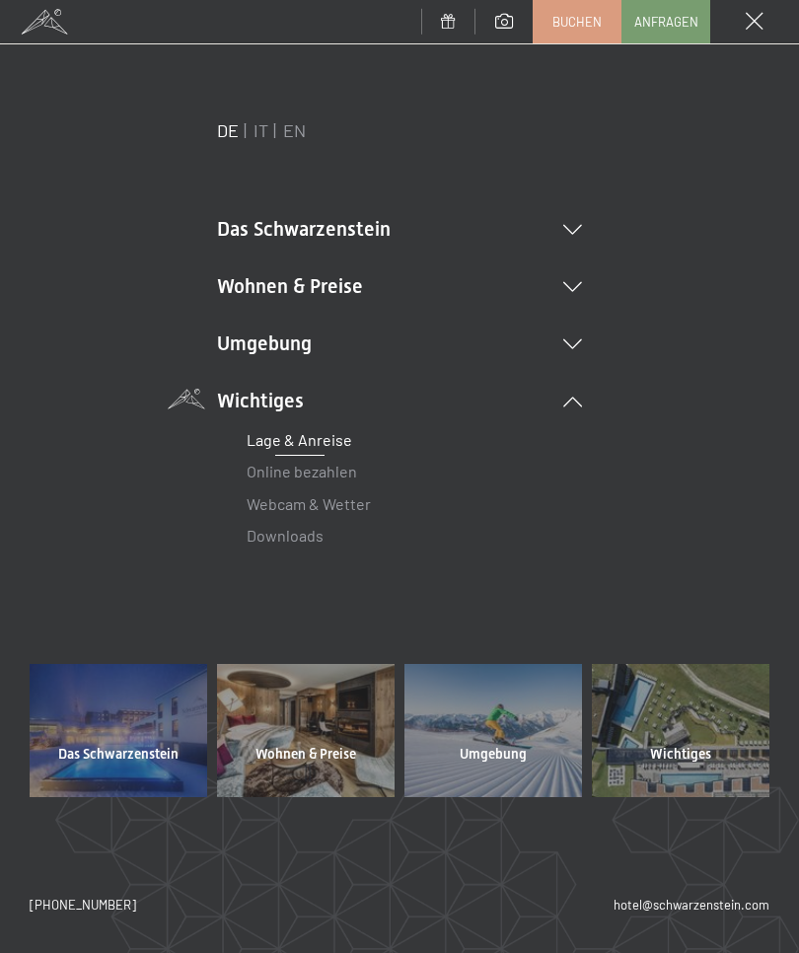
click at [700, 742] on div at bounding box center [681, 730] width 178 height 132
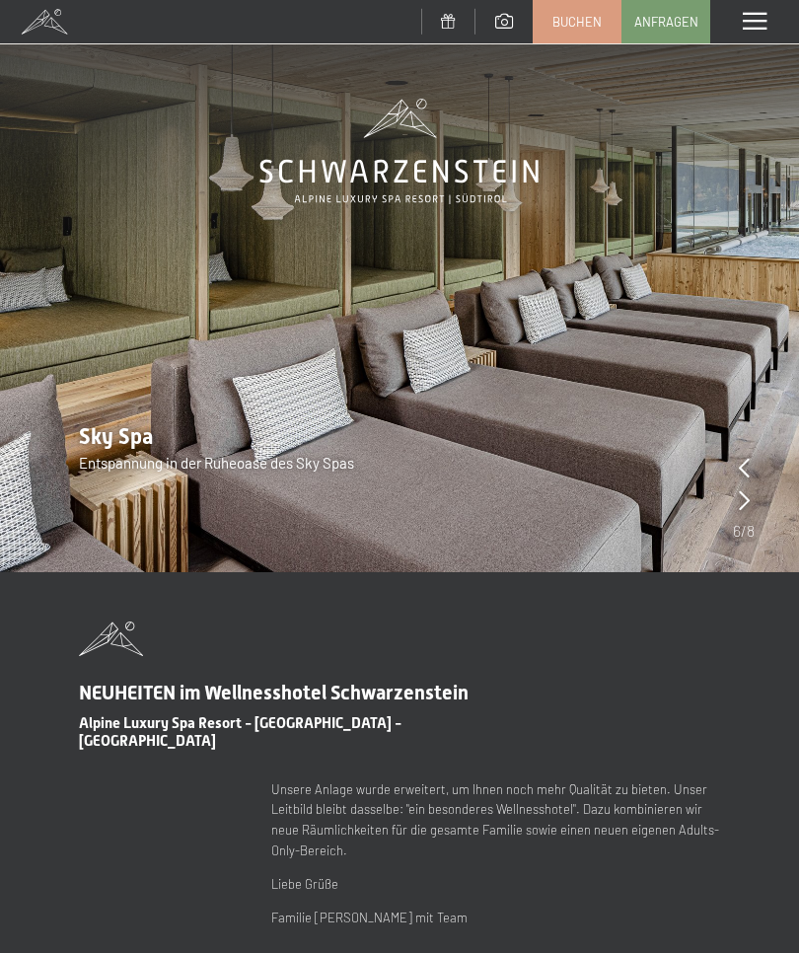
click at [760, 23] on span at bounding box center [755, 22] width 24 height 18
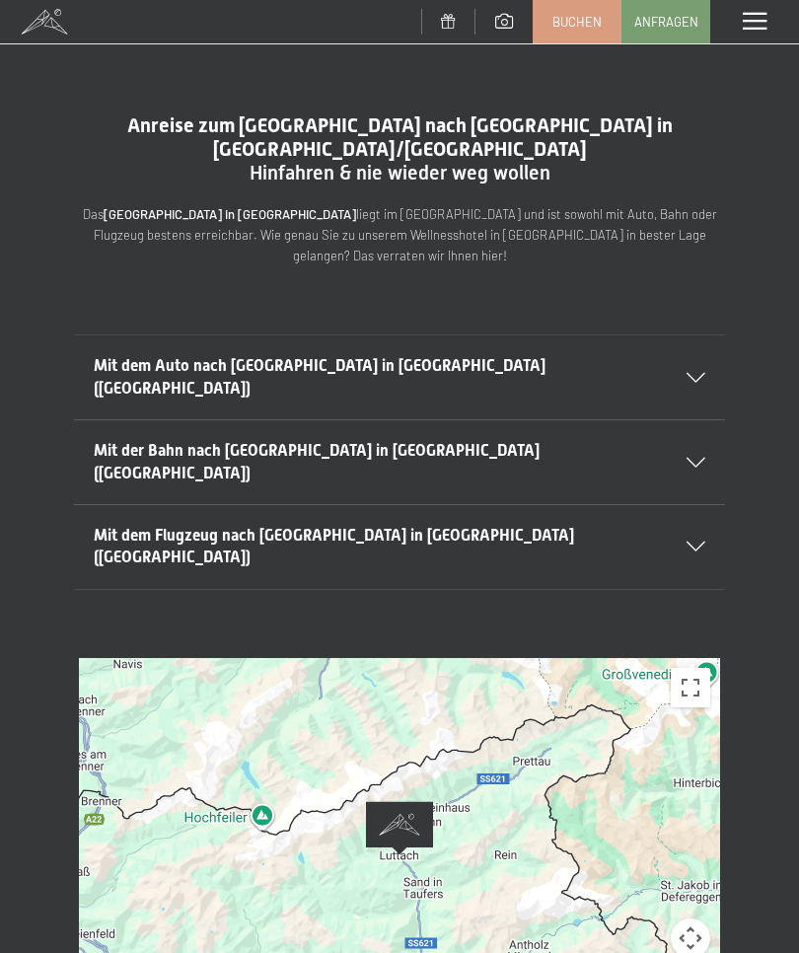
click at [692, 373] on icon at bounding box center [696, 378] width 19 height 10
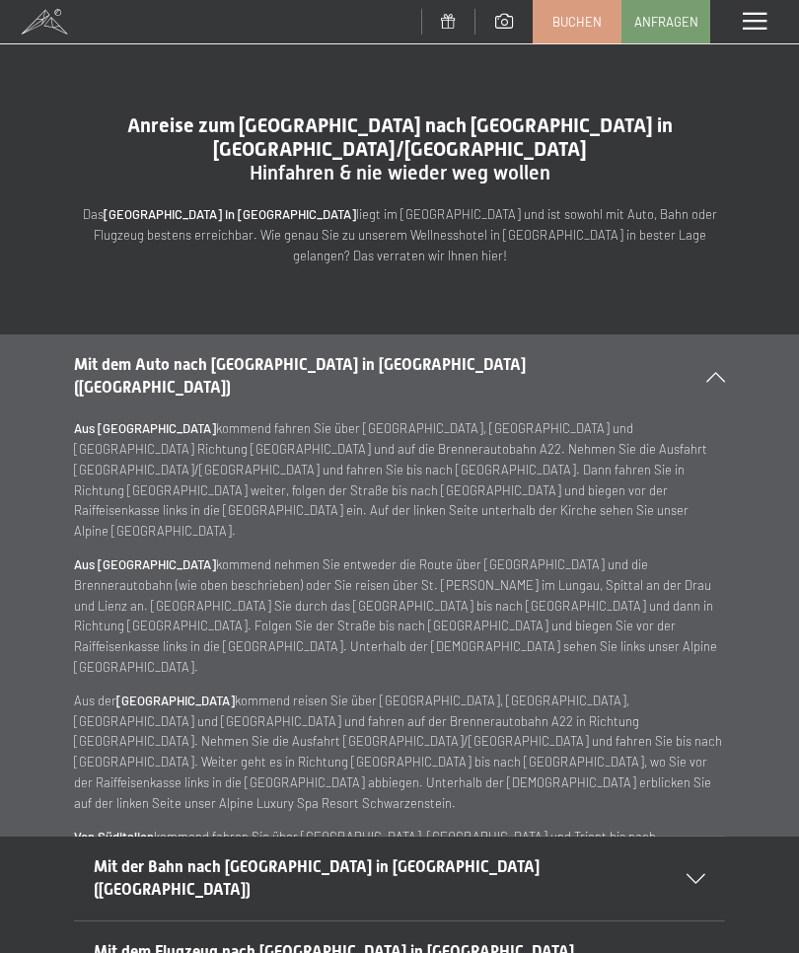
click at [759, 19] on span at bounding box center [755, 22] width 24 height 18
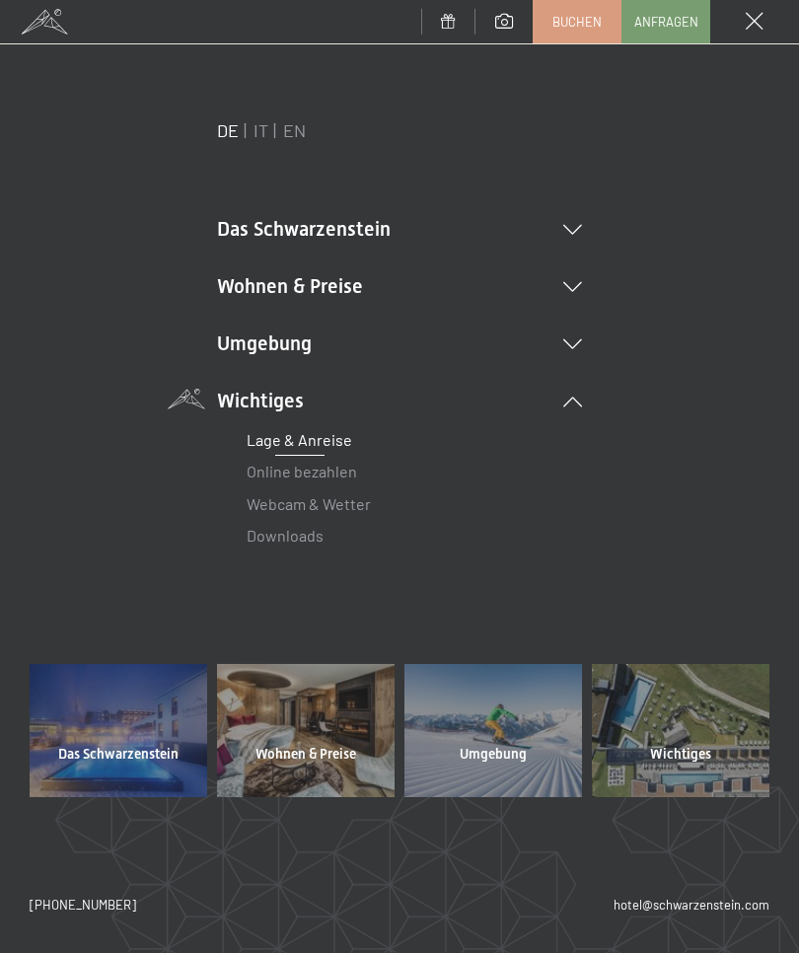
click at [579, 227] on icon at bounding box center [572, 230] width 19 height 10
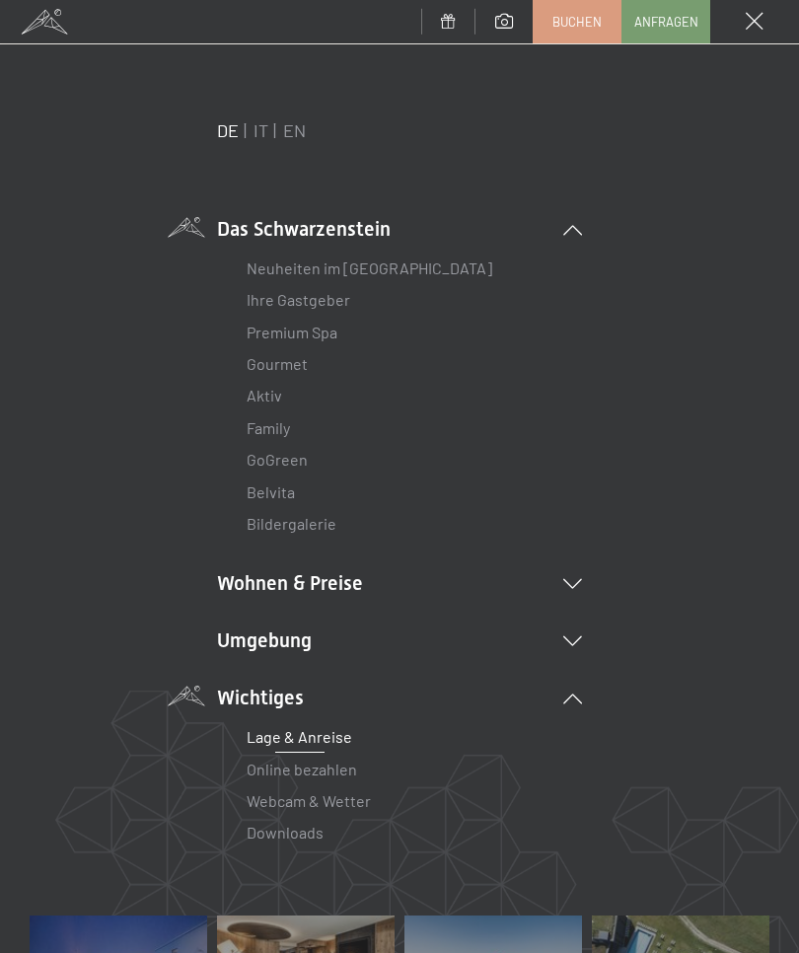
click at [314, 527] on link "Bildergalerie" at bounding box center [292, 523] width 90 height 19
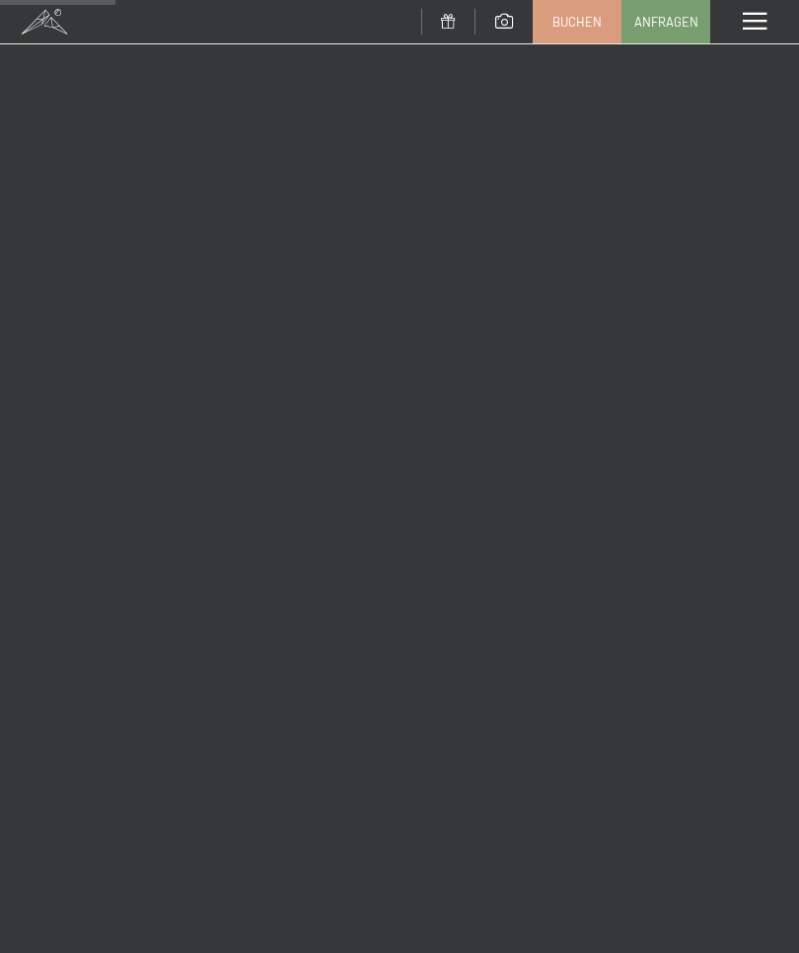
scroll to position [2255, 0]
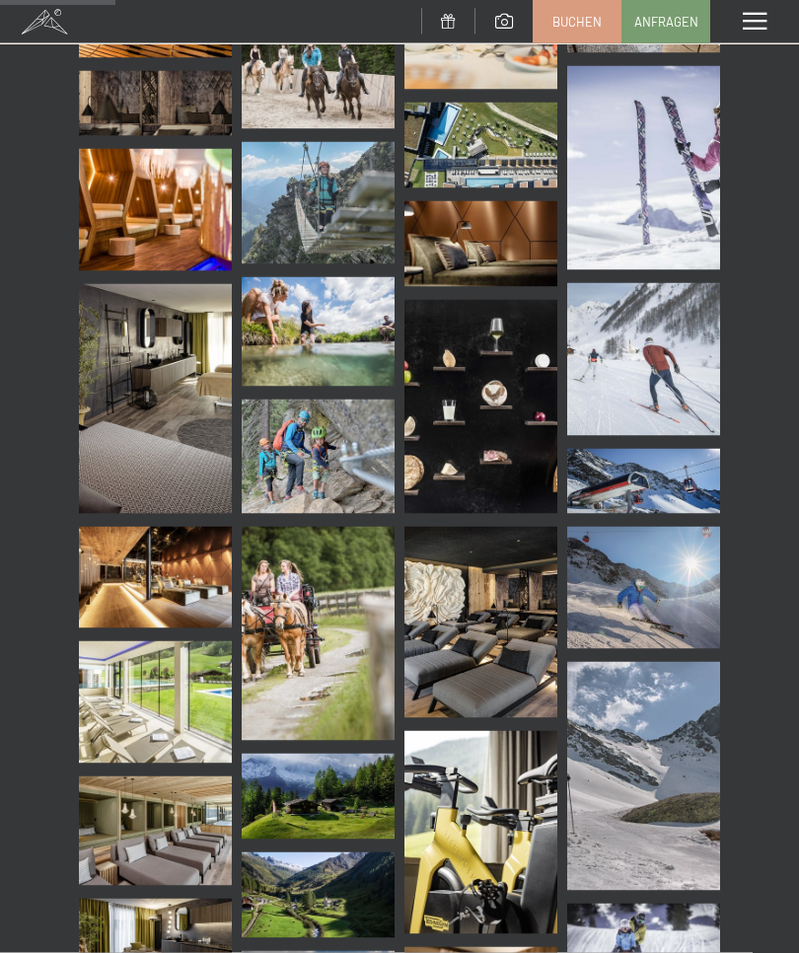
click at [752, 23] on span at bounding box center [755, 22] width 24 height 18
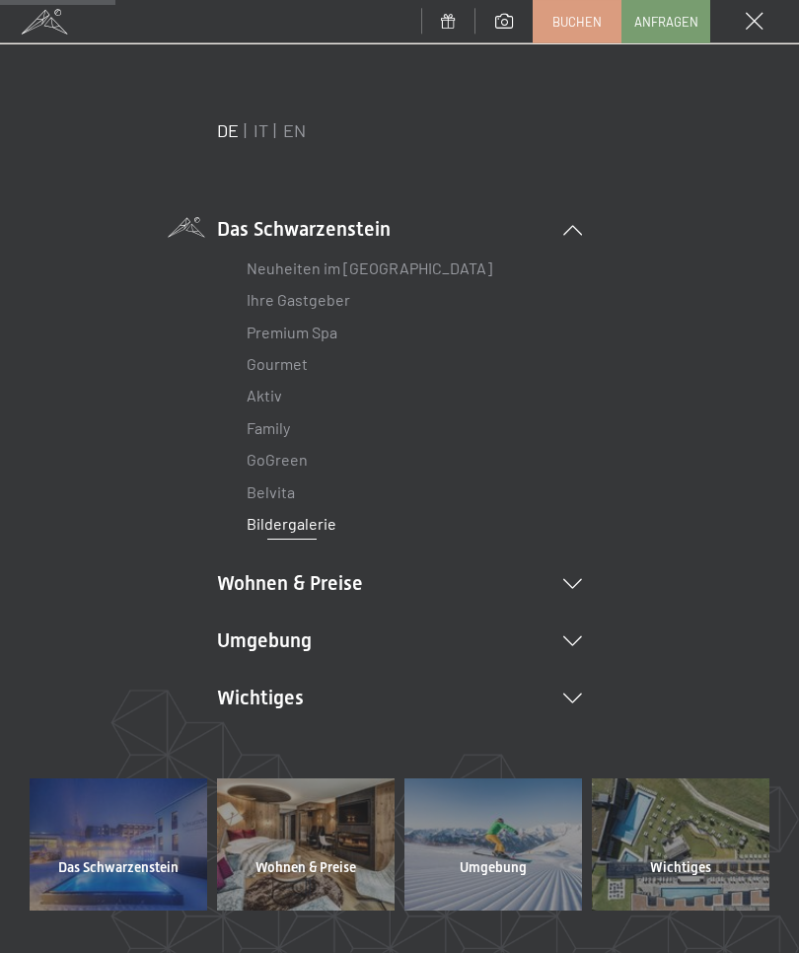
scroll to position [2256, 0]
click at [574, 696] on icon at bounding box center [572, 699] width 19 height 10
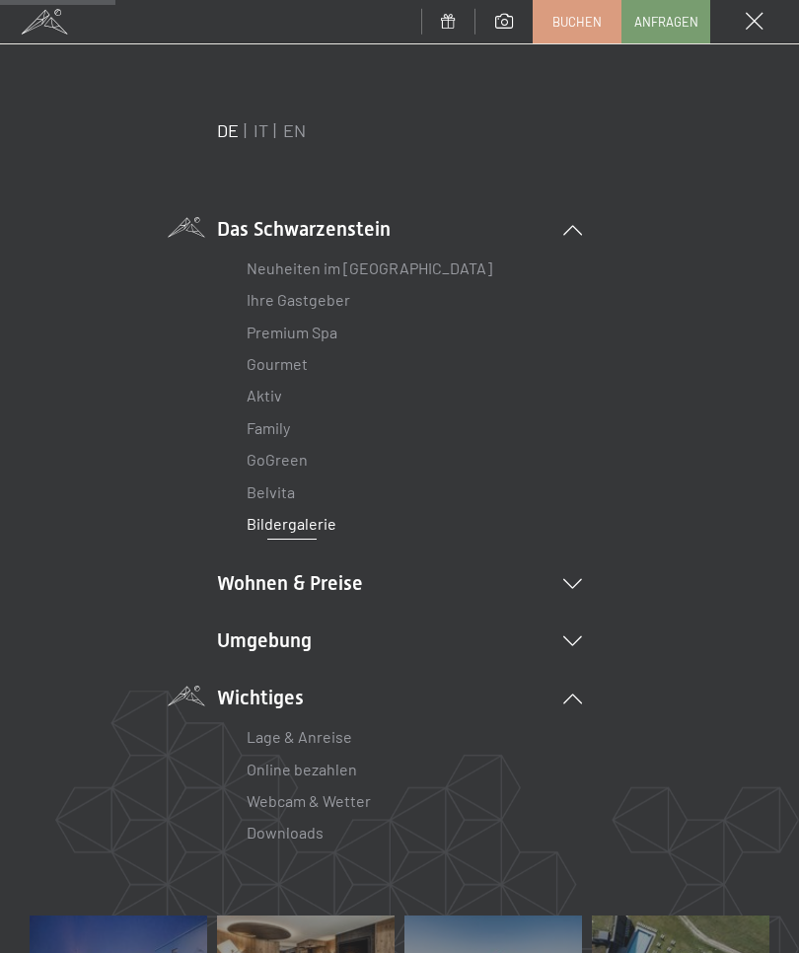
scroll to position [0, 0]
click at [337, 302] on link "Ihre Gastgeber" at bounding box center [299, 299] width 104 height 19
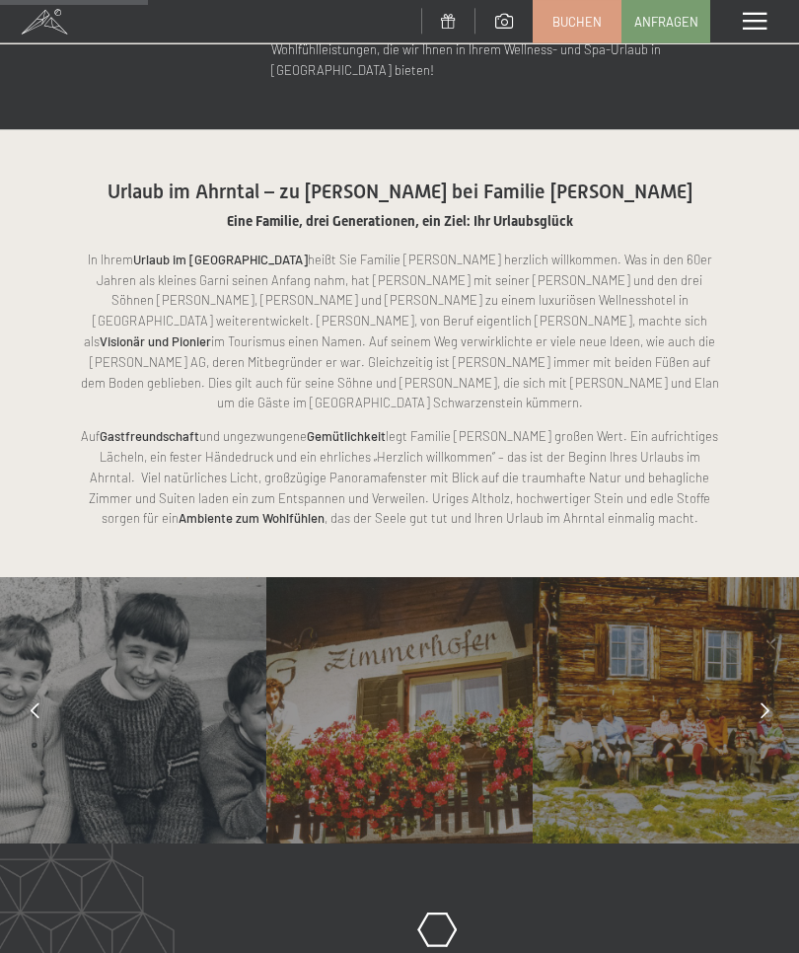
scroll to position [868, 0]
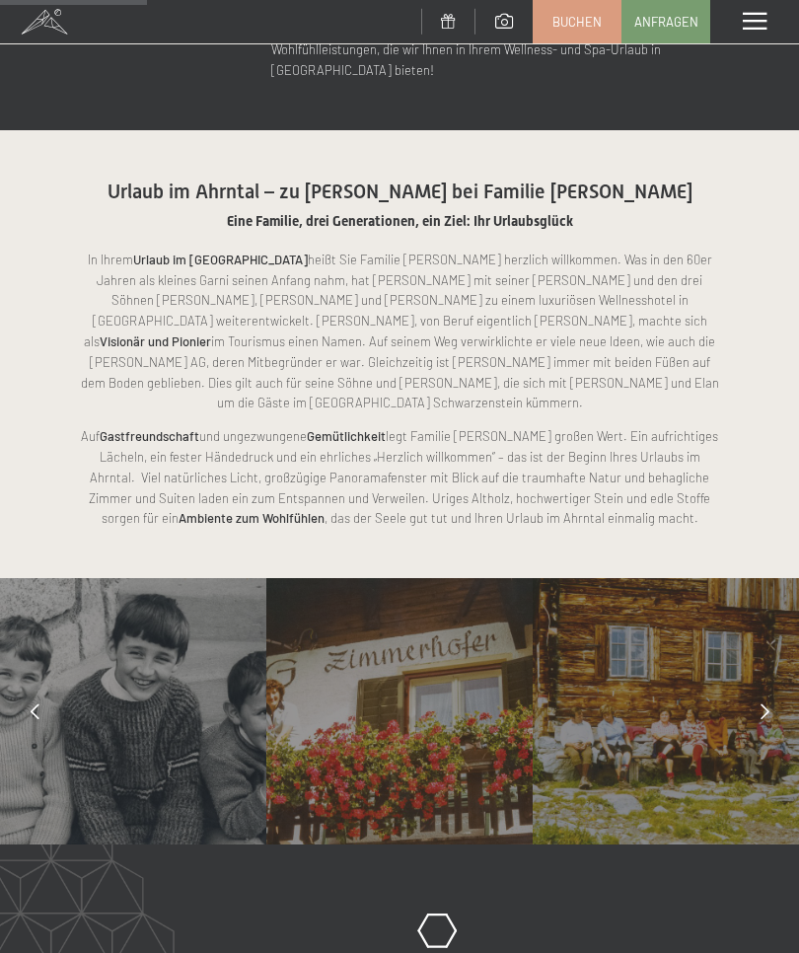
click at [754, 33] on div "Menü" at bounding box center [754, 21] width 89 height 43
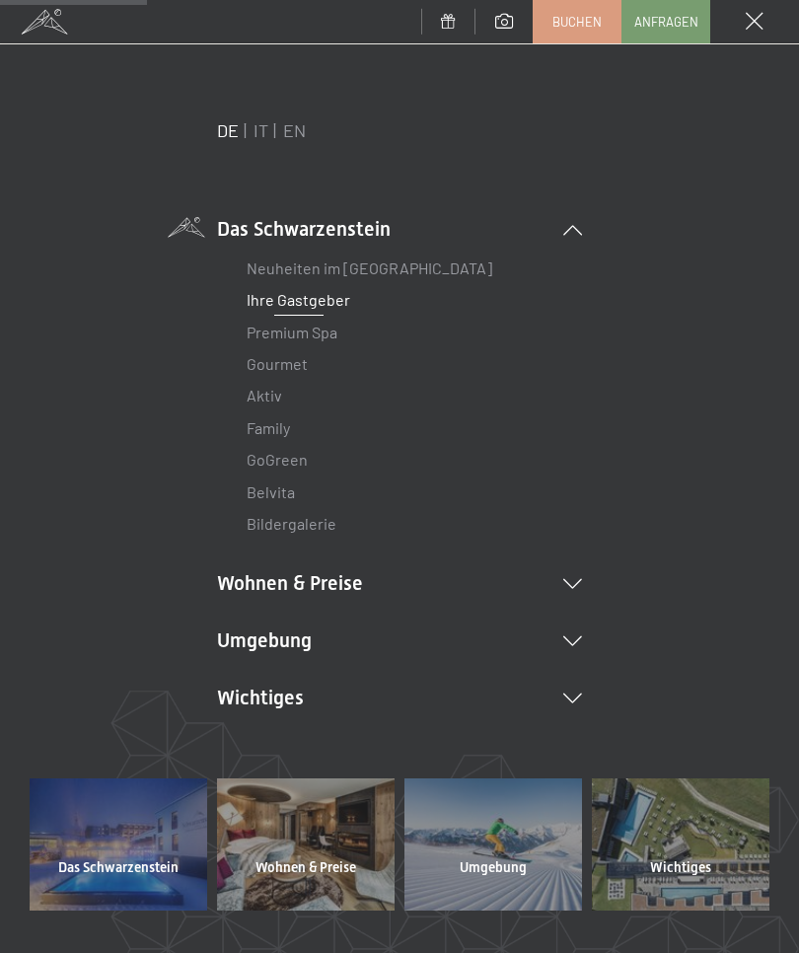
click at [335, 327] on link "Premium Spa" at bounding box center [292, 332] width 91 height 19
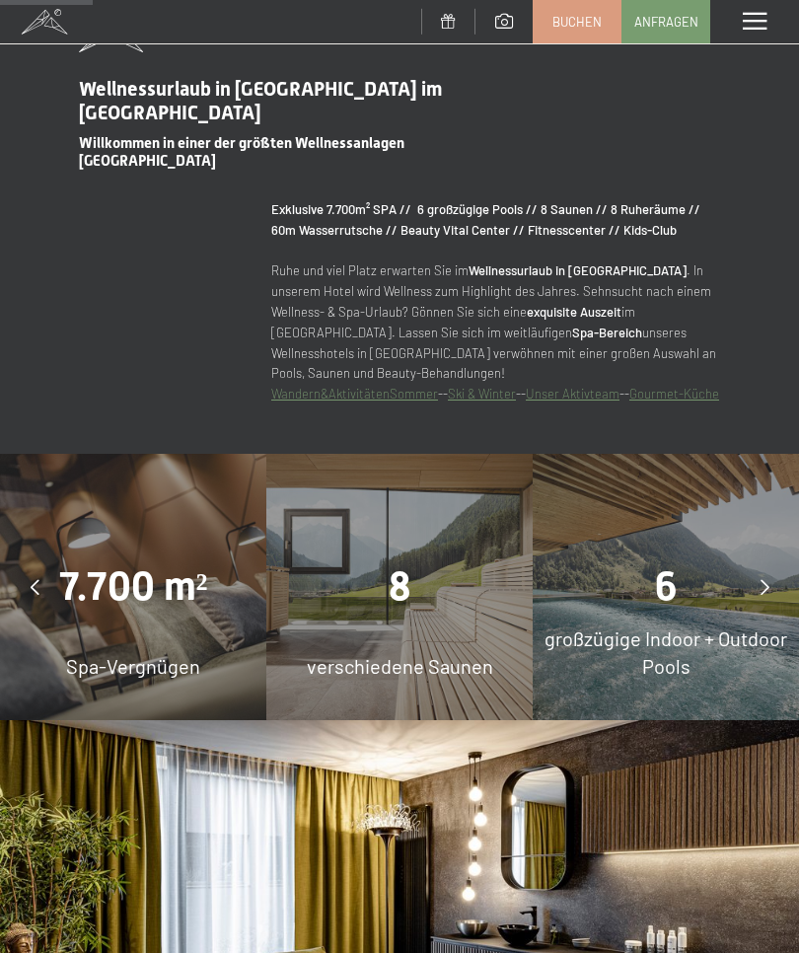
scroll to position [1057, 0]
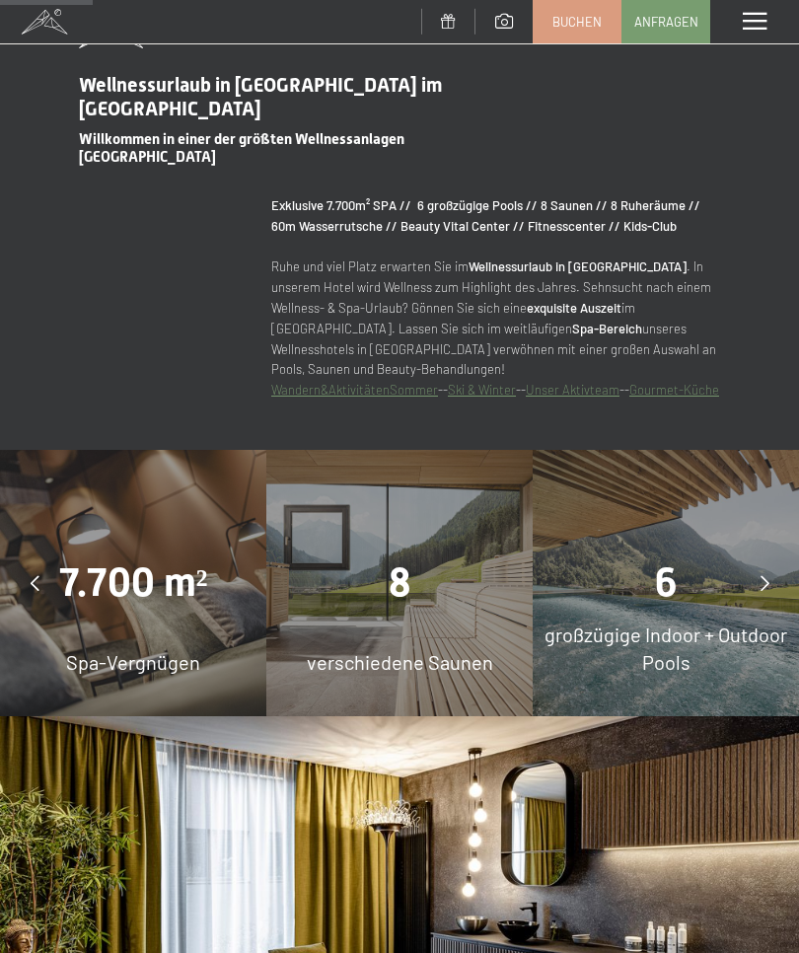
click at [691, 636] on span "großzügige Indoor + Outdoor Pools" at bounding box center [666, 648] width 243 height 51
click at [702, 624] on span "großzügige Indoor + Outdoor Pools" at bounding box center [666, 648] width 243 height 51
click at [755, 580] on div at bounding box center [764, 582] width 49 height 49
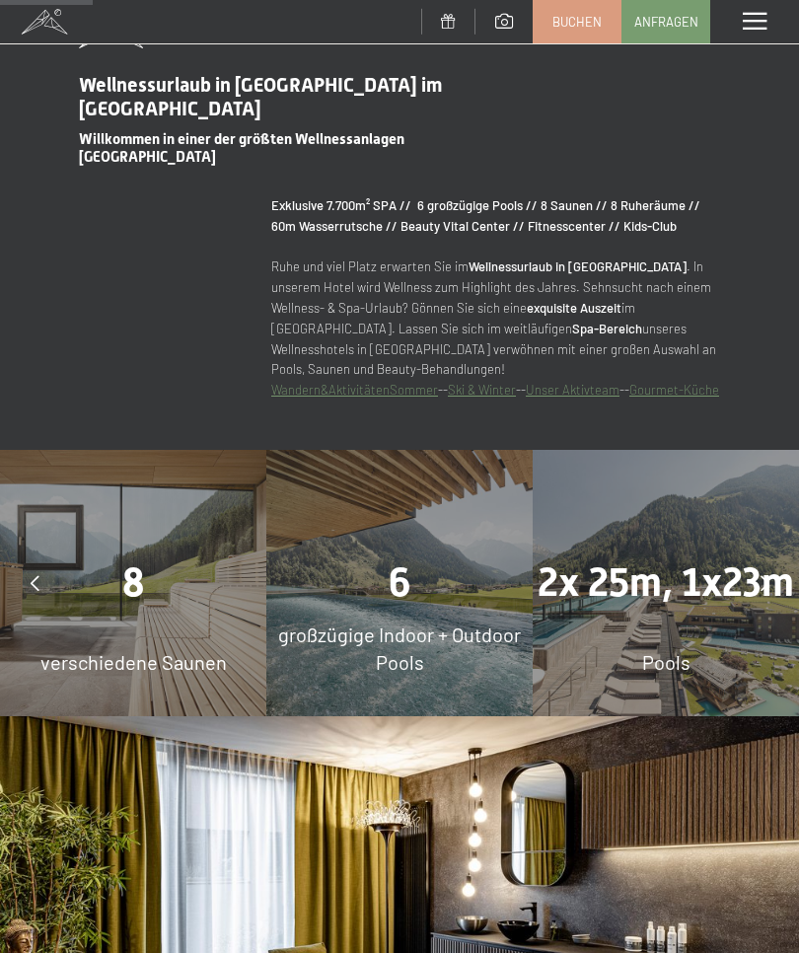
click at [446, 623] on span "großzügige Indoor + Outdoor Pools" at bounding box center [399, 648] width 243 height 51
click at [684, 615] on div "2x 25m, 1x23m Pools" at bounding box center [666, 583] width 266 height 266
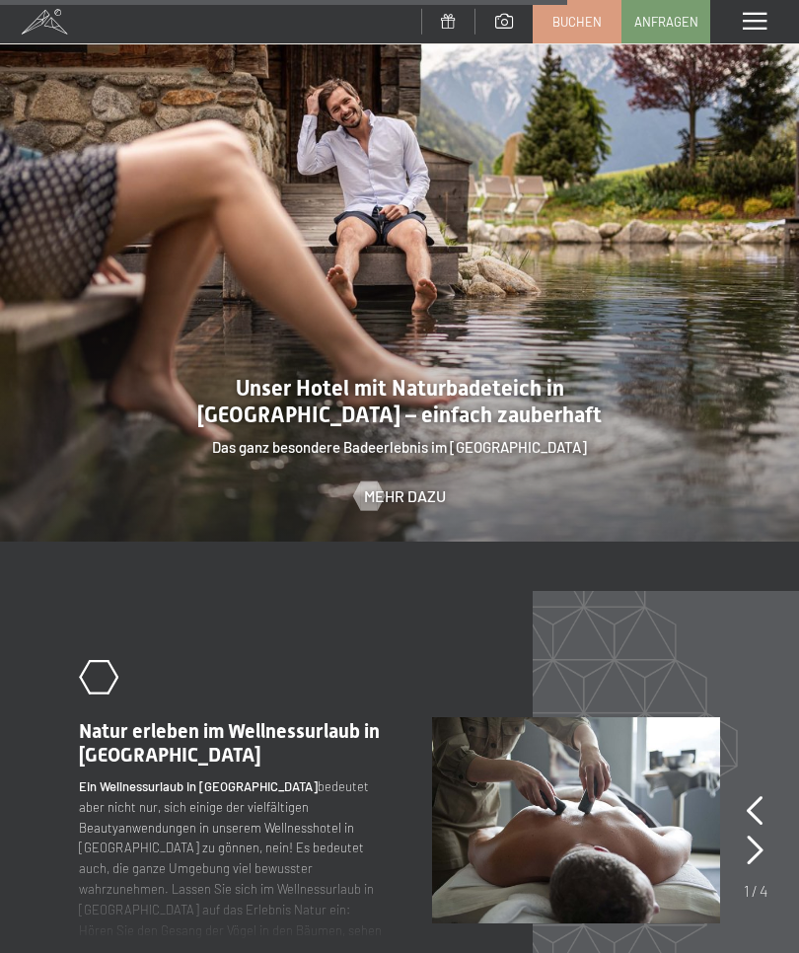
scroll to position [5213, 0]
